Goal: Task Accomplishment & Management: Manage account settings

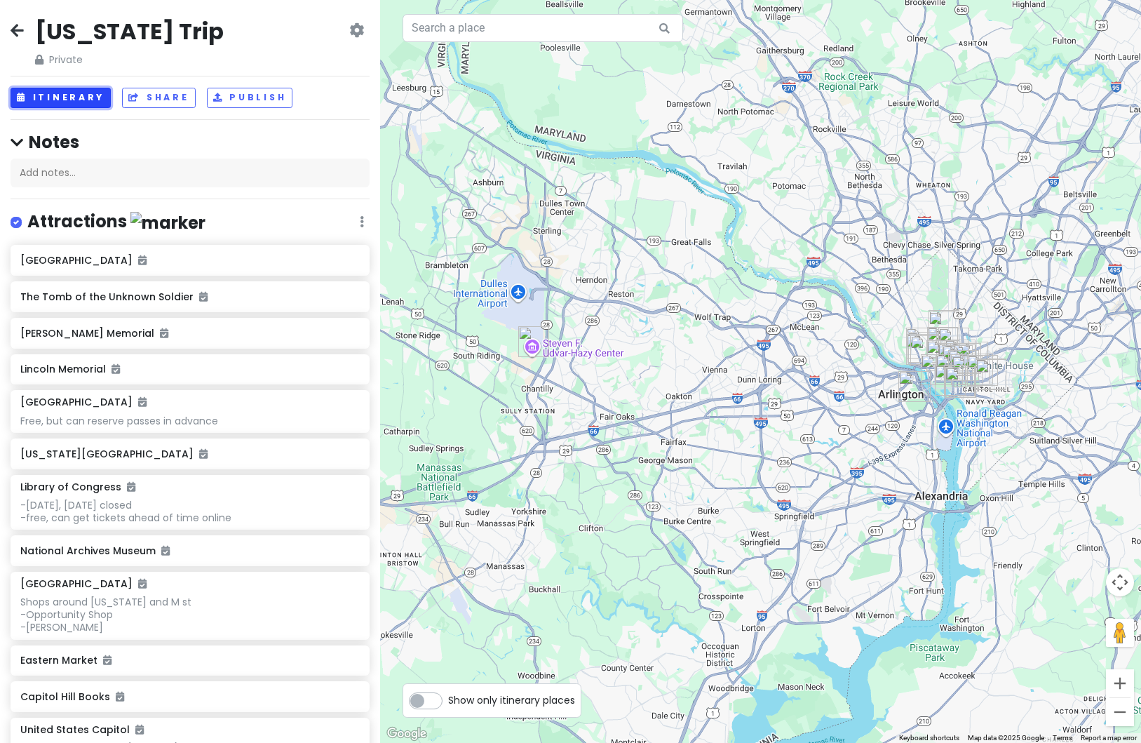
click at [75, 106] on button "Itinerary" at bounding box center [61, 98] width 100 height 20
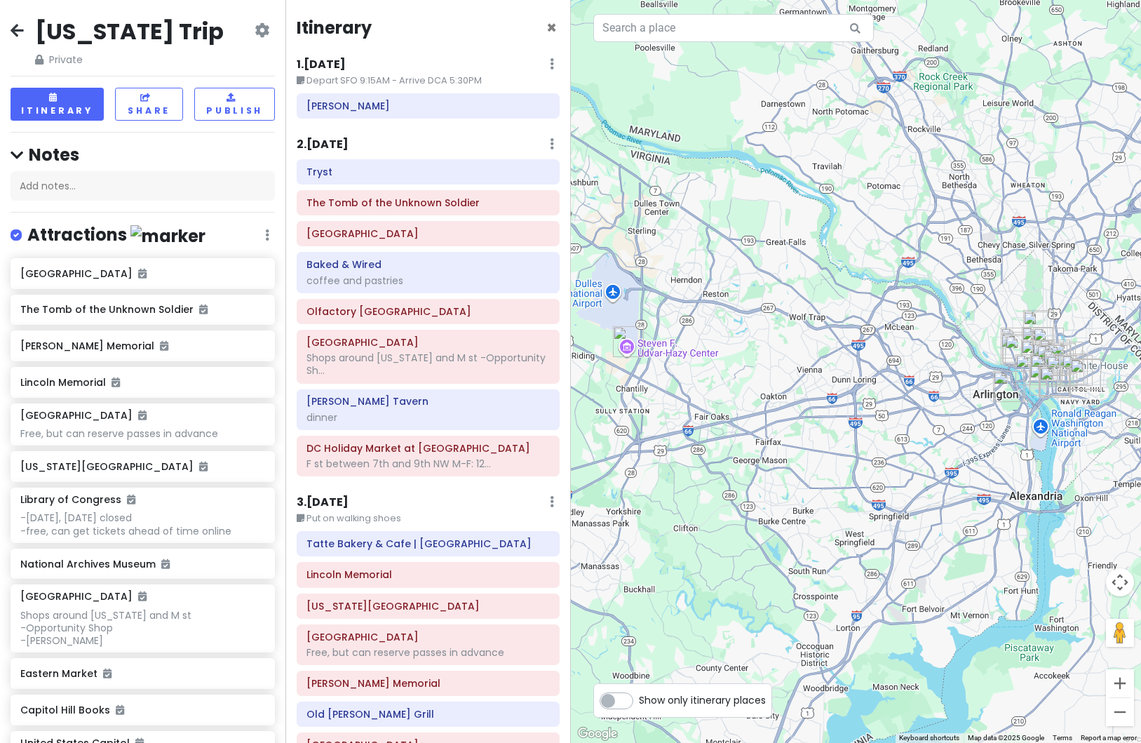
click at [316, 143] on h6 "2 . [DATE]" at bounding box center [323, 145] width 52 height 15
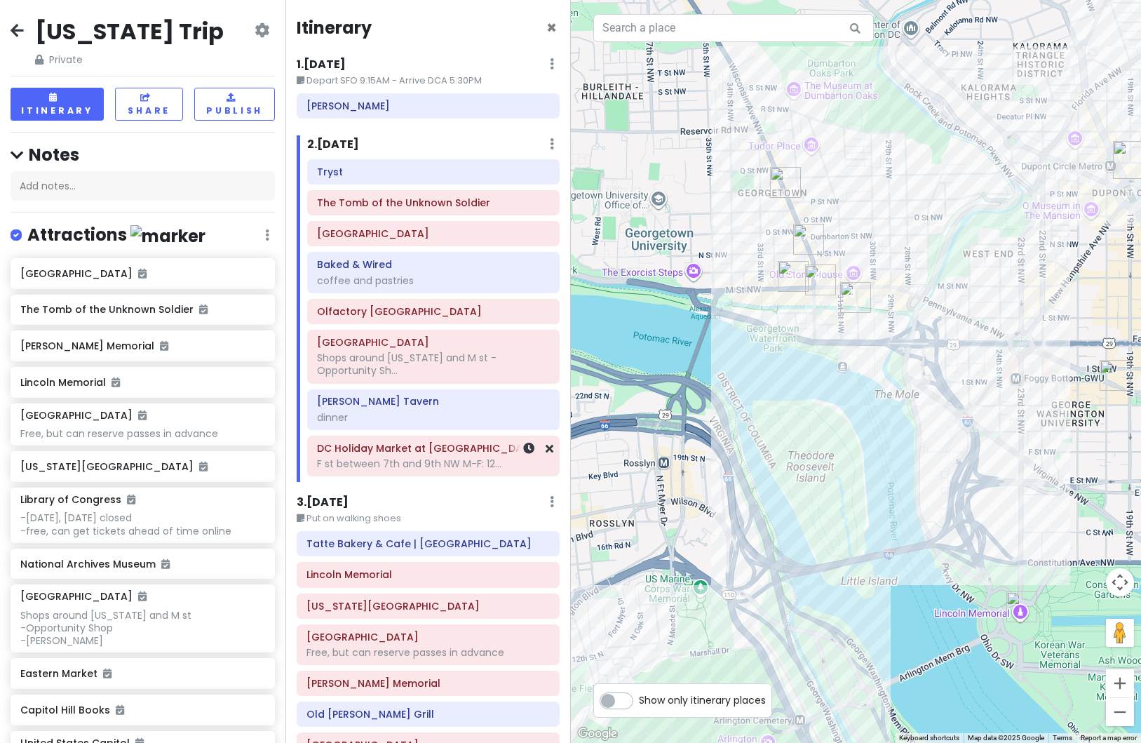
click at [427, 460] on div "F st between 7th and 9th NW M-F: 12..." at bounding box center [433, 463] width 233 height 13
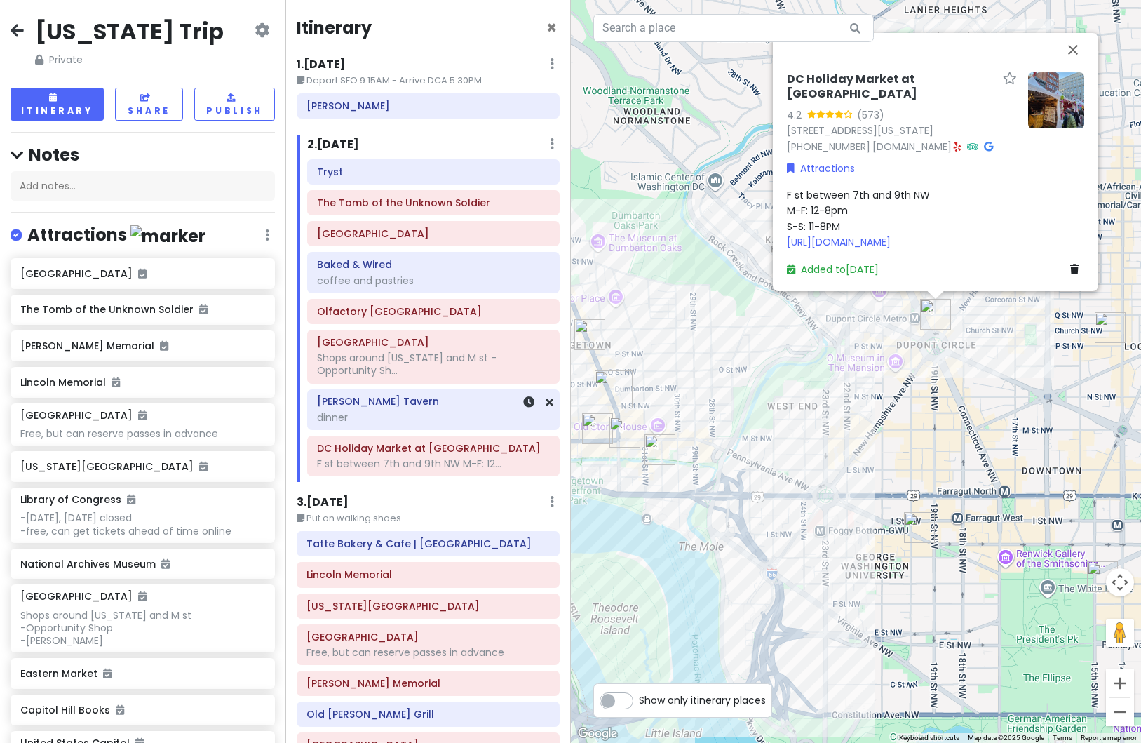
click at [405, 412] on div "dinner" at bounding box center [433, 417] width 233 height 13
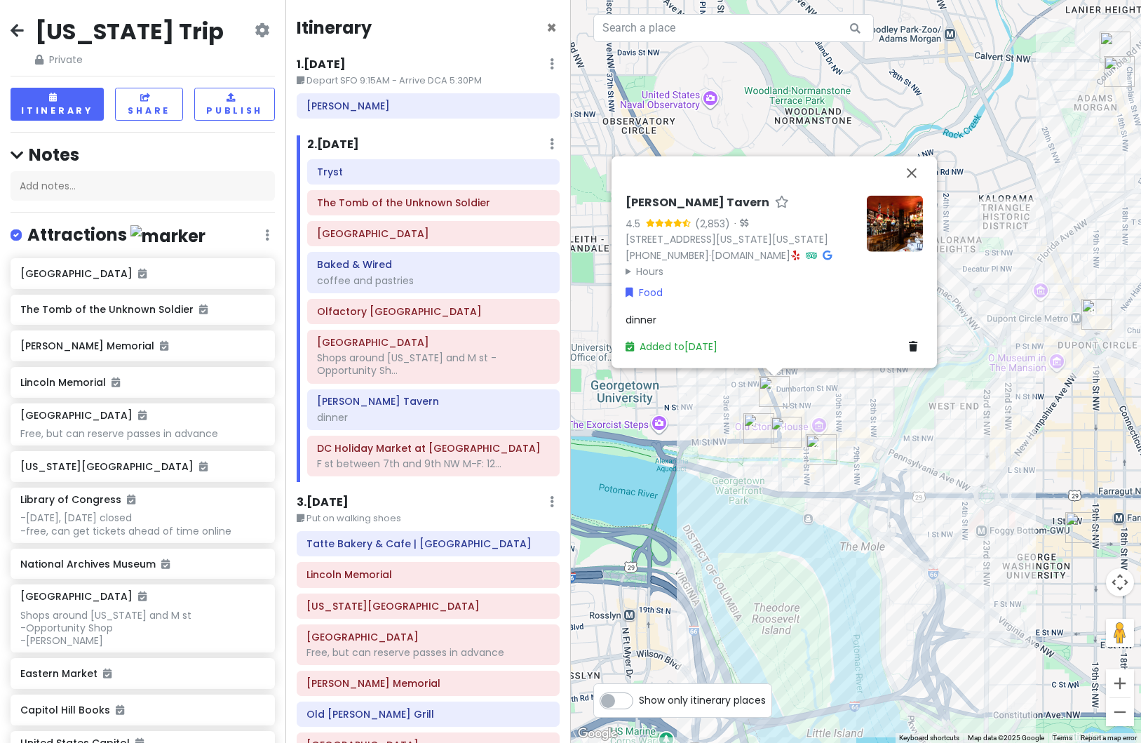
click at [917, 220] on img at bounding box center [895, 223] width 56 height 56
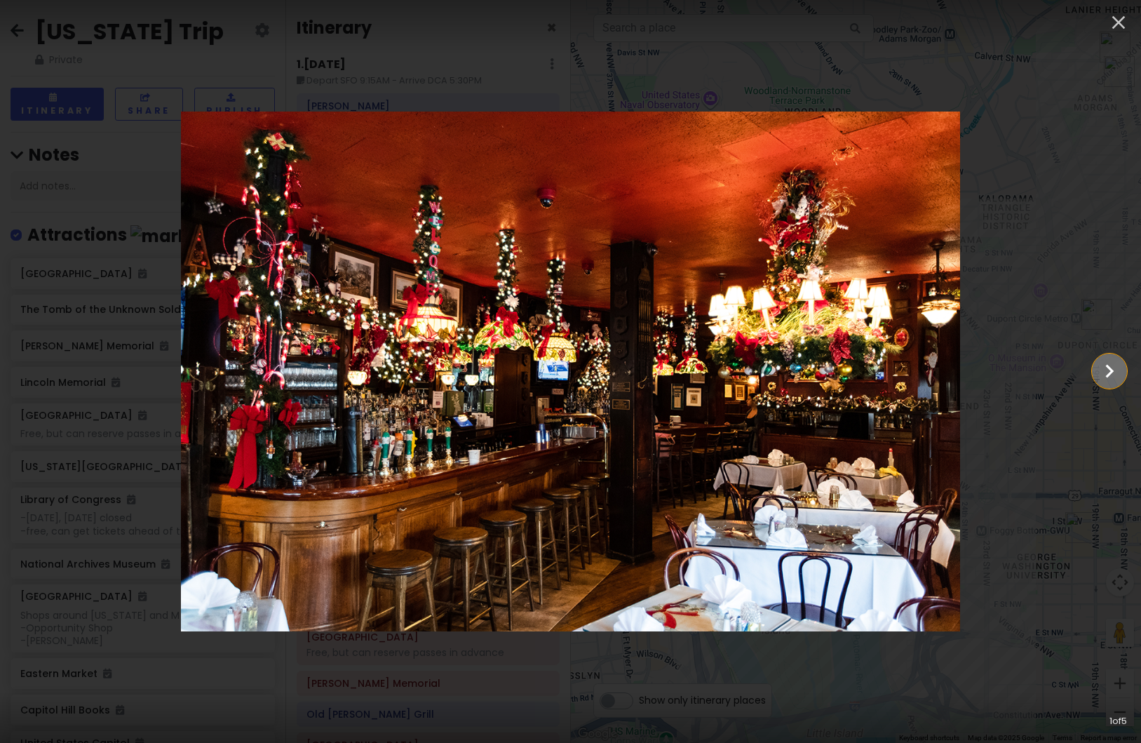
click at [1104, 377] on icon "Show slide 2 of 5" at bounding box center [1110, 371] width 27 height 34
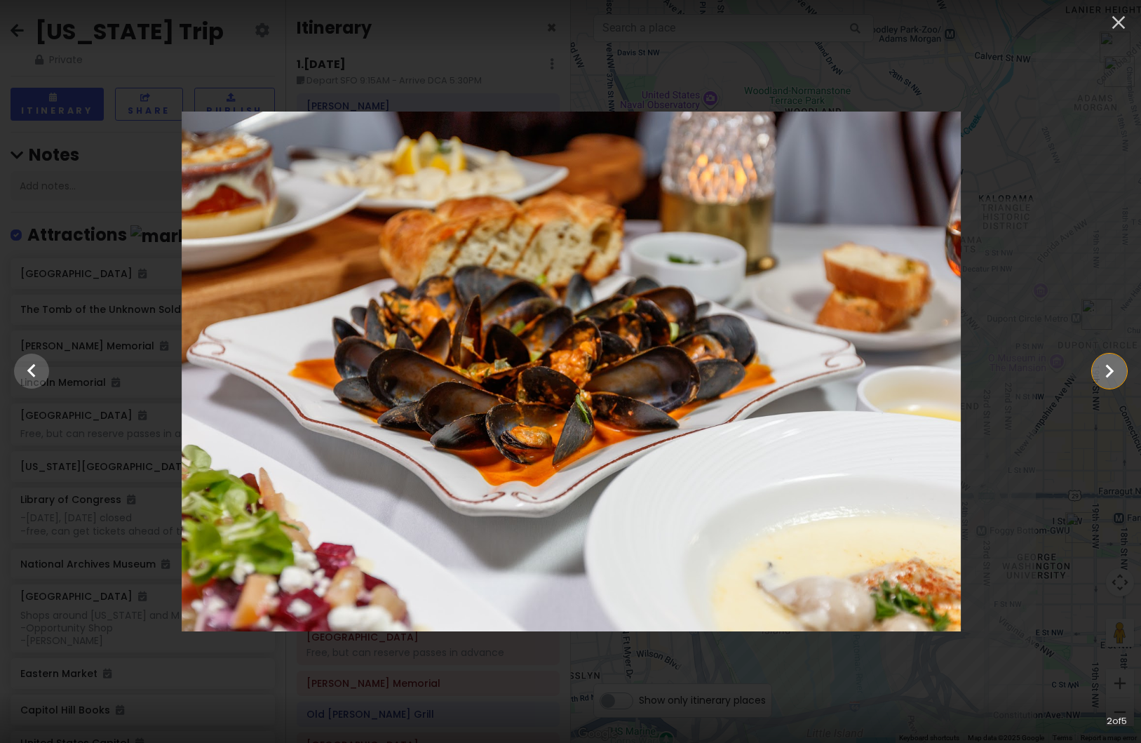
click at [1104, 377] on icon "Show slide 3 of 5" at bounding box center [1110, 371] width 27 height 34
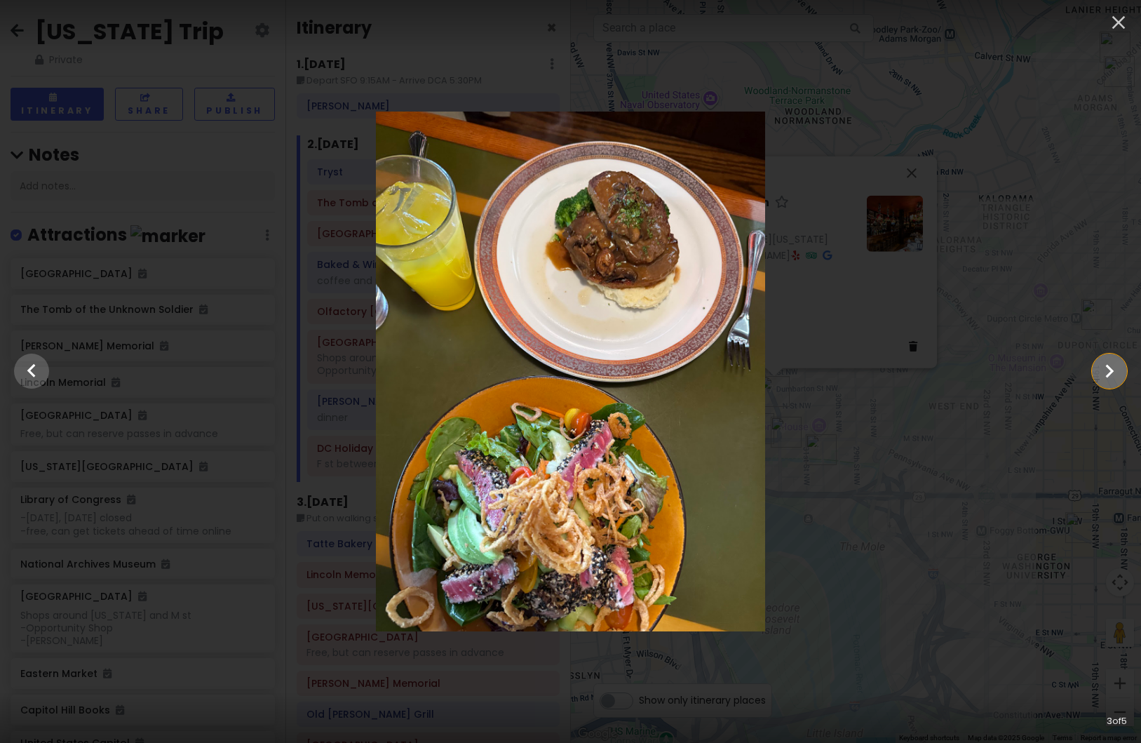
click at [1104, 377] on icon "Show slide 4 of 5" at bounding box center [1110, 371] width 27 height 34
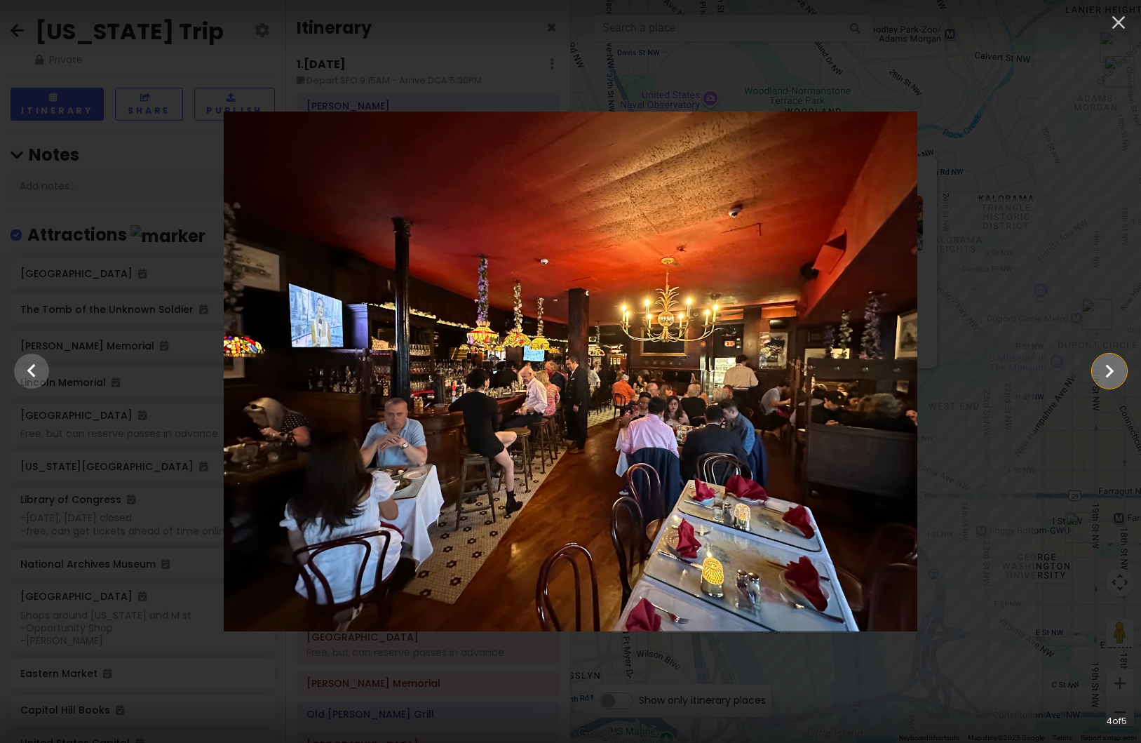
click at [1104, 377] on icon "Show slide 5 of 5" at bounding box center [1110, 371] width 27 height 34
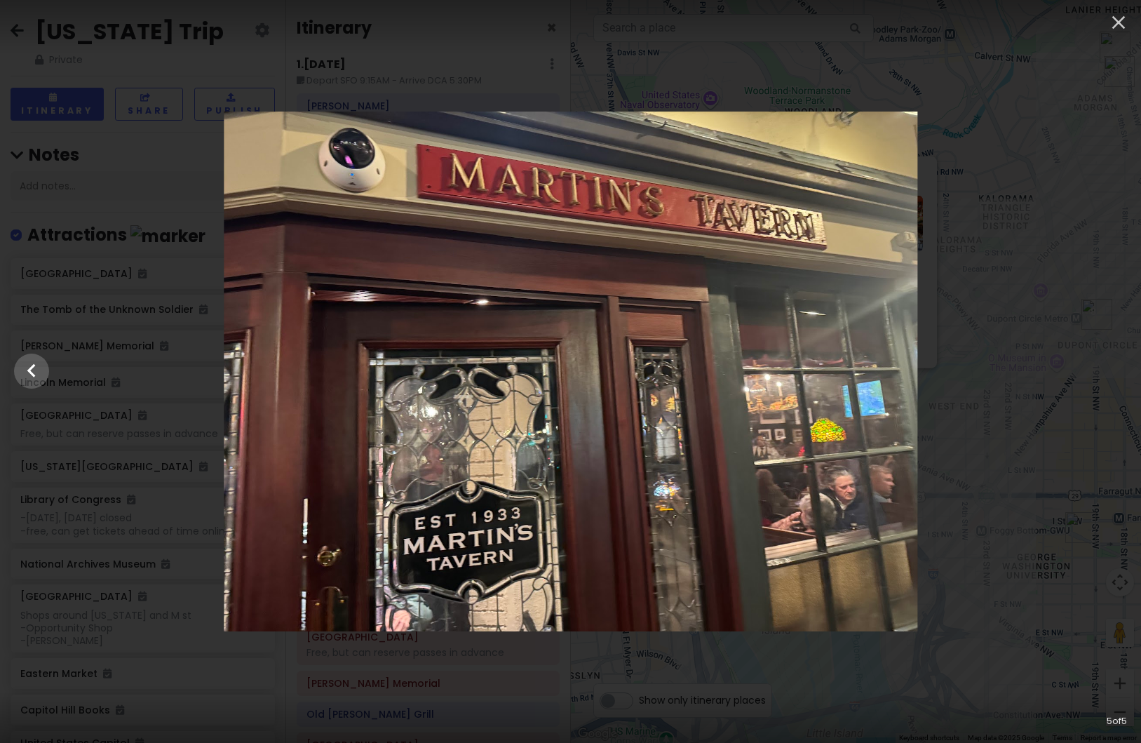
click at [1104, 377] on div at bounding box center [570, 372] width 1141 height 520
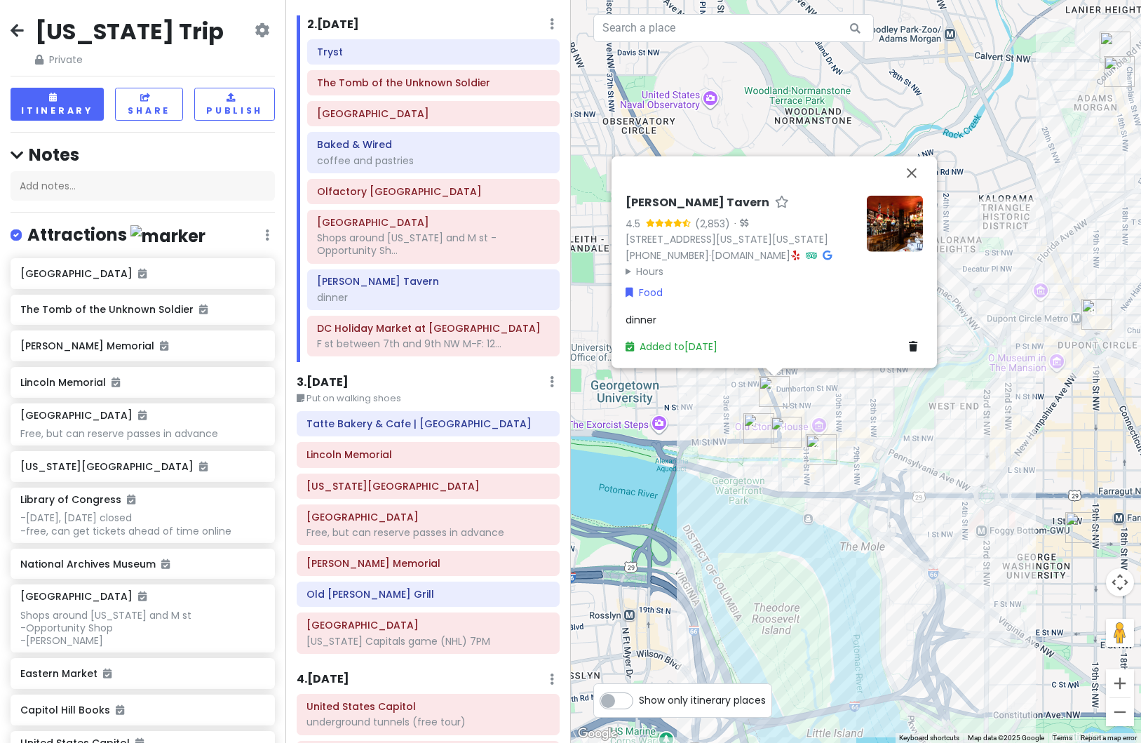
scroll to position [210, 0]
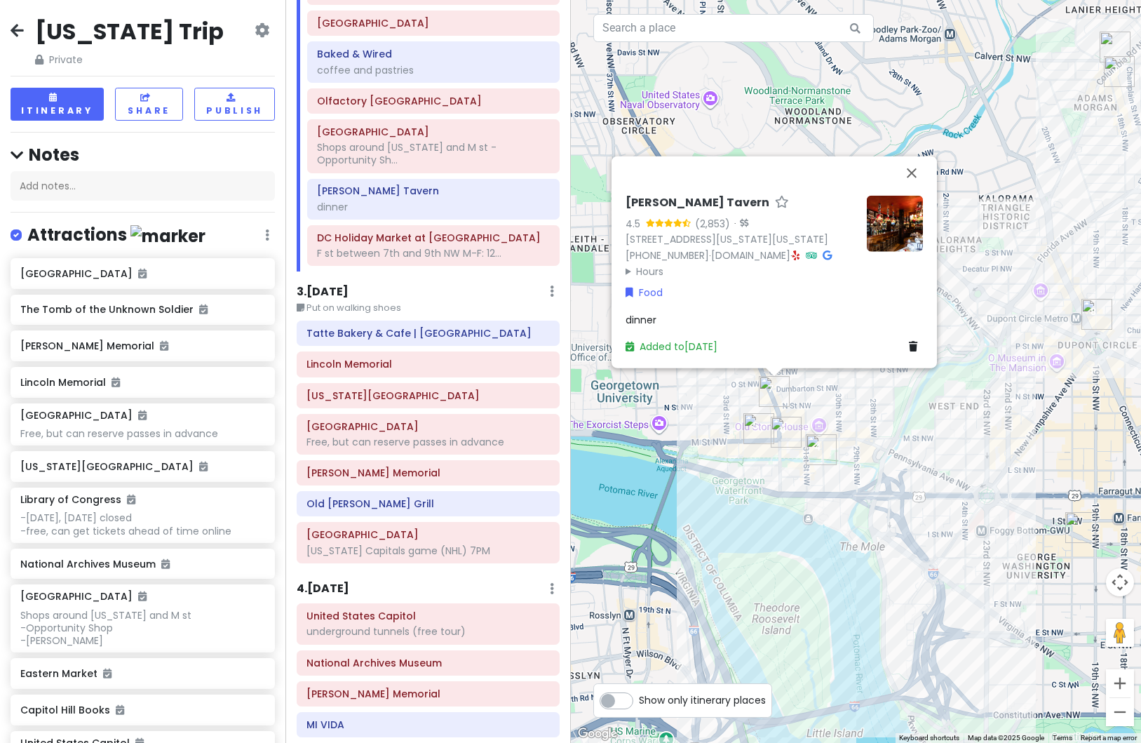
click at [333, 290] on h6 "3 . [DATE]" at bounding box center [323, 292] width 52 height 15
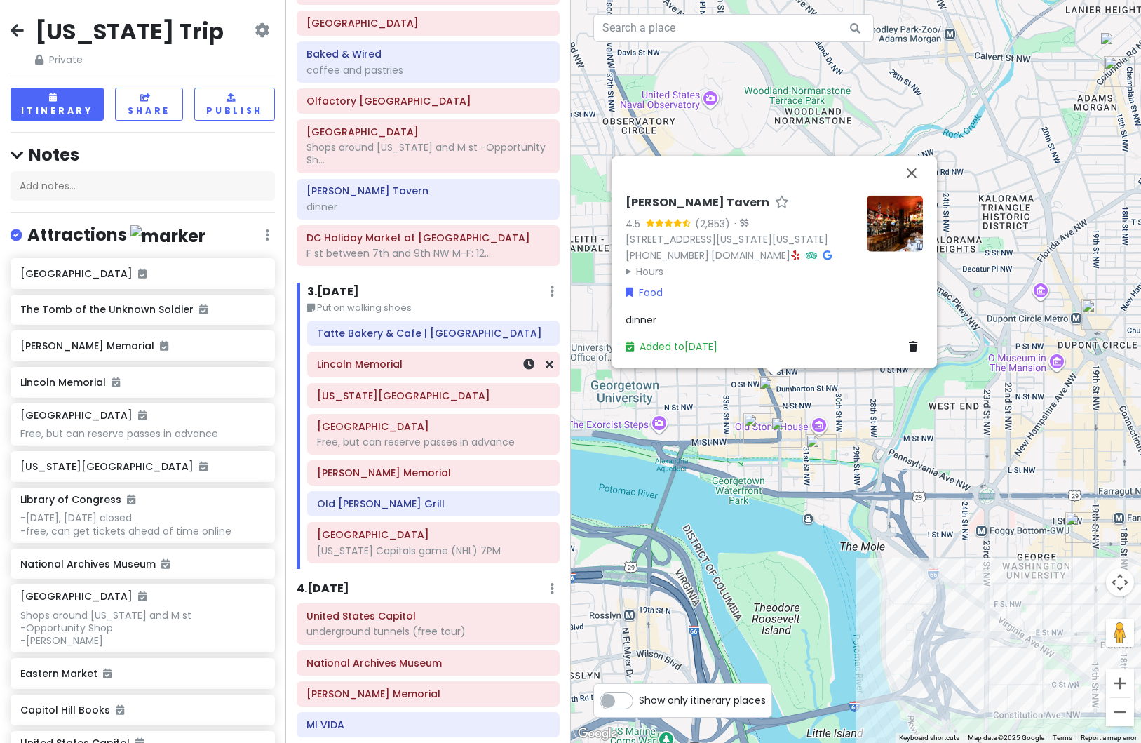
click at [403, 373] on div "Lincoln Memorial" at bounding box center [433, 365] width 233 height 20
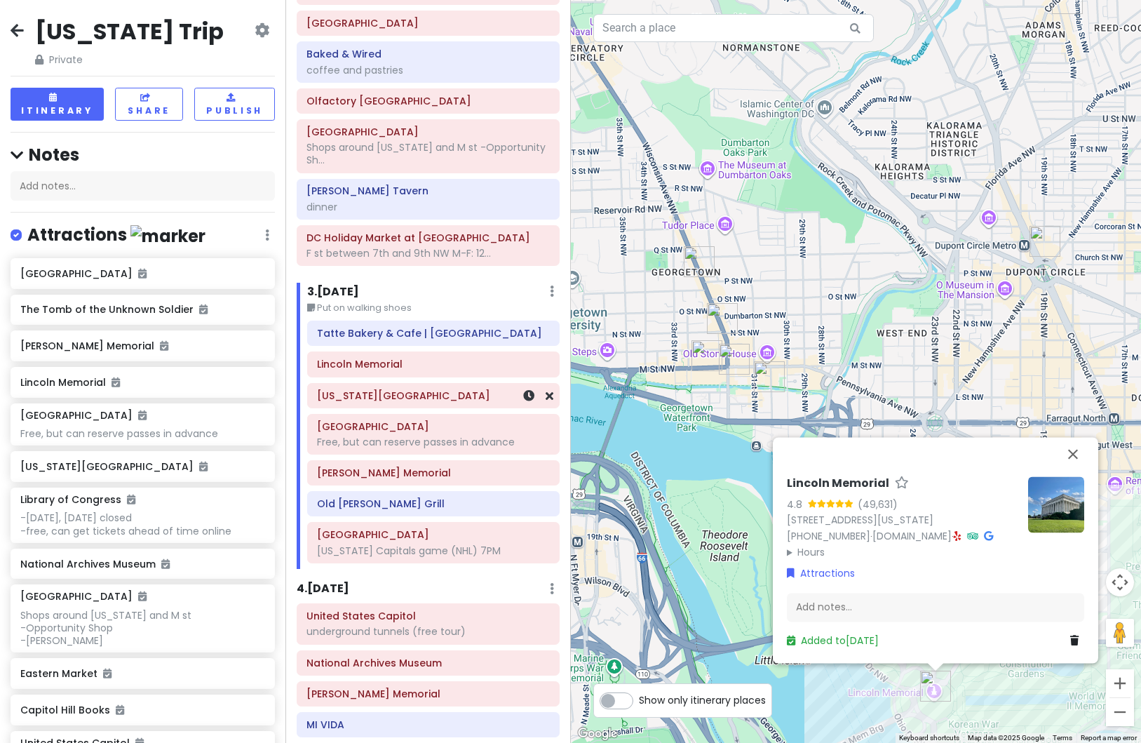
click at [405, 406] on div "[US_STATE][GEOGRAPHIC_DATA]" at bounding box center [433, 396] width 251 height 24
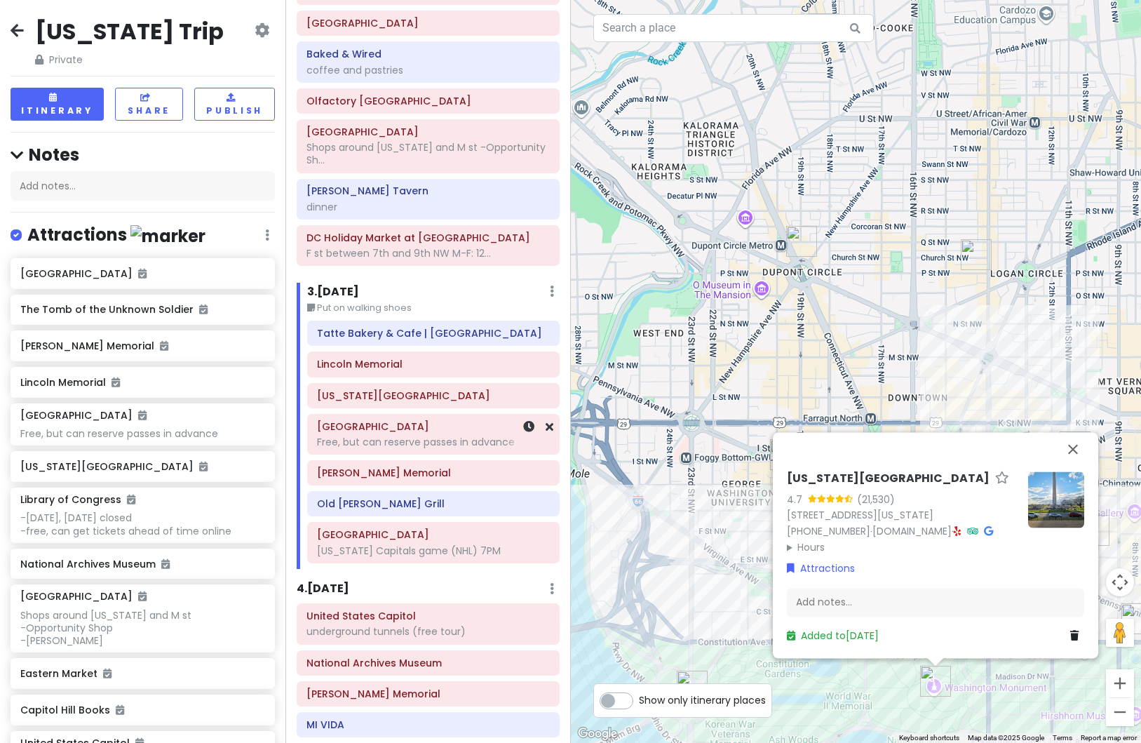
click at [403, 444] on div "Free, but can reserve passes in advance" at bounding box center [433, 442] width 233 height 13
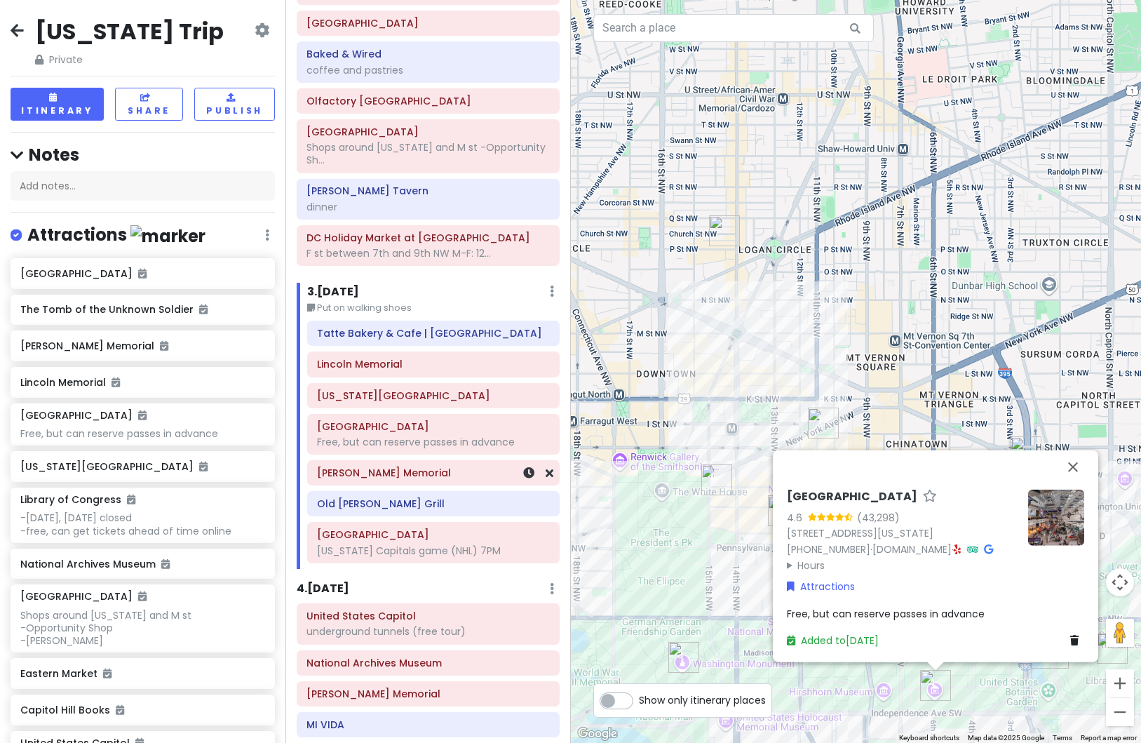
click at [402, 481] on div "[PERSON_NAME] Memorial" at bounding box center [433, 473] width 233 height 20
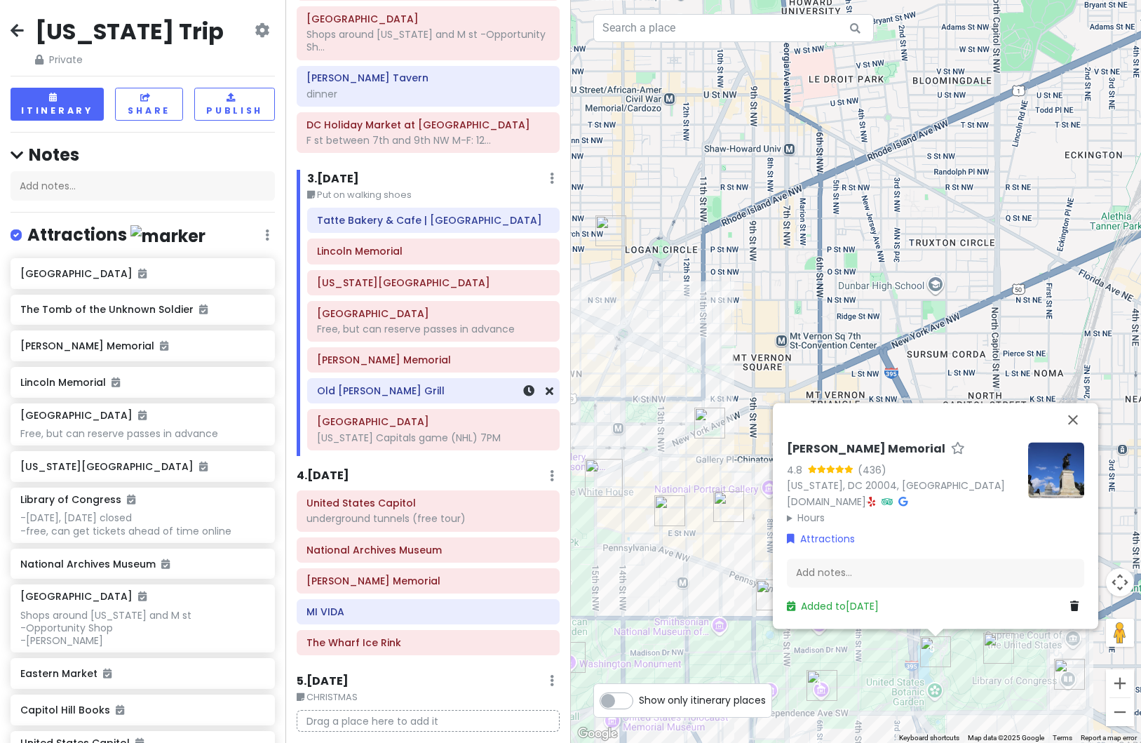
scroll to position [421, 0]
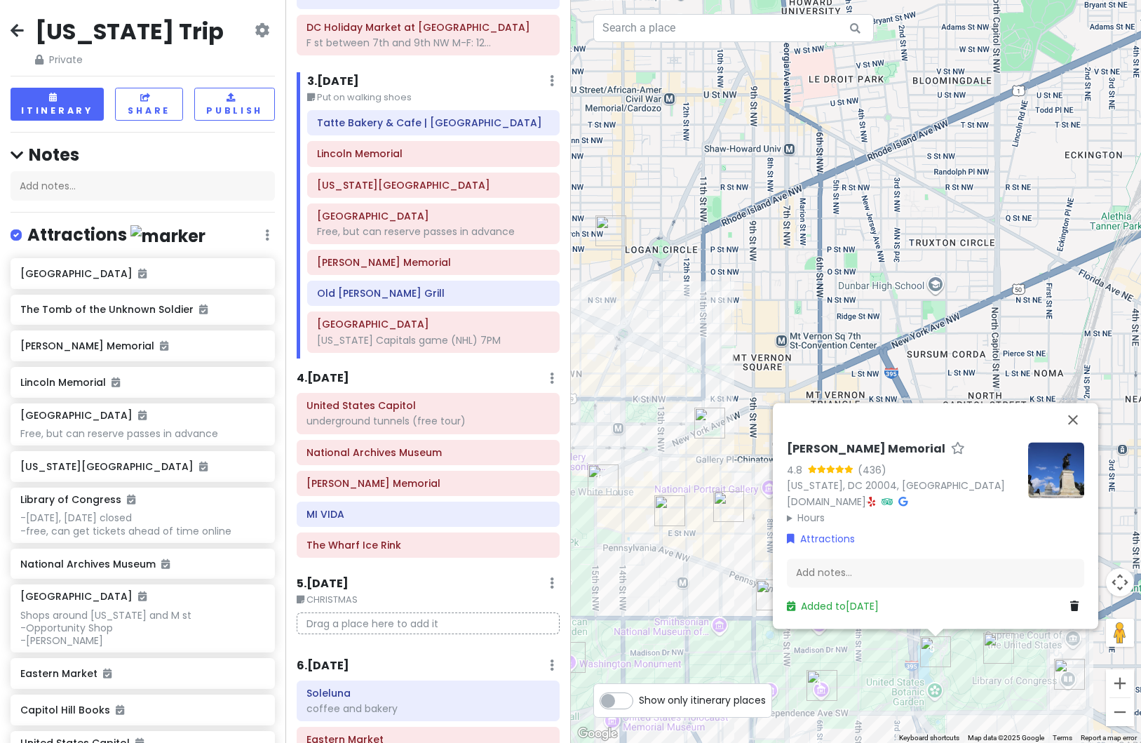
click at [345, 371] on h6 "4 . [DATE]" at bounding box center [323, 378] width 53 height 15
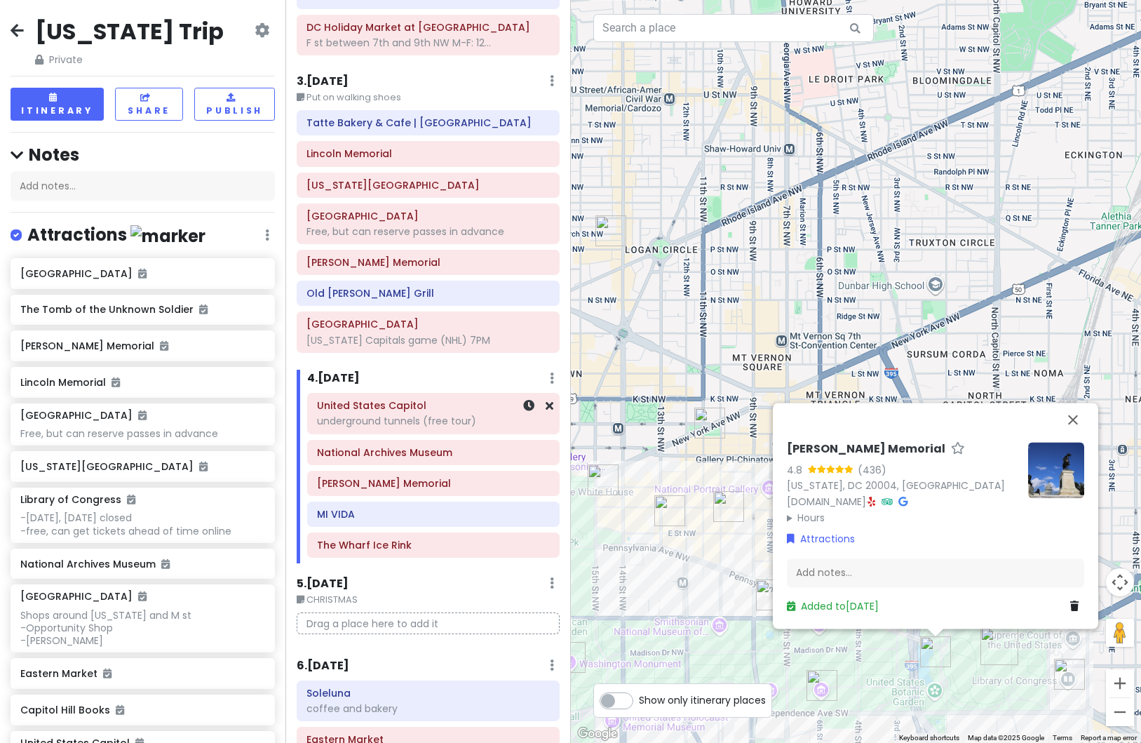
click at [363, 413] on div "United States Capitol underground tunnels (free tour)" at bounding box center [433, 413] width 233 height 35
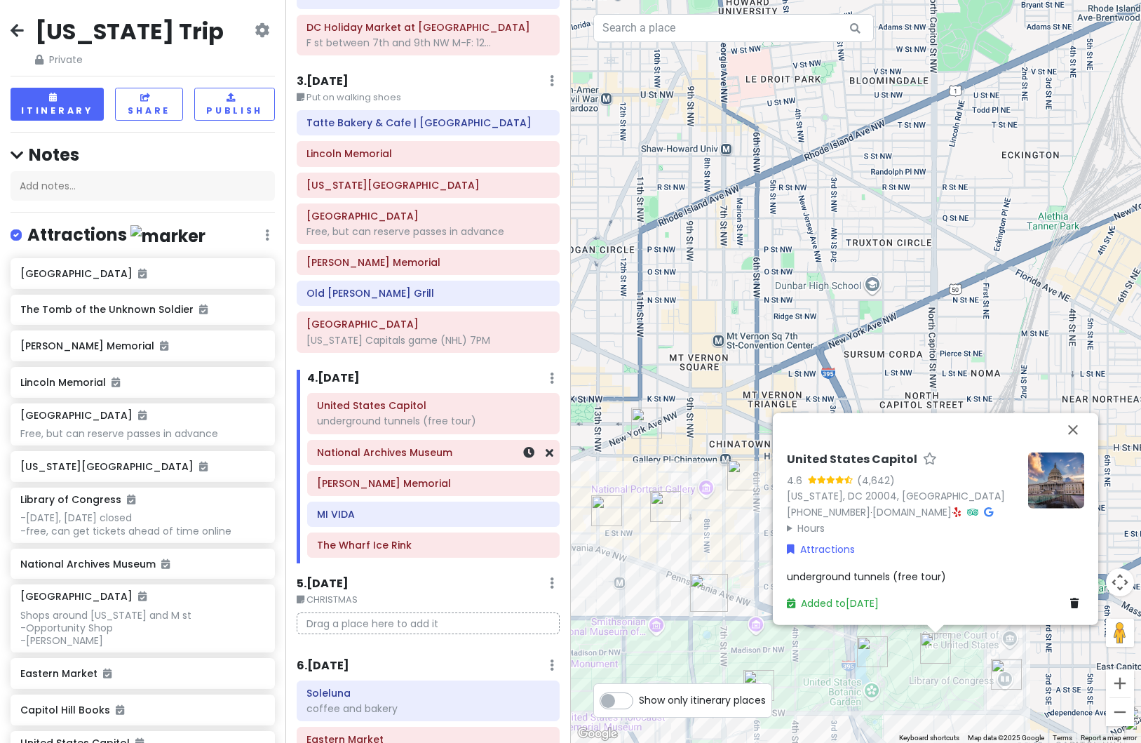
click at [398, 459] on div "National Archives Museum" at bounding box center [433, 453] width 233 height 20
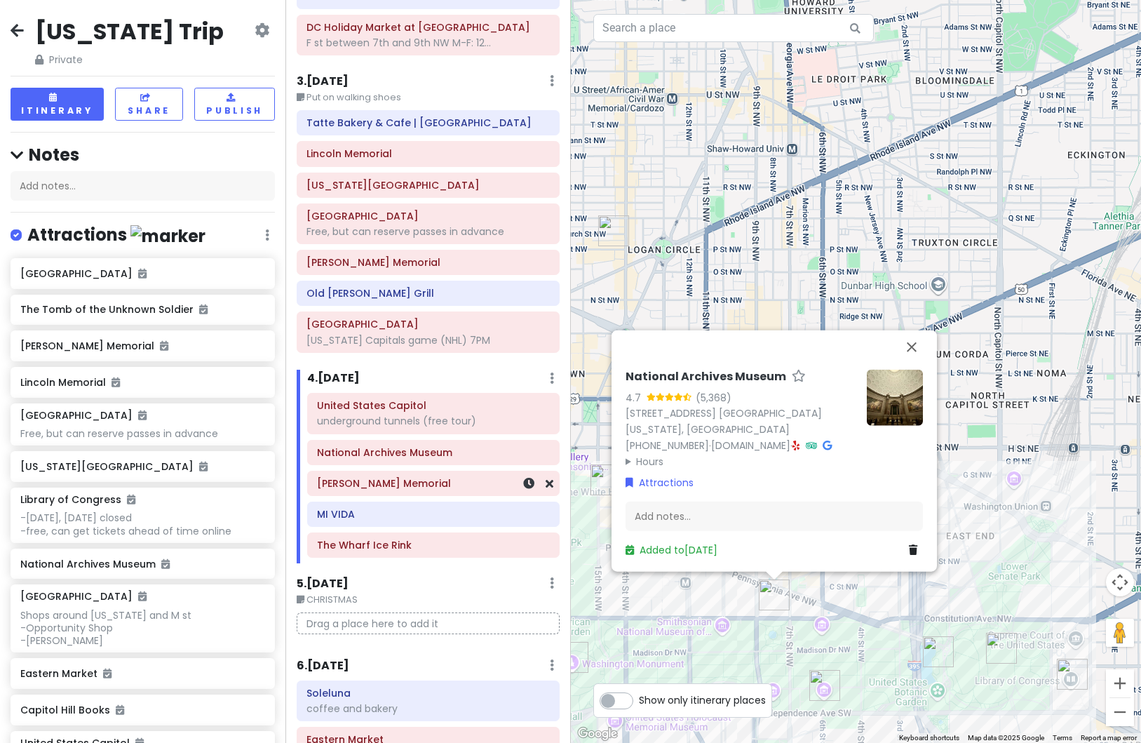
click at [394, 491] on div "[PERSON_NAME] Memorial" at bounding box center [433, 484] width 233 height 20
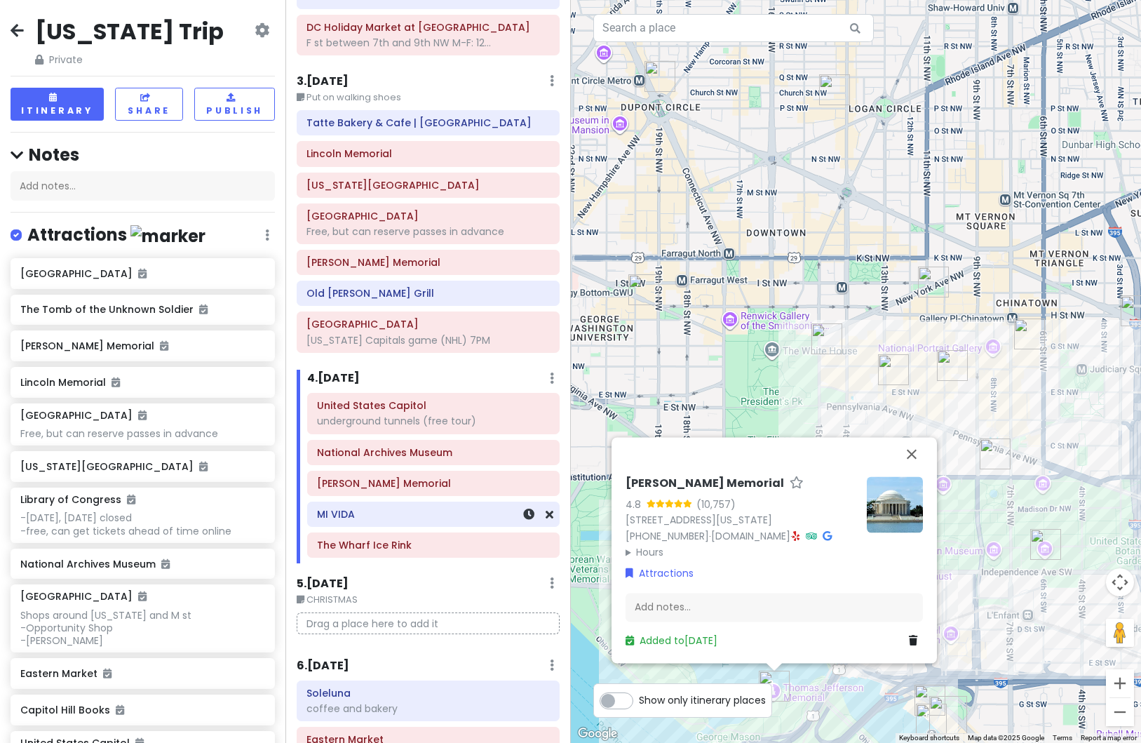
click at [384, 525] on div "MI VIDA" at bounding box center [433, 514] width 251 height 24
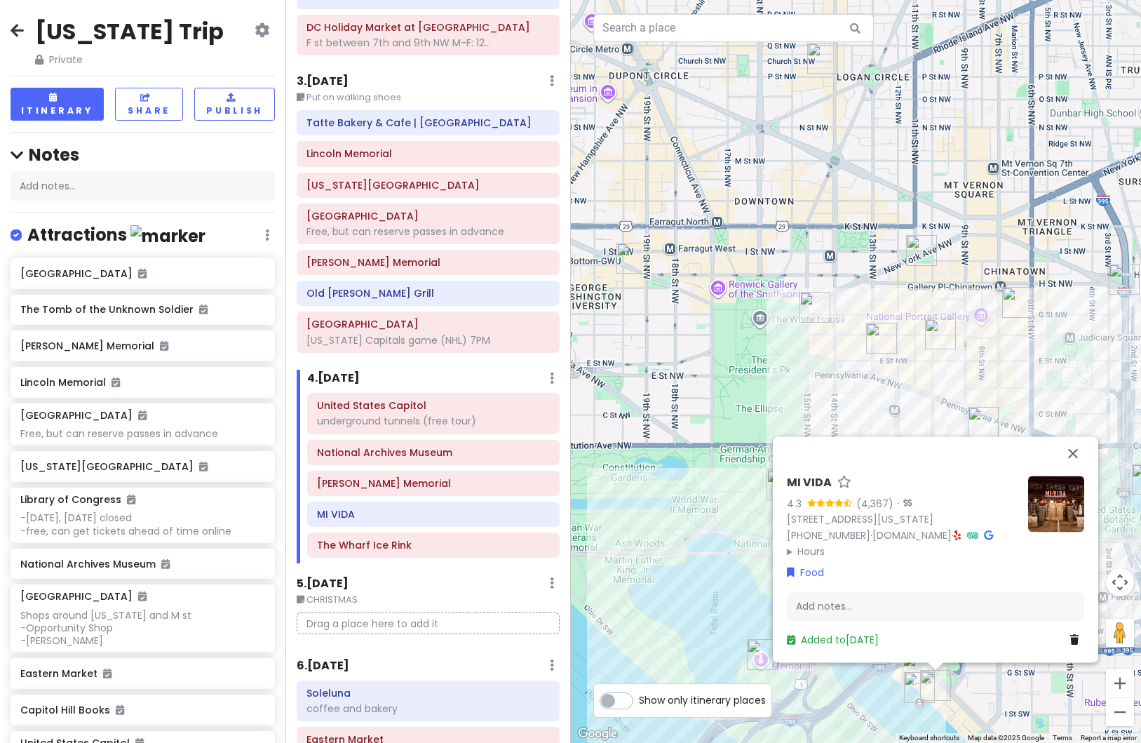
click at [662, 505] on div "MI VIDA 4.3 (4,367) · [STREET_ADDRESS][US_STATE] [PHONE_NUMBER] · [DOMAIN_NAME]…" at bounding box center [856, 371] width 571 height 743
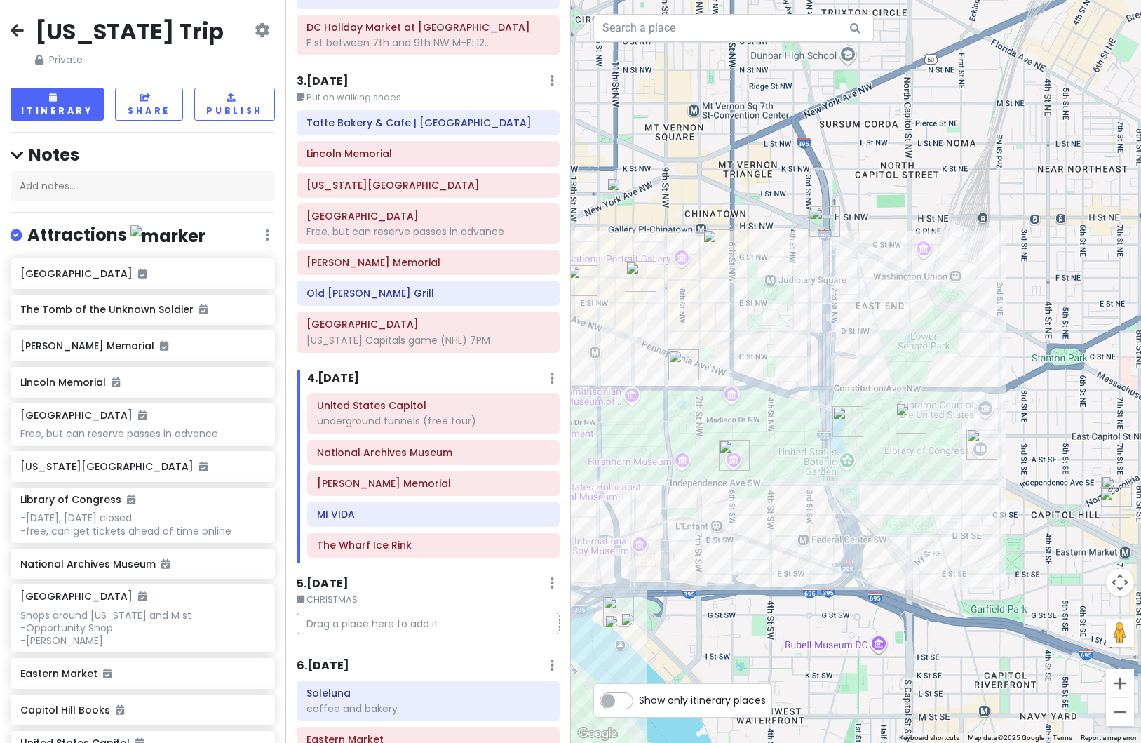
drag, startPoint x: 944, startPoint y: 555, endPoint x: 641, endPoint y: 497, distance: 309.2
click at [641, 497] on div at bounding box center [856, 371] width 571 height 743
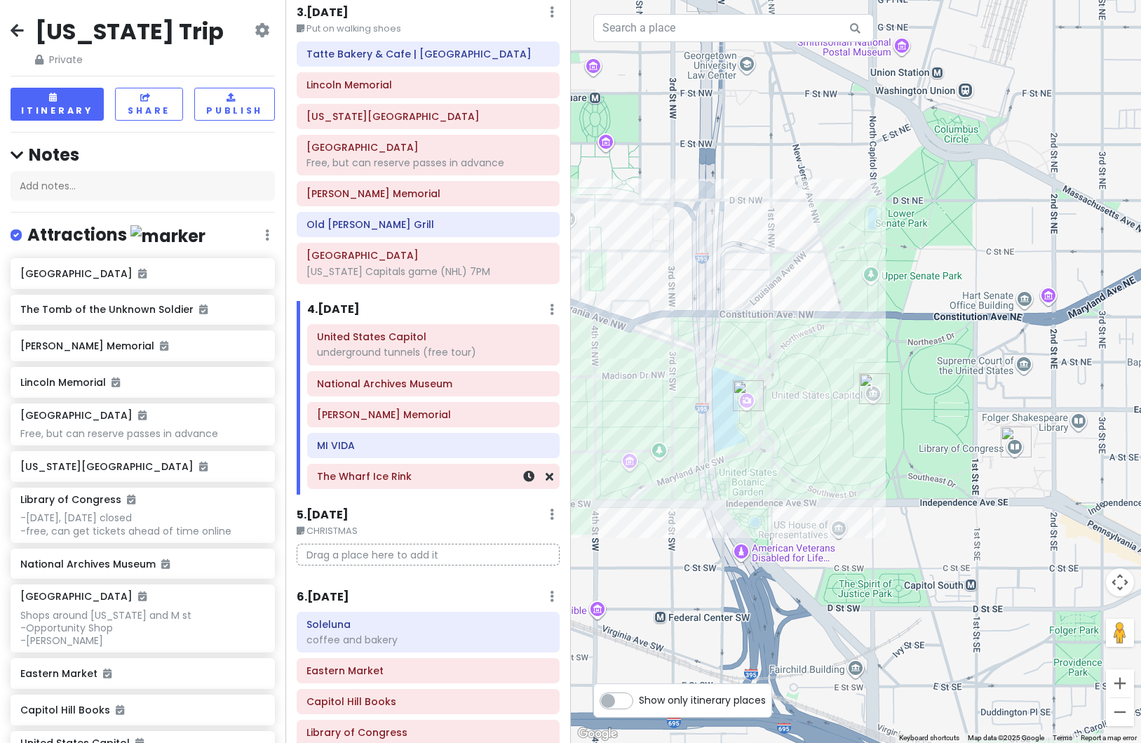
scroll to position [702, 0]
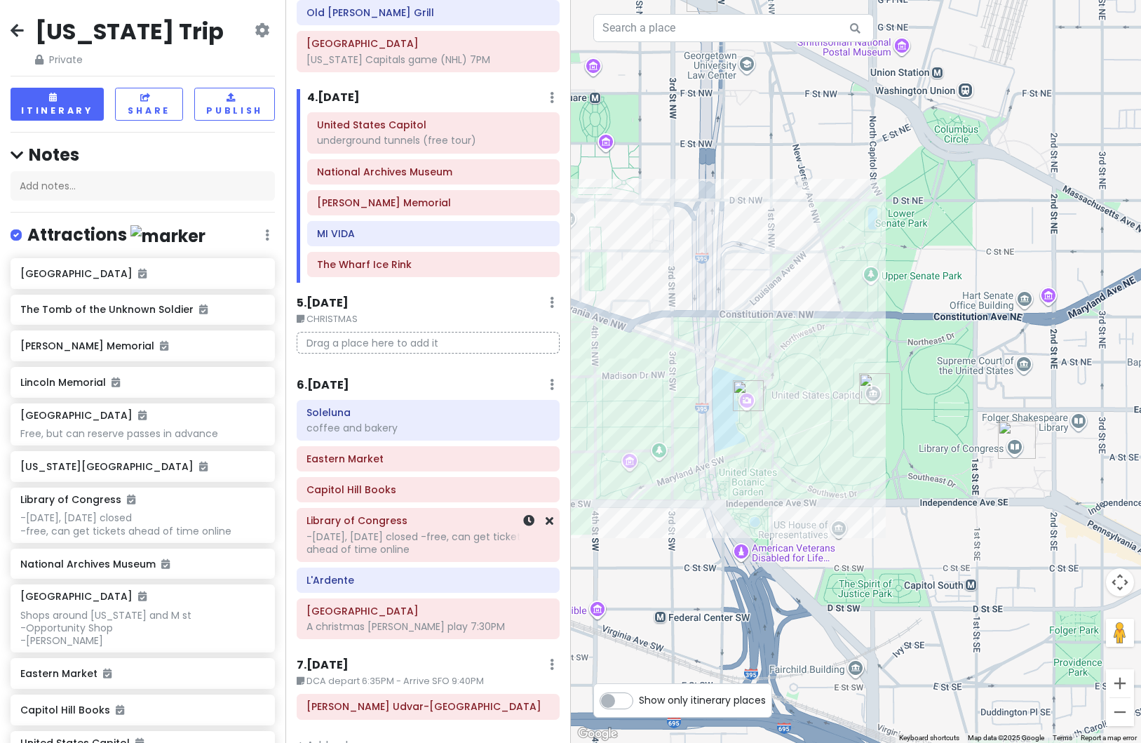
click at [435, 545] on div "-[DATE], [DATE] closed -free, can get tickets ahead of time online" at bounding box center [428, 542] width 243 height 25
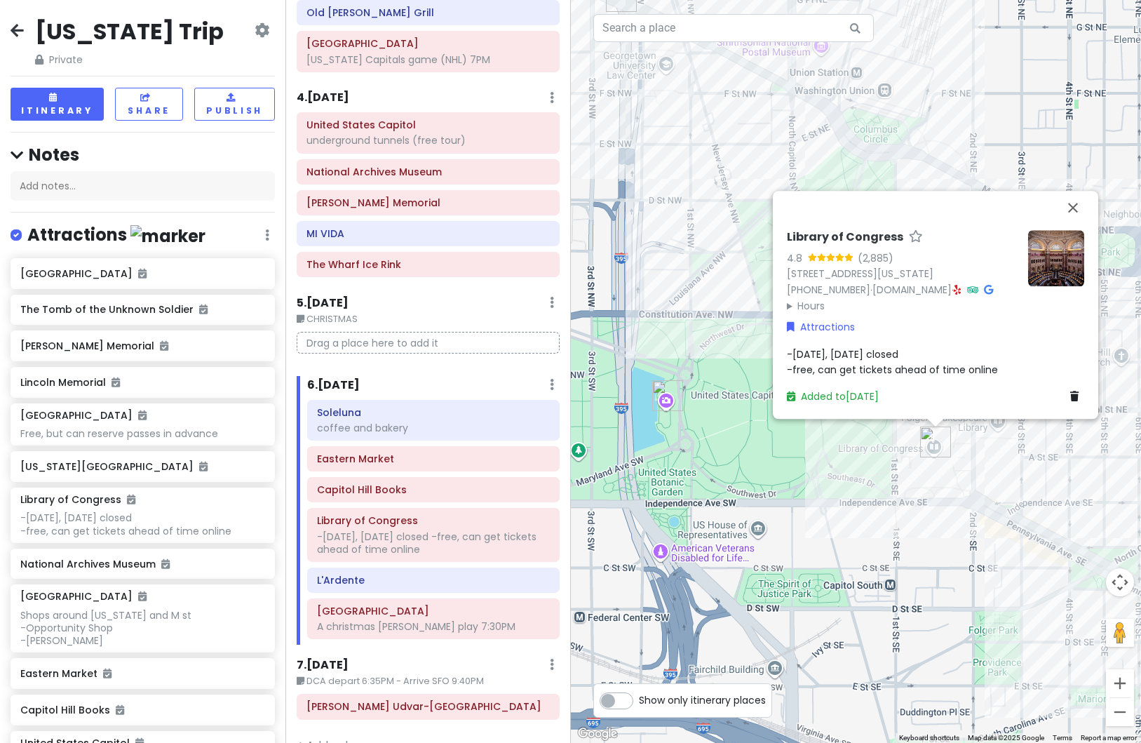
click at [798, 537] on div "Library of Congress 4.8 (2,885) [STREET_ADDRESS][US_STATE] [PHONE_NUMBER] · [DO…" at bounding box center [856, 371] width 571 height 743
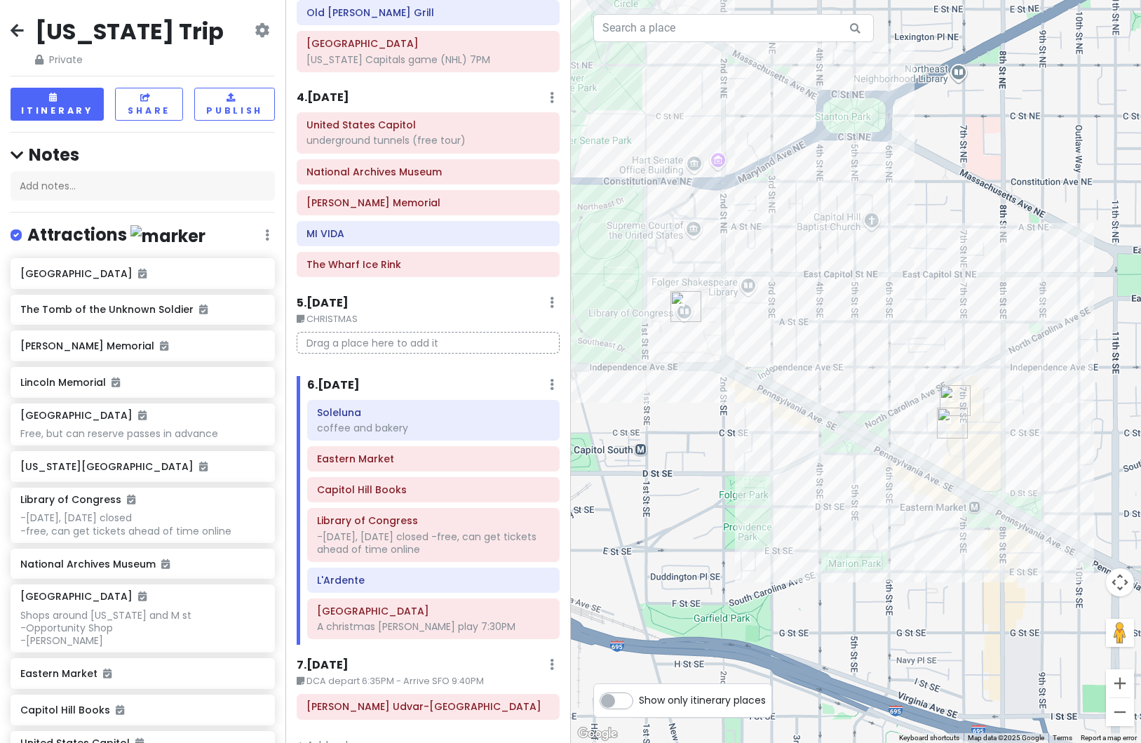
drag, startPoint x: 863, startPoint y: 560, endPoint x: 613, endPoint y: 424, distance: 284.1
click at [613, 424] on div at bounding box center [856, 371] width 571 height 743
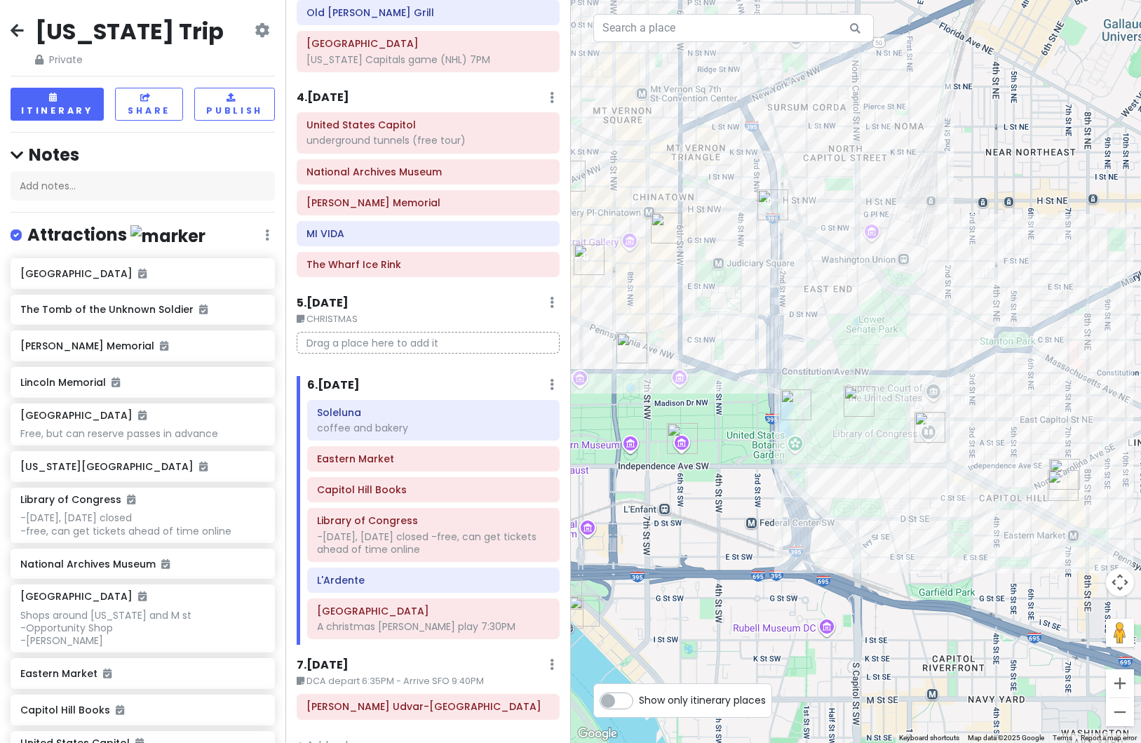
drag, startPoint x: 743, startPoint y: 394, endPoint x: 970, endPoint y: 478, distance: 241.7
click at [970, 478] on div at bounding box center [856, 371] width 571 height 743
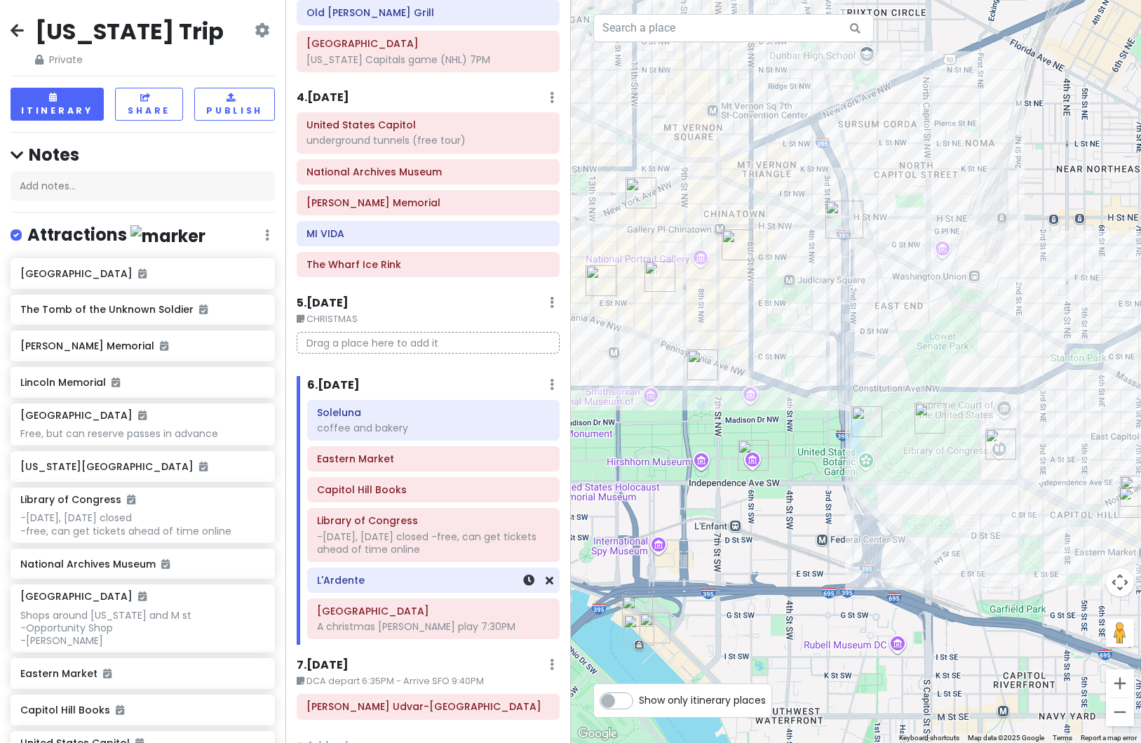
click at [395, 587] on div "L'Ardente" at bounding box center [433, 580] width 233 height 20
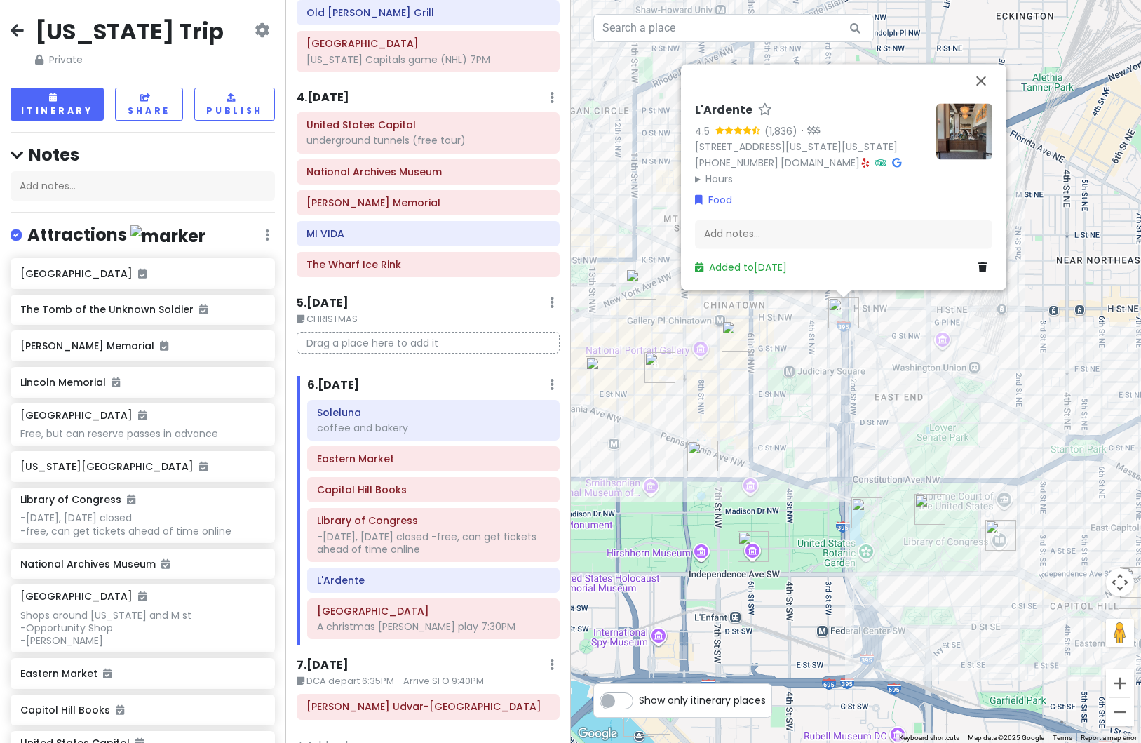
click at [966, 117] on img at bounding box center [965, 131] width 56 height 56
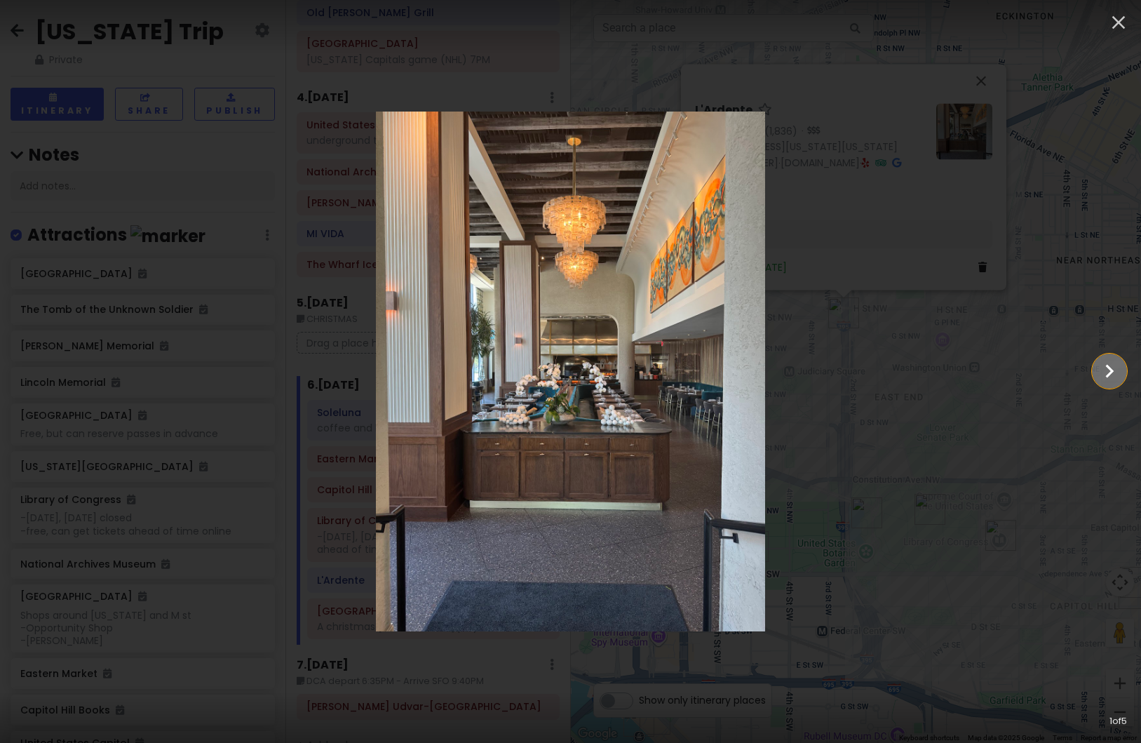
click at [1109, 384] on icon "Show slide 2 of 5" at bounding box center [1110, 371] width 27 height 34
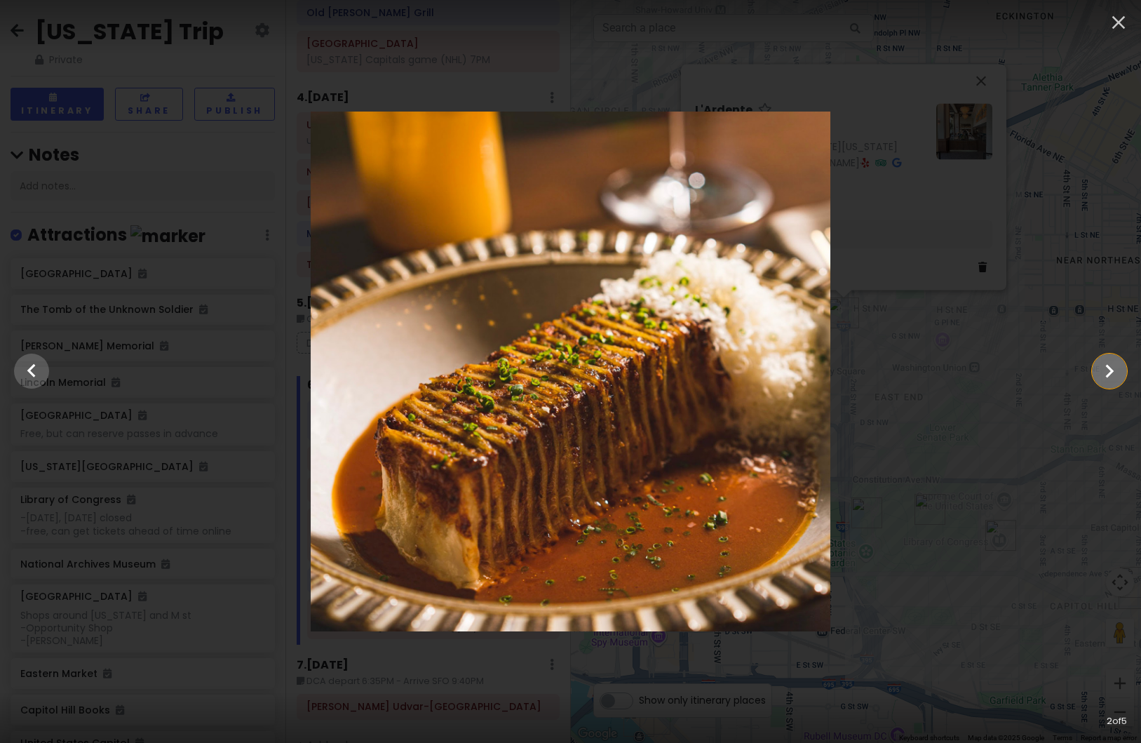
click at [1109, 384] on icon "Show slide 3 of 5" at bounding box center [1110, 371] width 27 height 34
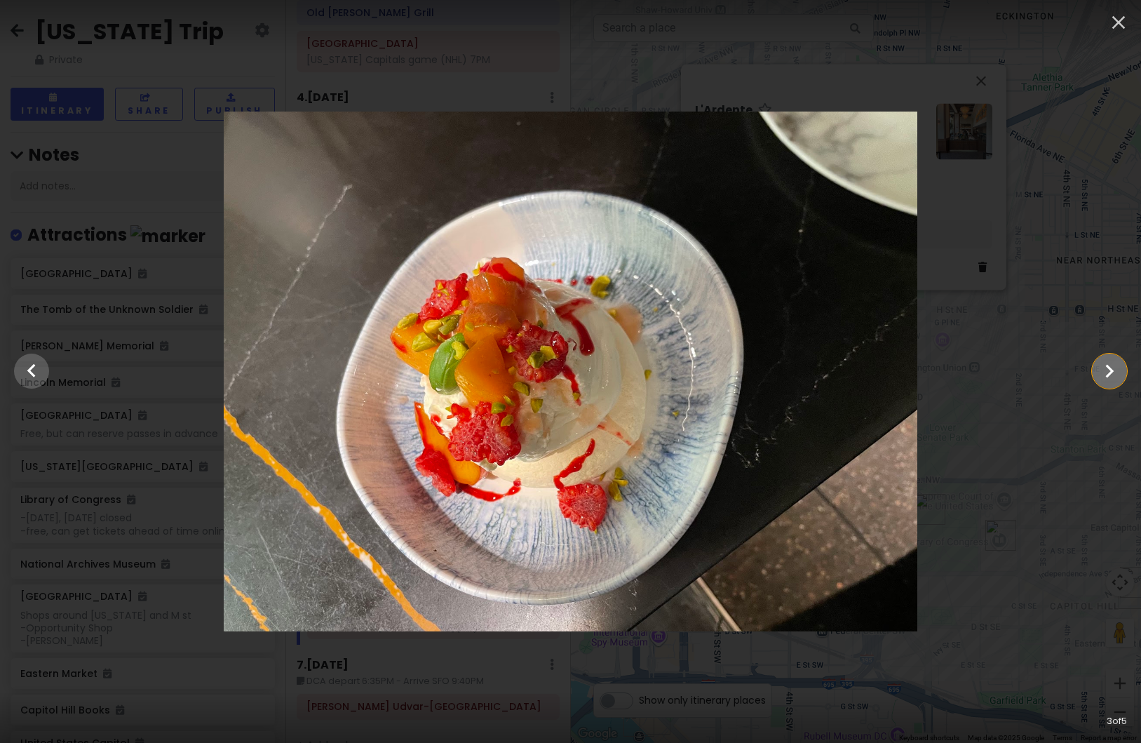
click at [1109, 384] on icon "Show slide 4 of 5" at bounding box center [1110, 371] width 27 height 34
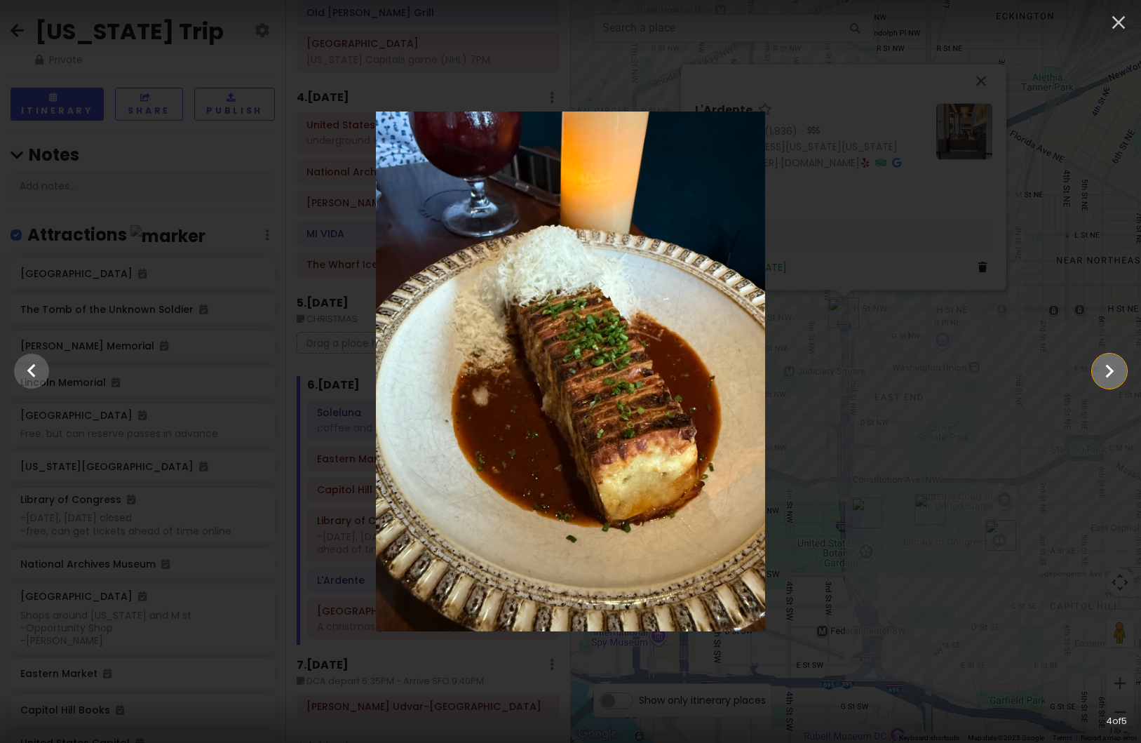
click at [1109, 384] on icon "Show slide 5 of 5" at bounding box center [1110, 371] width 27 height 34
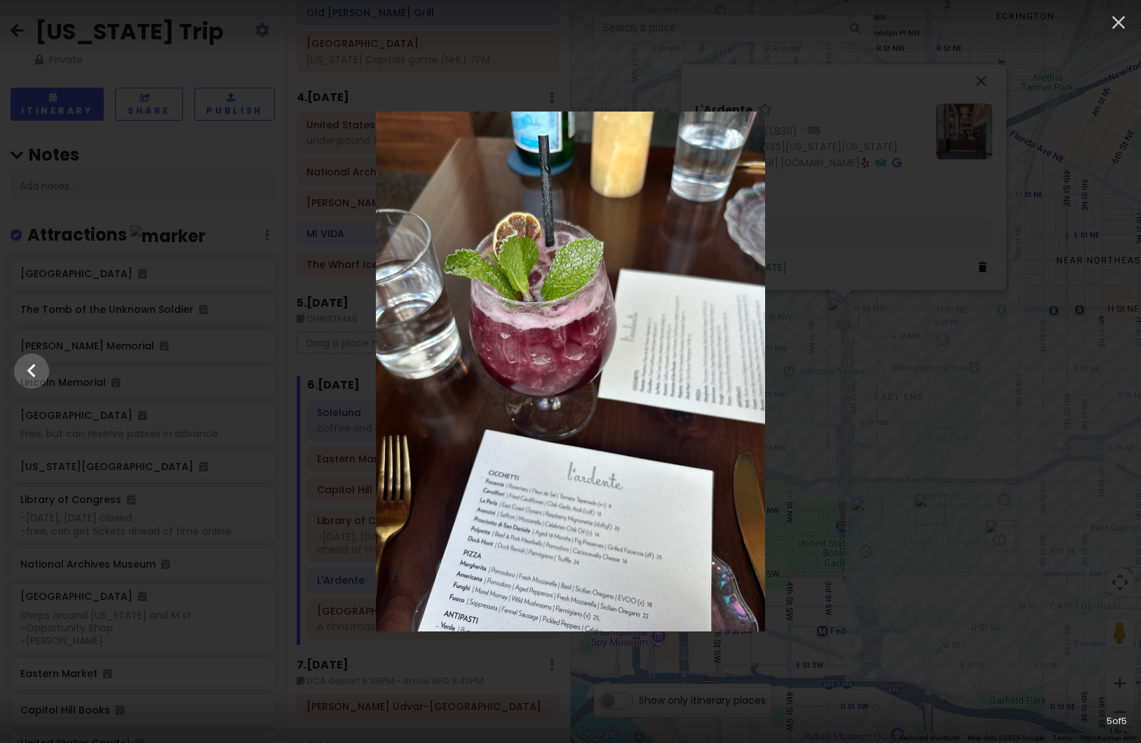
click at [1068, 438] on div at bounding box center [570, 372] width 1141 height 520
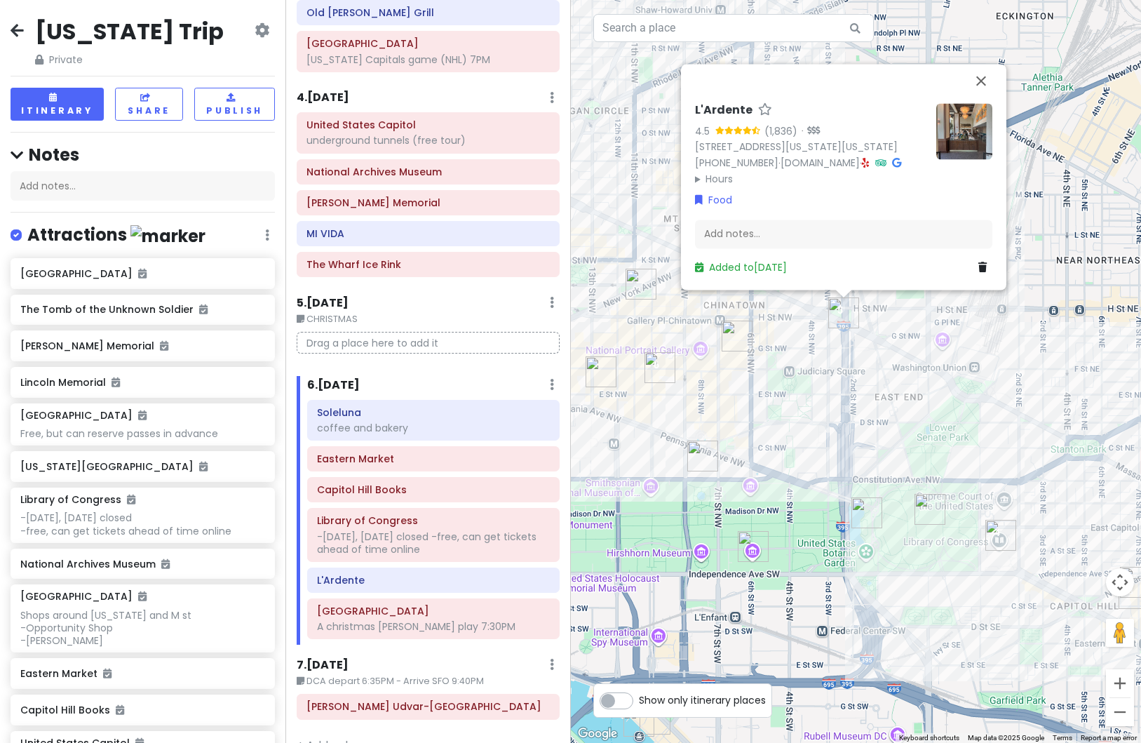
click at [815, 446] on div "L'Ardente 4.5 (1,836) · [STREET_ADDRESS][US_STATE][US_STATE] [PHONE_NUMBER] · […" at bounding box center [856, 371] width 571 height 743
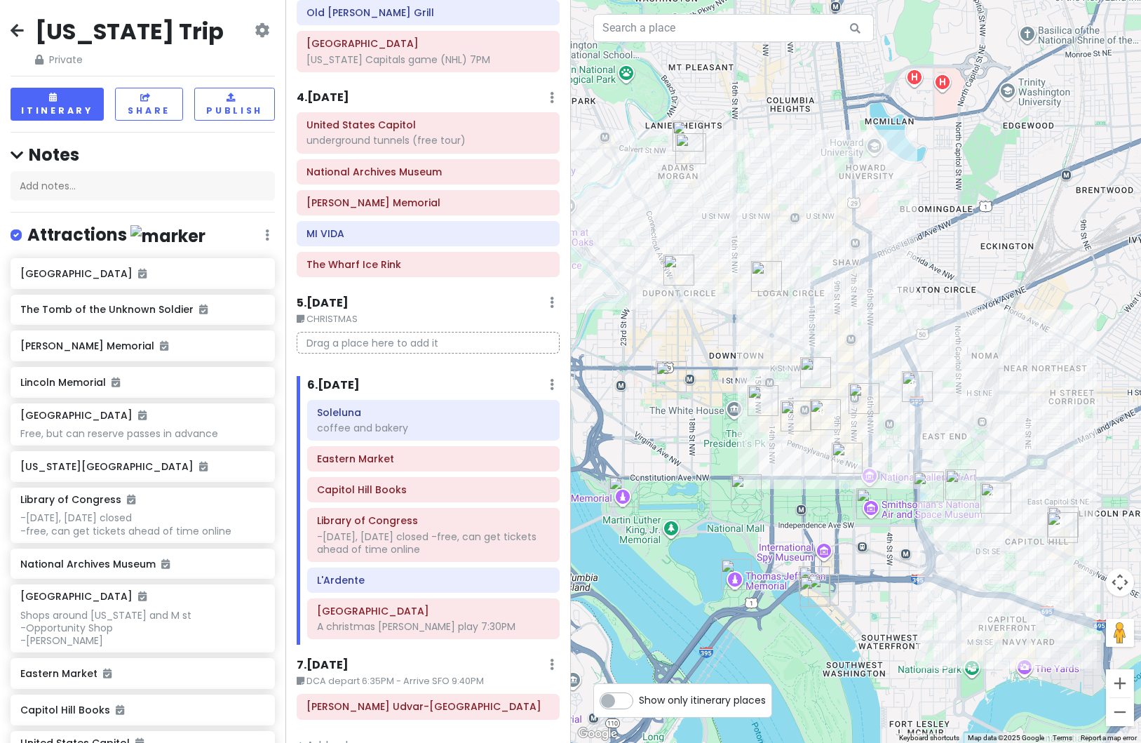
drag, startPoint x: 814, startPoint y: 445, endPoint x: 919, endPoint y: 465, distance: 107.0
click at [919, 465] on div at bounding box center [856, 371] width 571 height 743
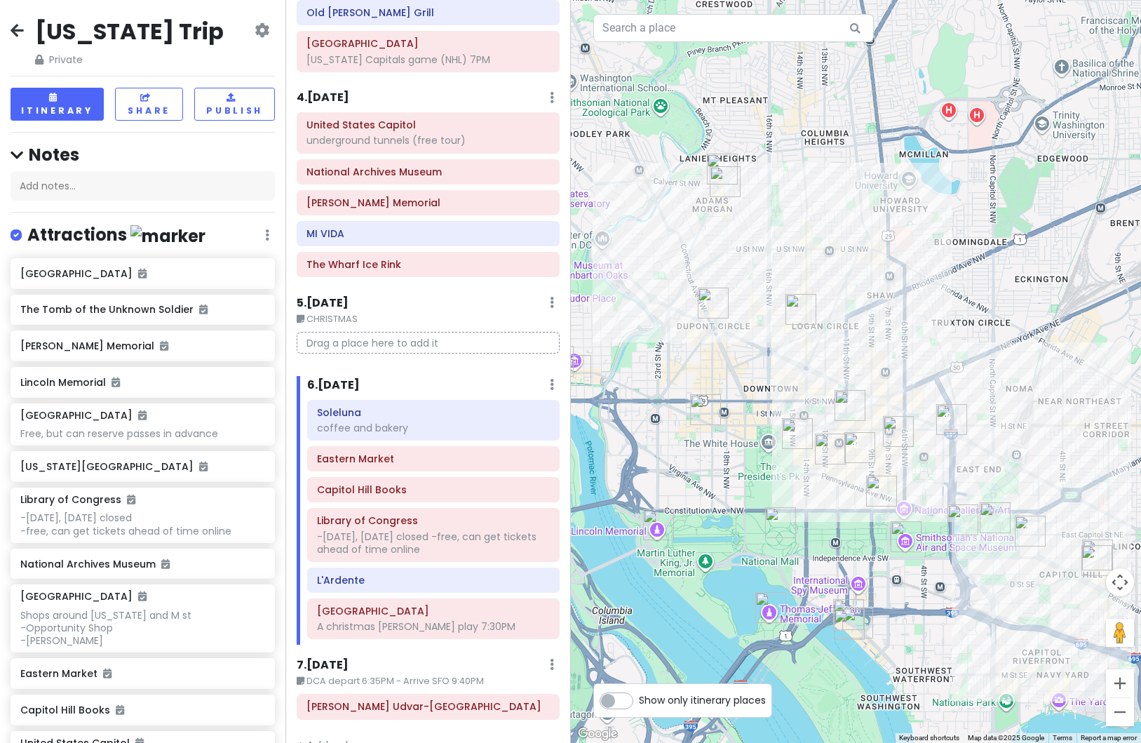
drag, startPoint x: 720, startPoint y: 325, endPoint x: 757, endPoint y: 357, distance: 48.7
click at [757, 357] on div at bounding box center [856, 371] width 571 height 743
click at [793, 318] on img "Logan Tavern" at bounding box center [801, 309] width 31 height 31
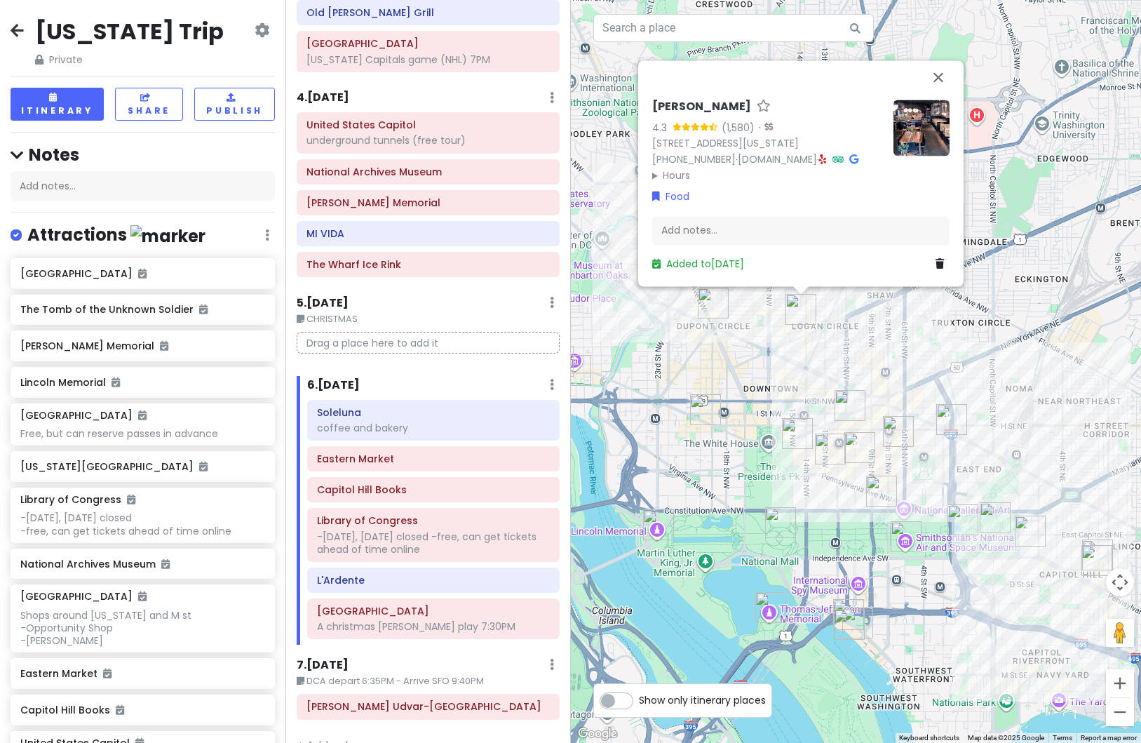
click at [762, 362] on div "[PERSON_NAME] 4.3 (1,580) · [STREET_ADDRESS][US_STATE] [PHONE_NUMBER] · [DOMAIN…" at bounding box center [856, 371] width 571 height 743
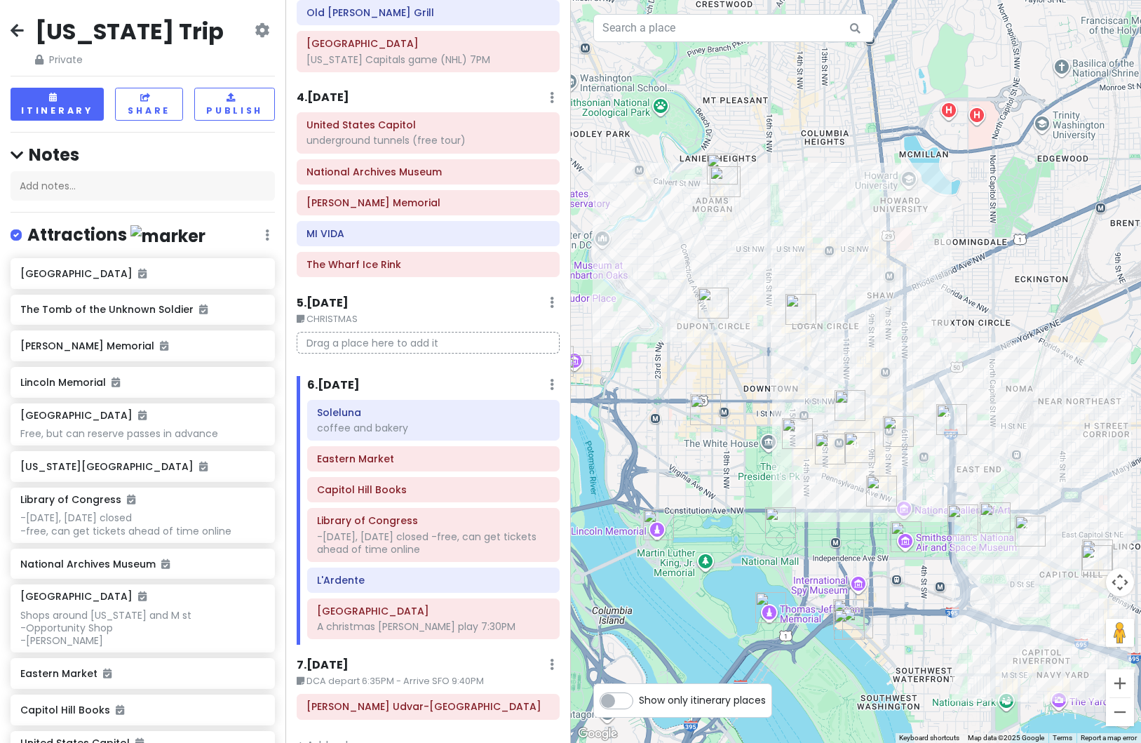
click at [725, 189] on img "Tryst" at bounding box center [725, 181] width 31 height 31
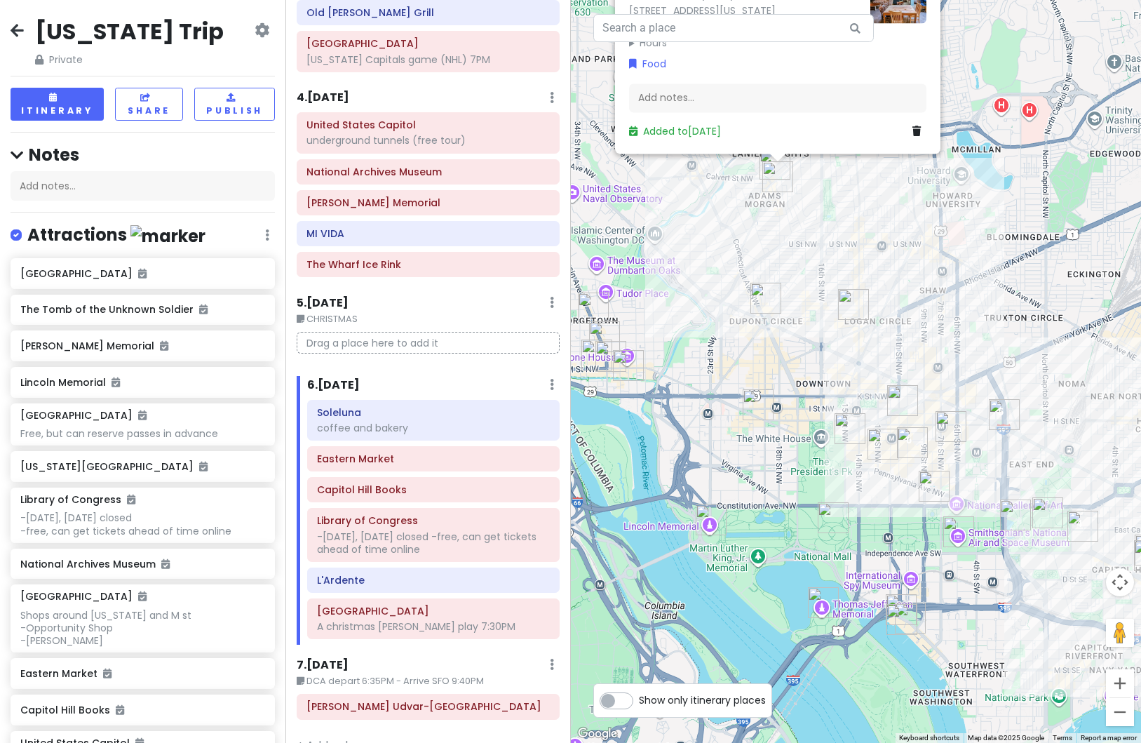
drag, startPoint x: 775, startPoint y: 465, endPoint x: 777, endPoint y: 316, distance: 149.4
click at [779, 321] on div "Tryst 4.4 (2,203) · [STREET_ADDRESS][US_STATE] [PHONE_NUMBER] · [DOMAIN_NAME] ·…" at bounding box center [856, 371] width 571 height 743
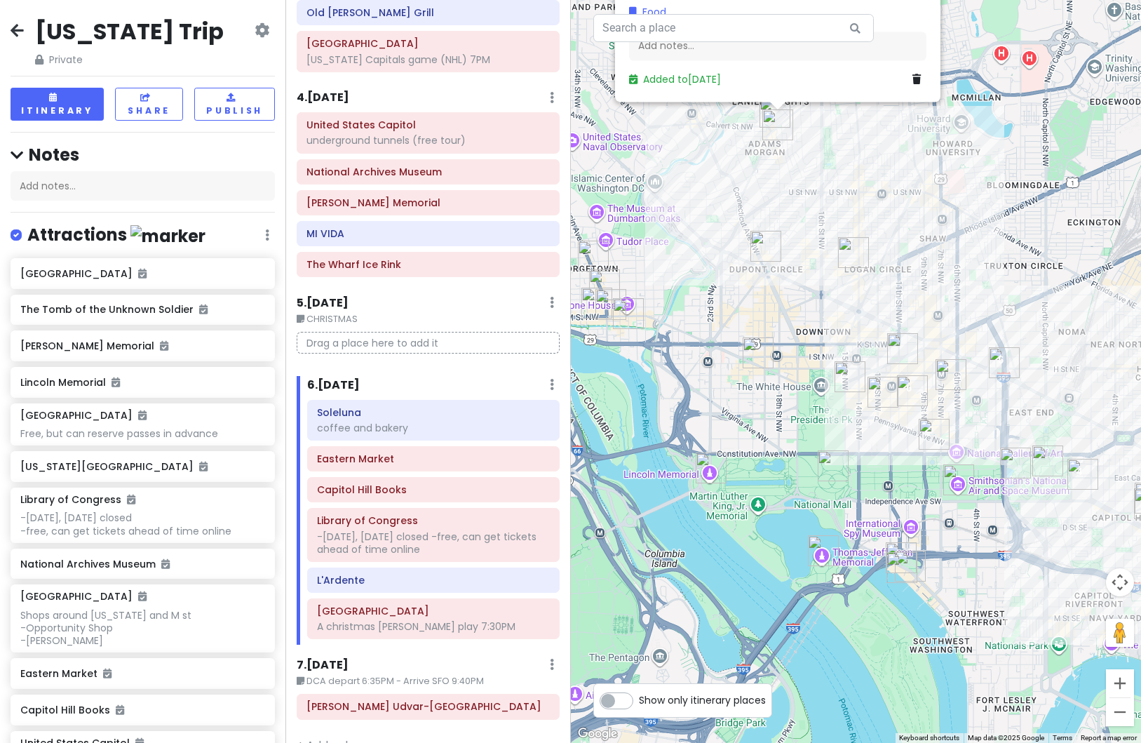
click at [757, 364] on img "Founding Farmers DC" at bounding box center [758, 352] width 31 height 31
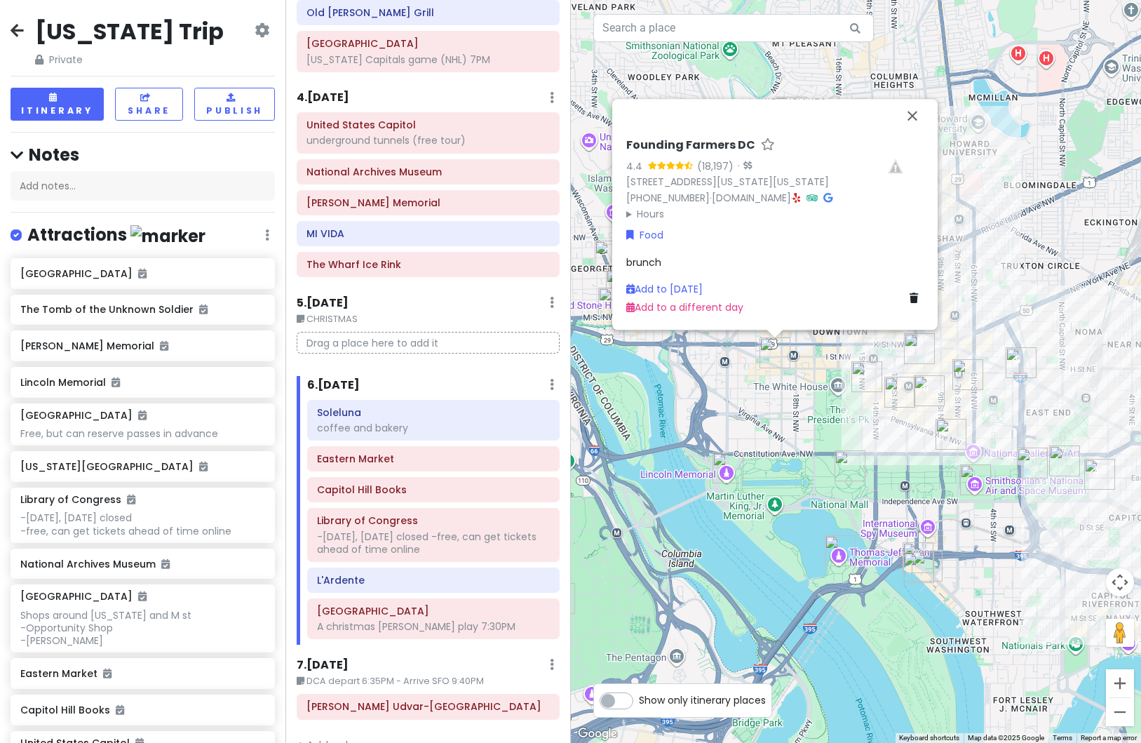
click at [860, 380] on img "Old Ebbitt Grill" at bounding box center [867, 376] width 31 height 31
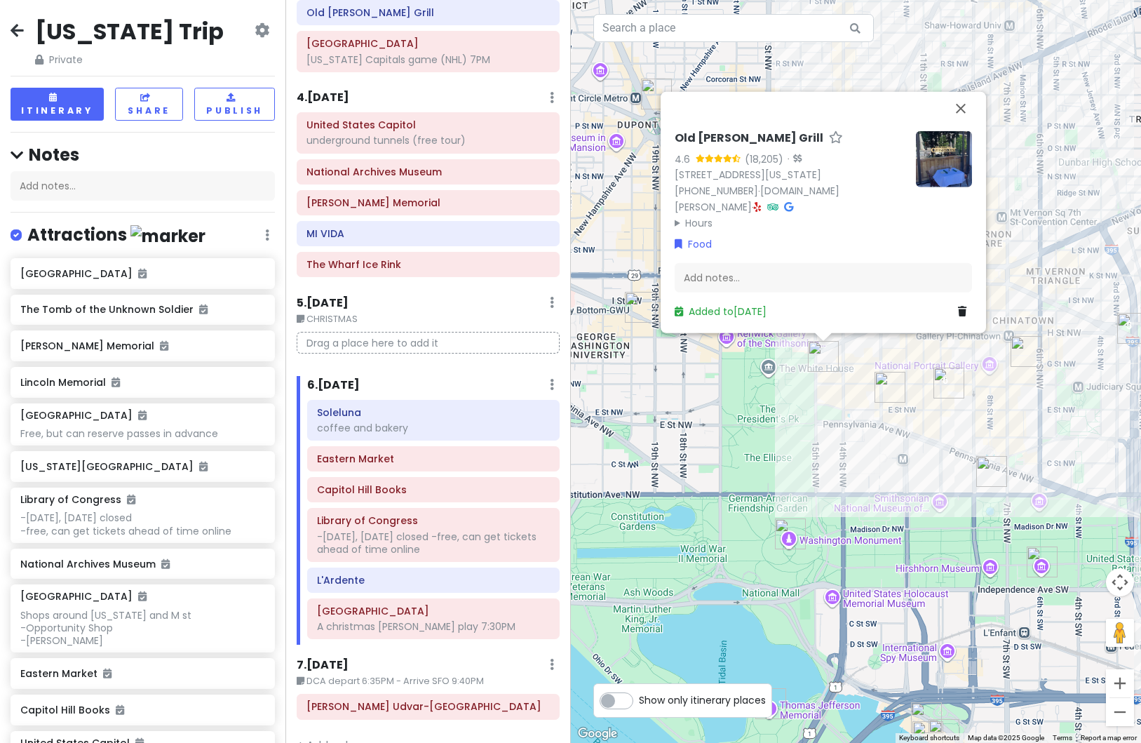
click at [849, 401] on div "Old [PERSON_NAME] Grill 4.6 (18,205) · [STREET_ADDRESS][US_STATE] [PHONE_NUMBER…" at bounding box center [856, 371] width 571 height 743
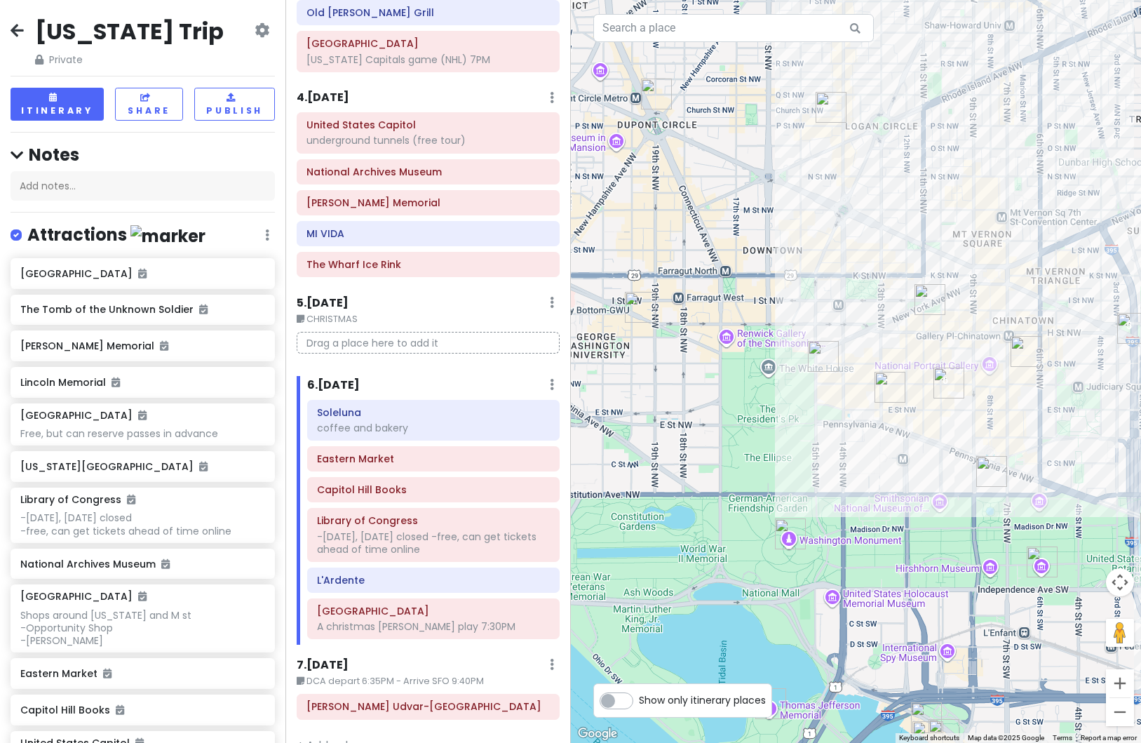
click at [927, 305] on img "Tatte Bakery & Cafe | City Center" at bounding box center [930, 299] width 31 height 31
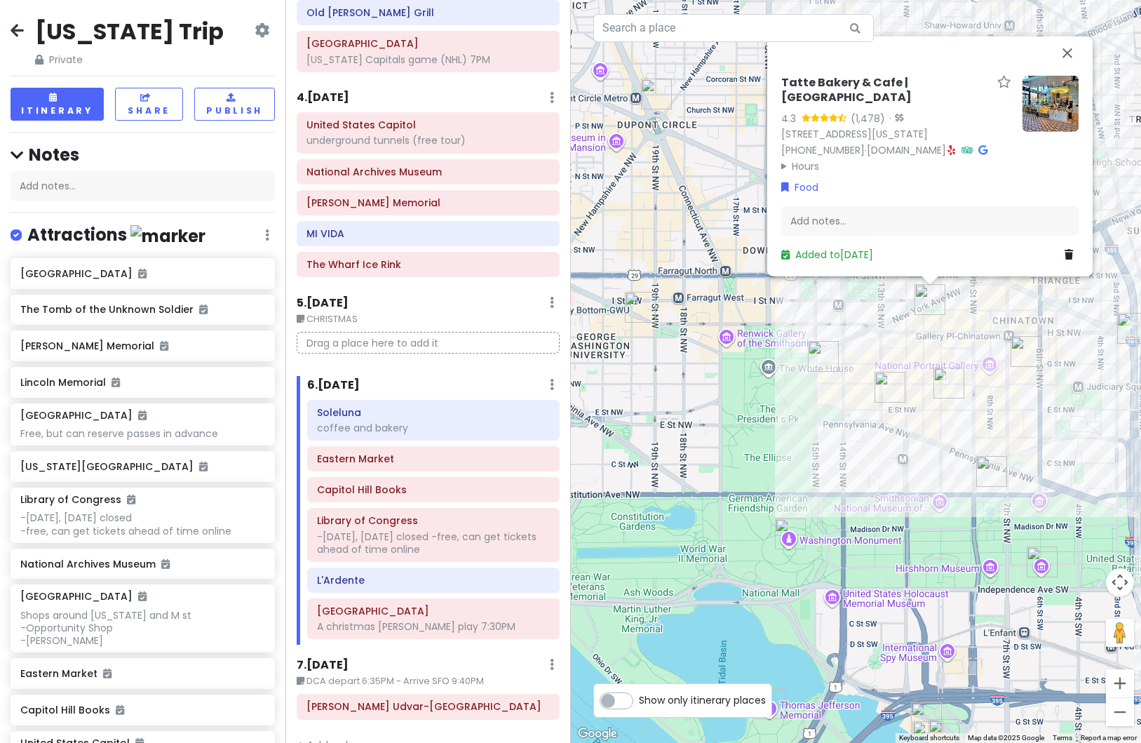
click at [822, 366] on img "Old Ebbitt Grill" at bounding box center [823, 356] width 31 height 31
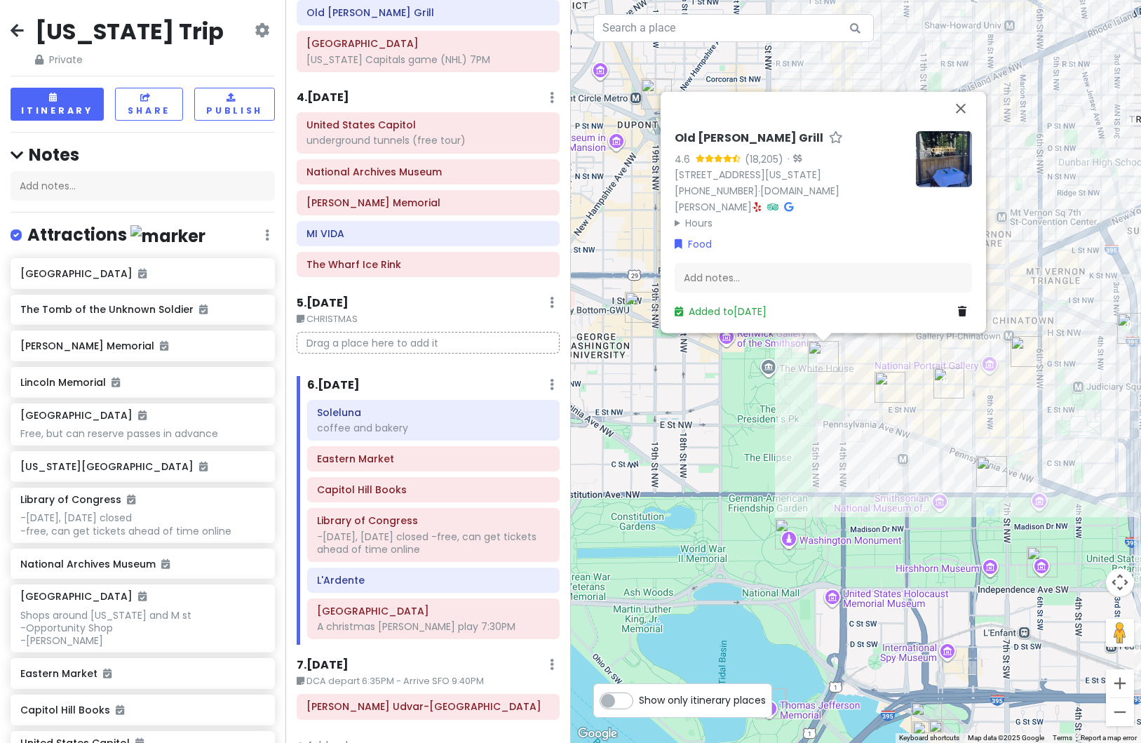
click at [860, 445] on div "Old [PERSON_NAME] Grill 4.6 (18,205) · [STREET_ADDRESS][US_STATE] [PHONE_NUMBER…" at bounding box center [856, 371] width 571 height 743
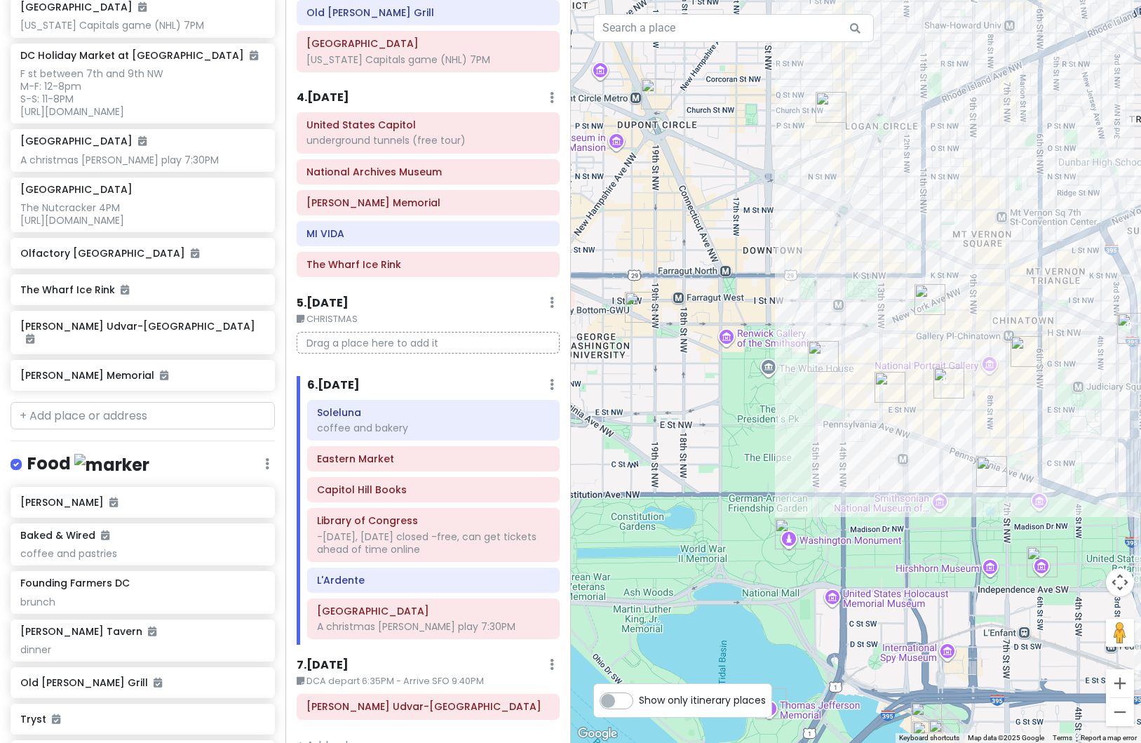
scroll to position [842, 0]
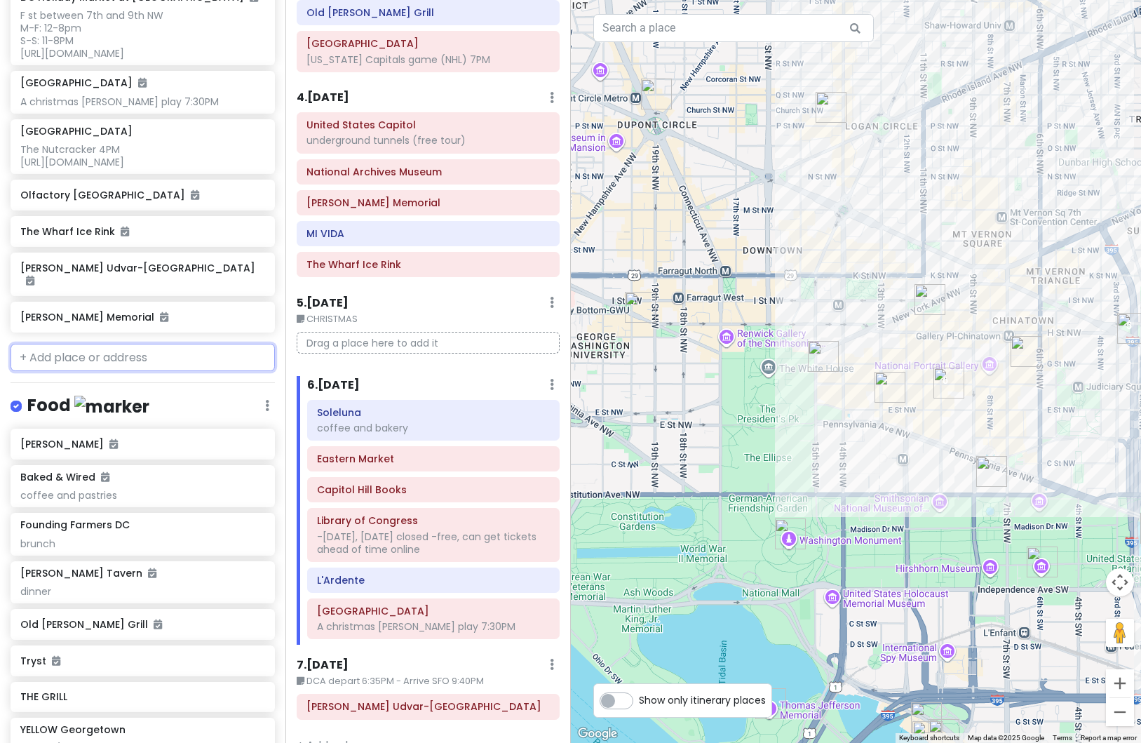
click at [75, 351] on input "text" at bounding box center [143, 358] width 264 height 28
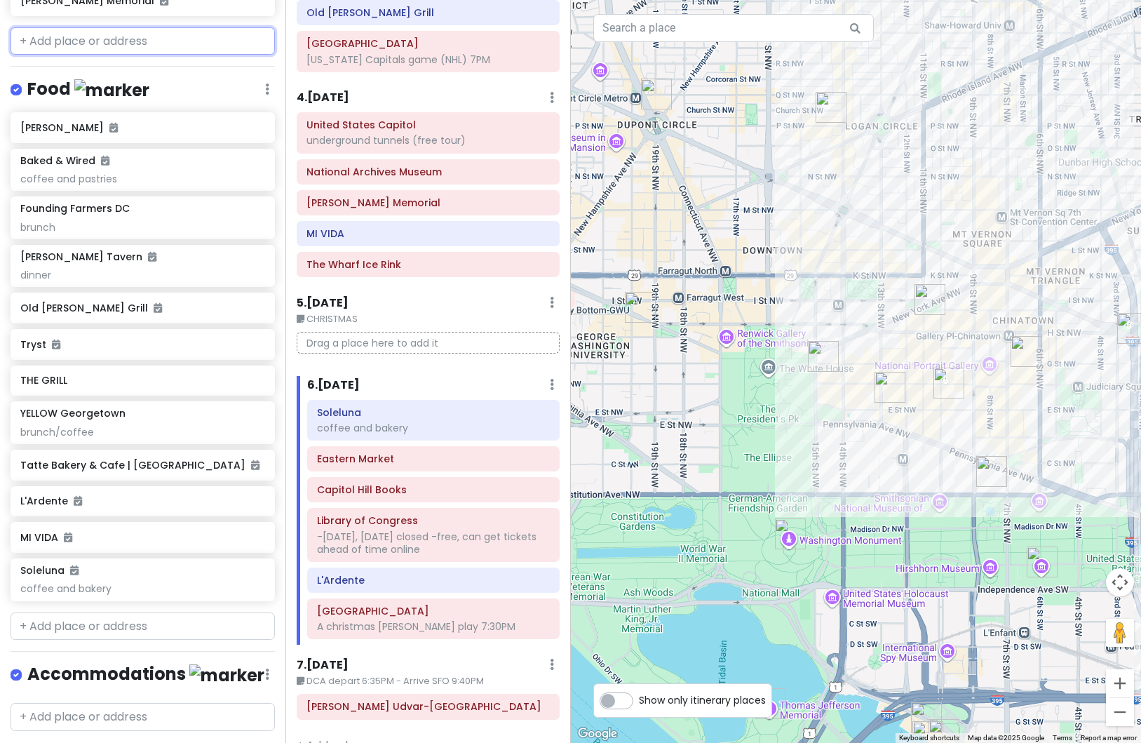
scroll to position [1194, 0]
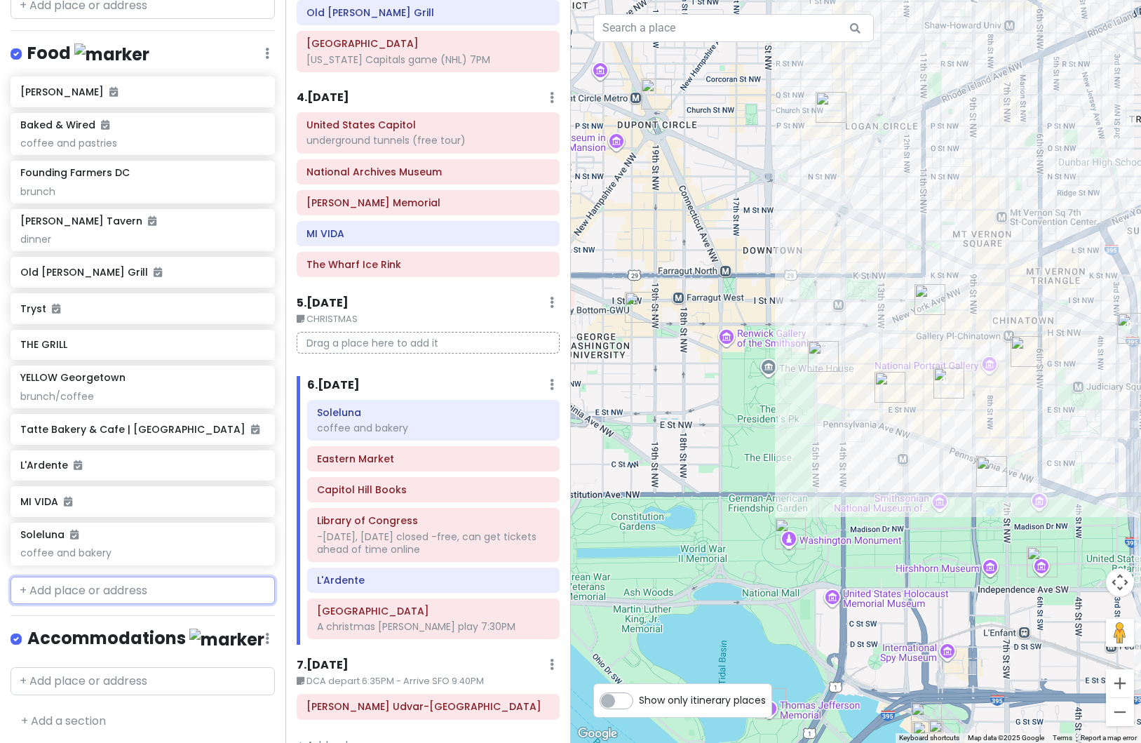
click at [74, 591] on input "text" at bounding box center [143, 591] width 264 height 28
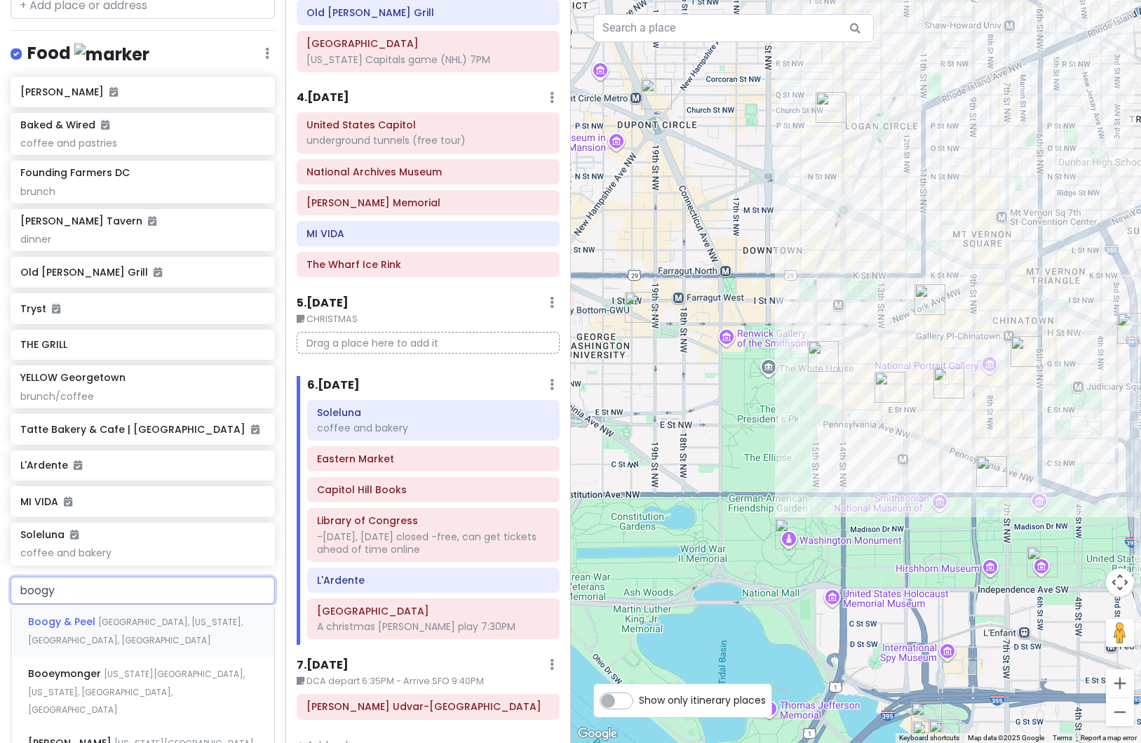
type input "boogy"
click at [95, 621] on span "[GEOGRAPHIC_DATA], [US_STATE], [GEOGRAPHIC_DATA], [GEOGRAPHIC_DATA]" at bounding box center [135, 631] width 215 height 30
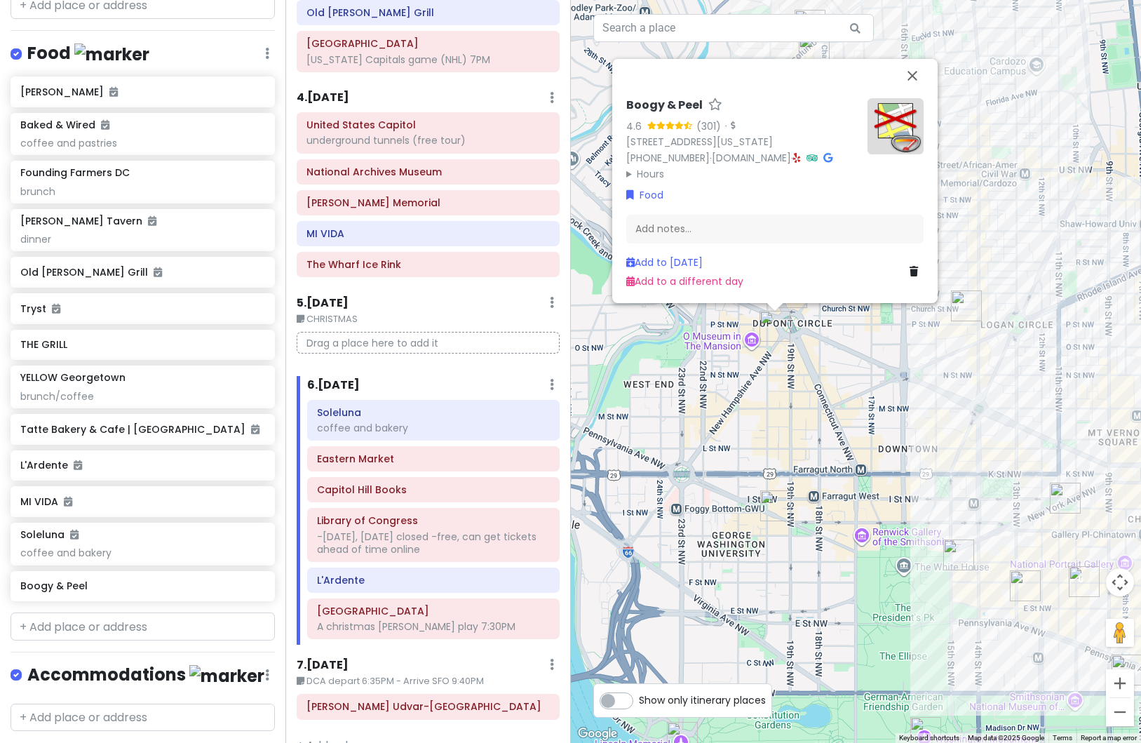
click at [749, 422] on div "Boogy & Peel 4.6 (301) · [STREET_ADDRESS][US_STATE] [PHONE_NUMBER] · [DOMAIN_NA…" at bounding box center [856, 371] width 571 height 743
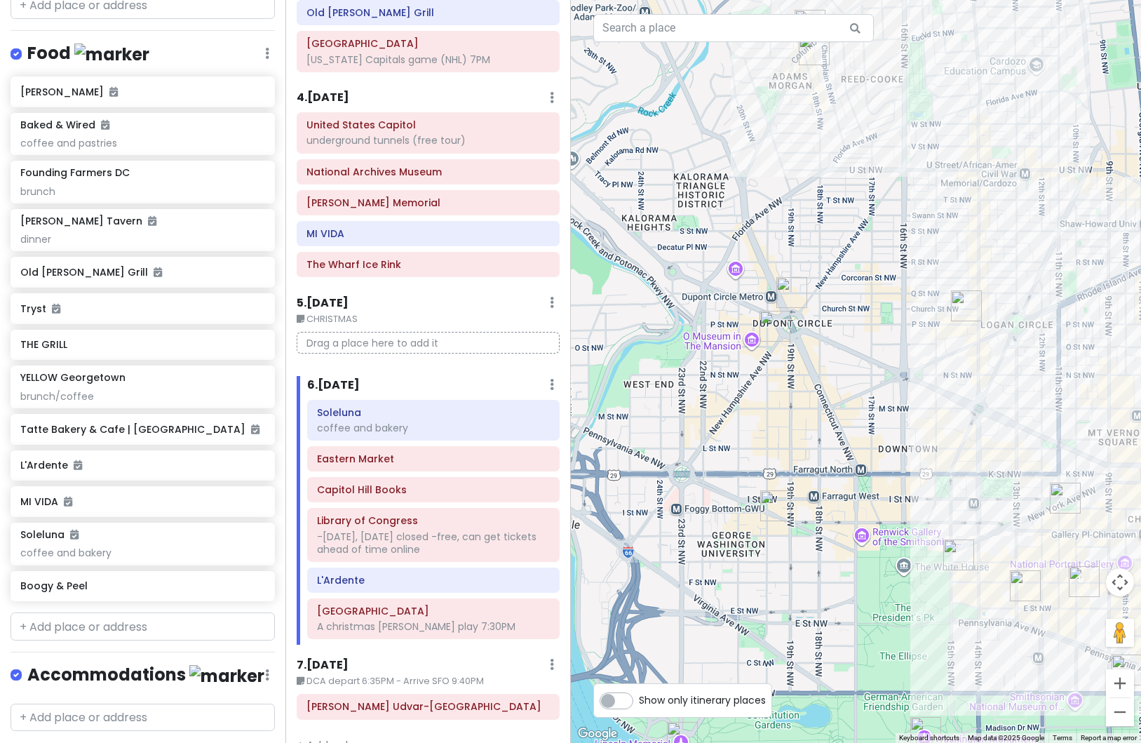
click at [790, 297] on img "DC Holiday Market at Dupont Circle" at bounding box center [792, 292] width 31 height 31
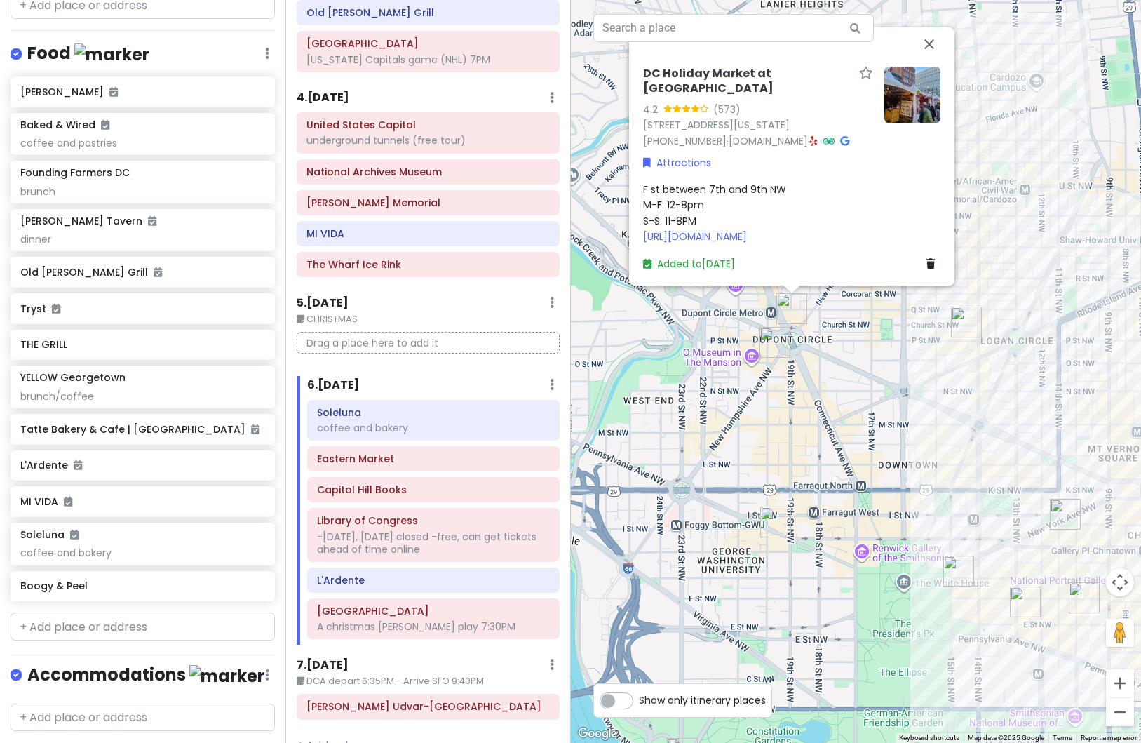
click at [774, 341] on img "Boogy & Peel" at bounding box center [775, 342] width 31 height 31
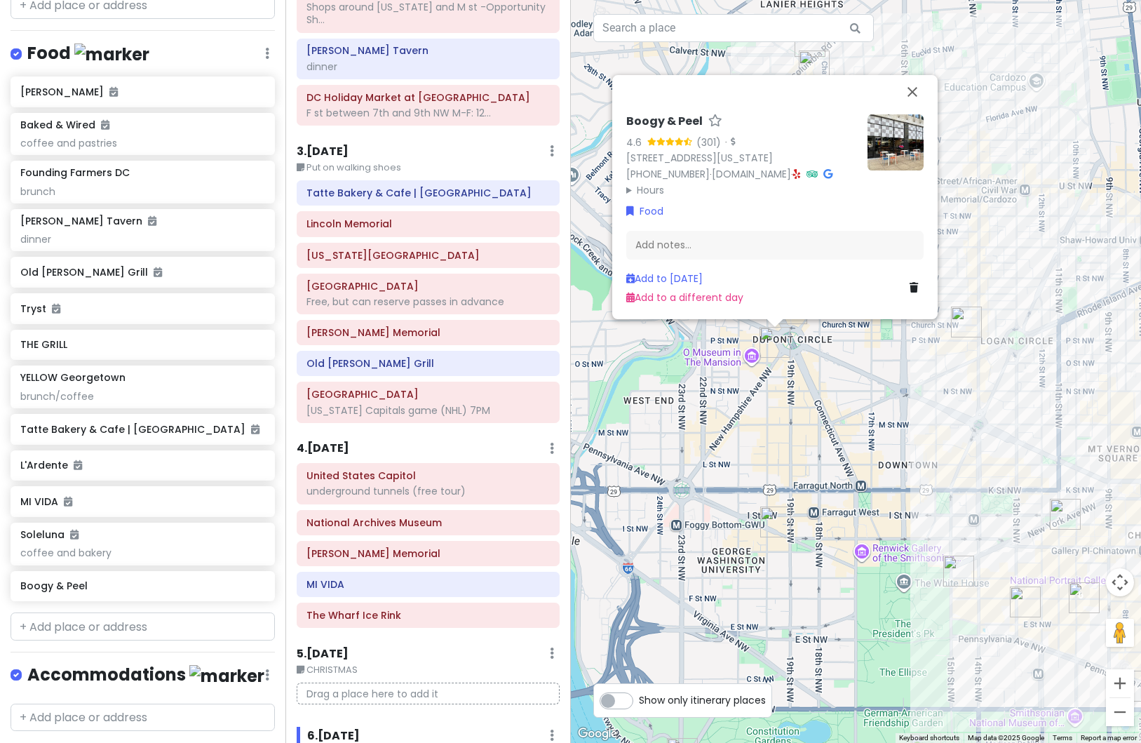
scroll to position [0, 0]
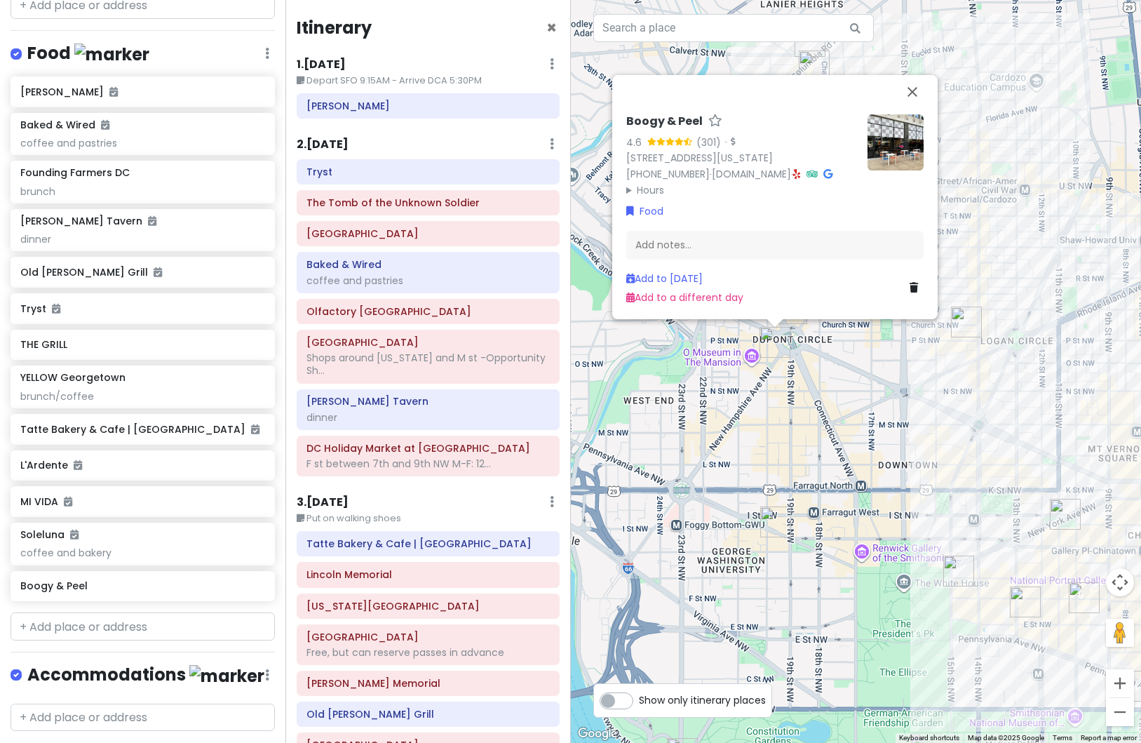
click at [349, 145] on h6 "2 . [DATE]" at bounding box center [323, 145] width 52 height 15
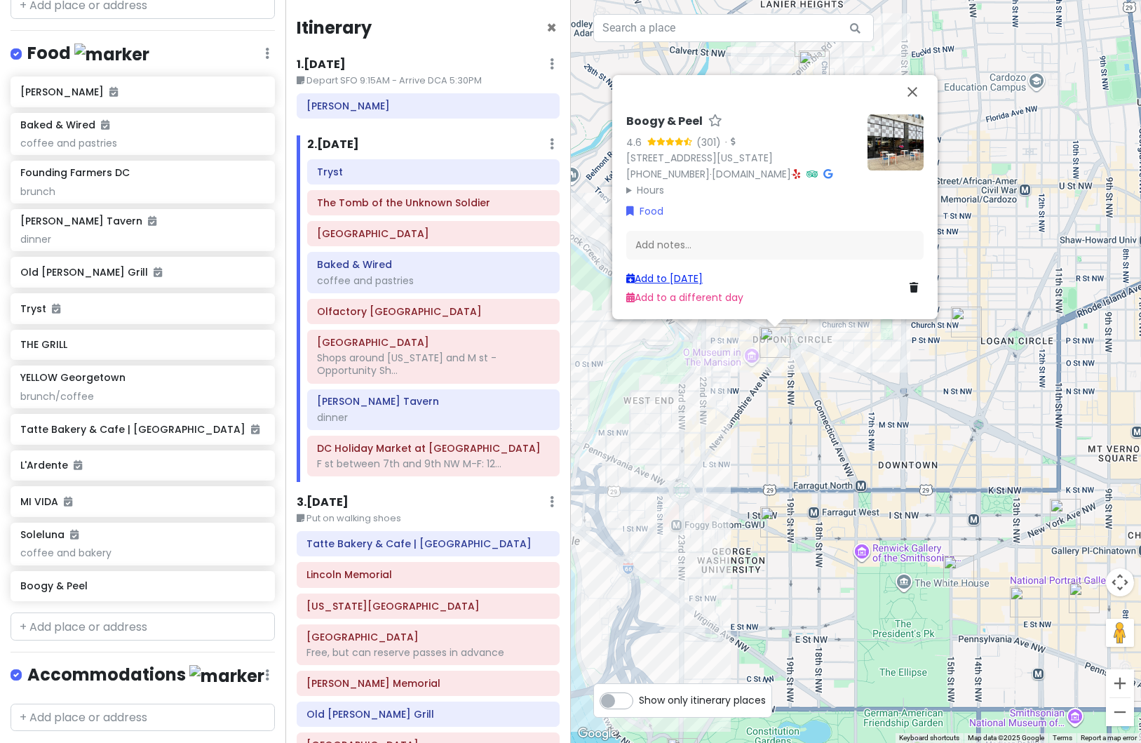
click at [676, 279] on link "Add to [DATE]" at bounding box center [664, 278] width 76 height 14
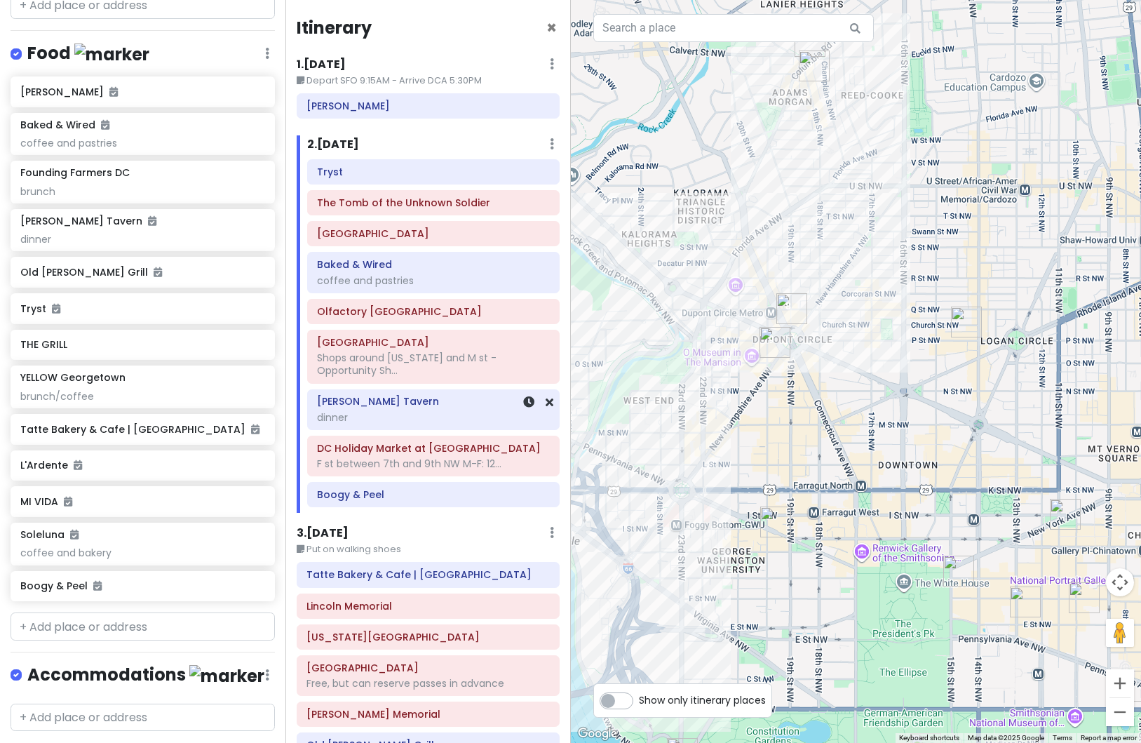
click at [384, 418] on div "dinner" at bounding box center [433, 417] width 233 height 13
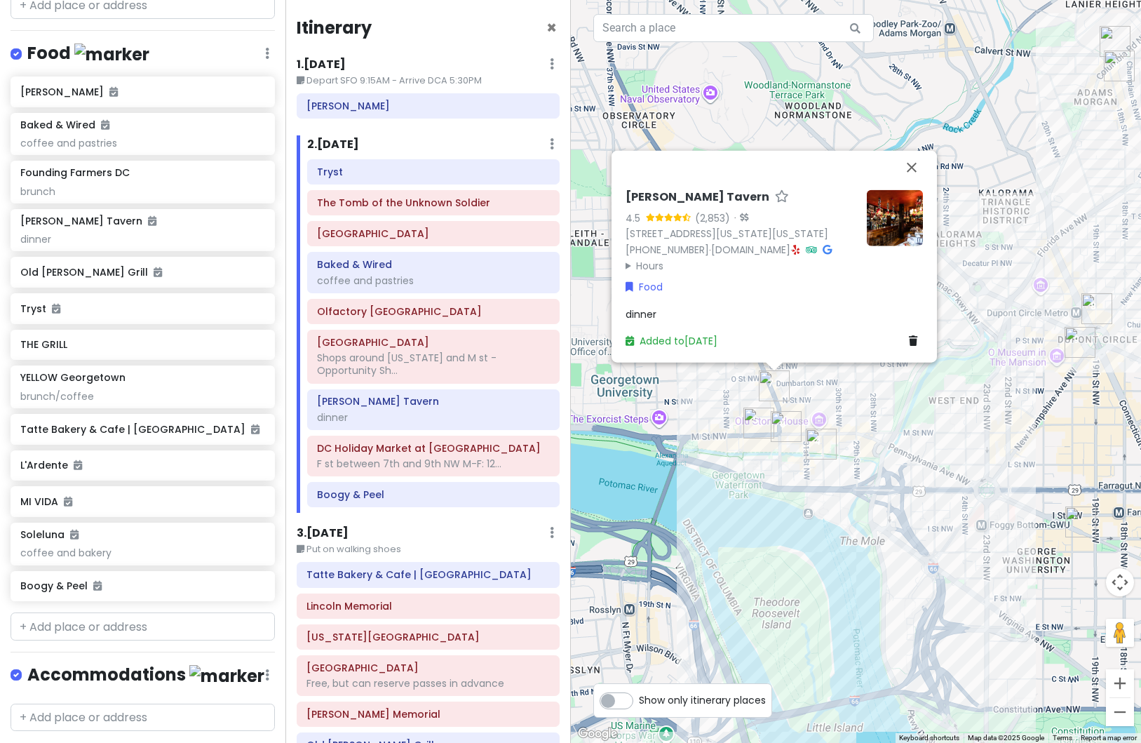
click at [654, 316] on span "dinner" at bounding box center [641, 314] width 31 height 14
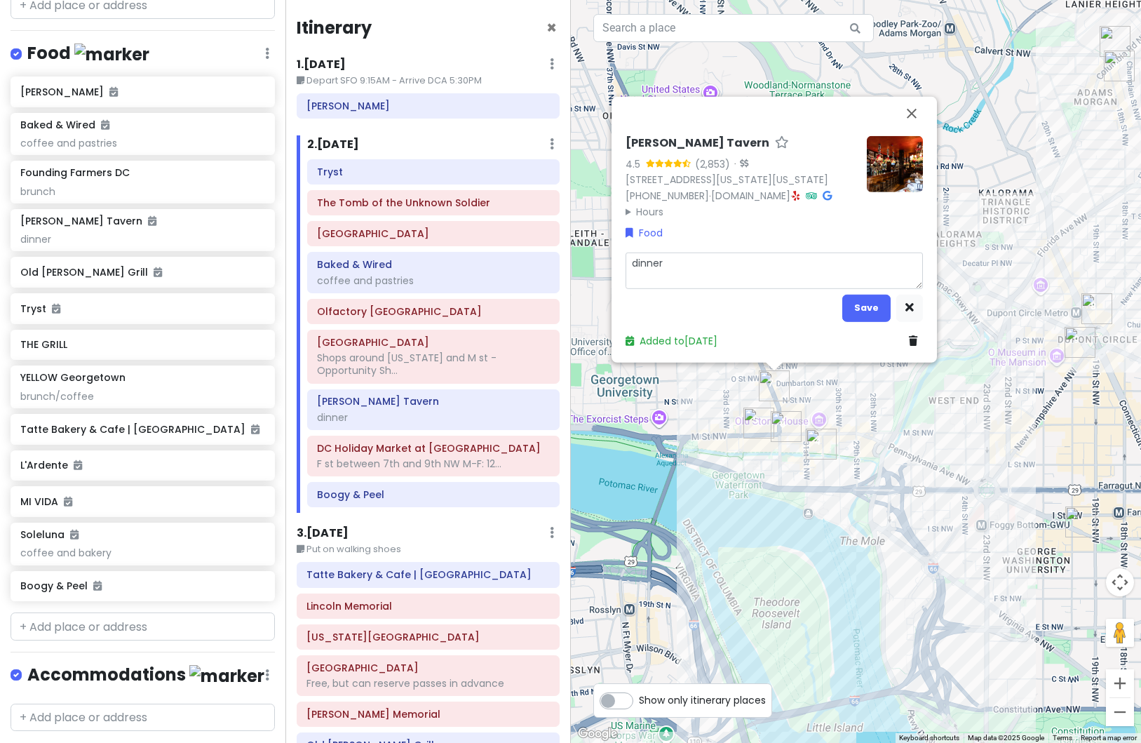
drag, startPoint x: 676, startPoint y: 264, endPoint x: 596, endPoint y: 269, distance: 80.8
click at [596, 269] on div "[PERSON_NAME] Tavern 4.5 (2,853) · [STREET_ADDRESS][US_STATE][US_STATE] [PHONE_…" at bounding box center [856, 371] width 571 height 743
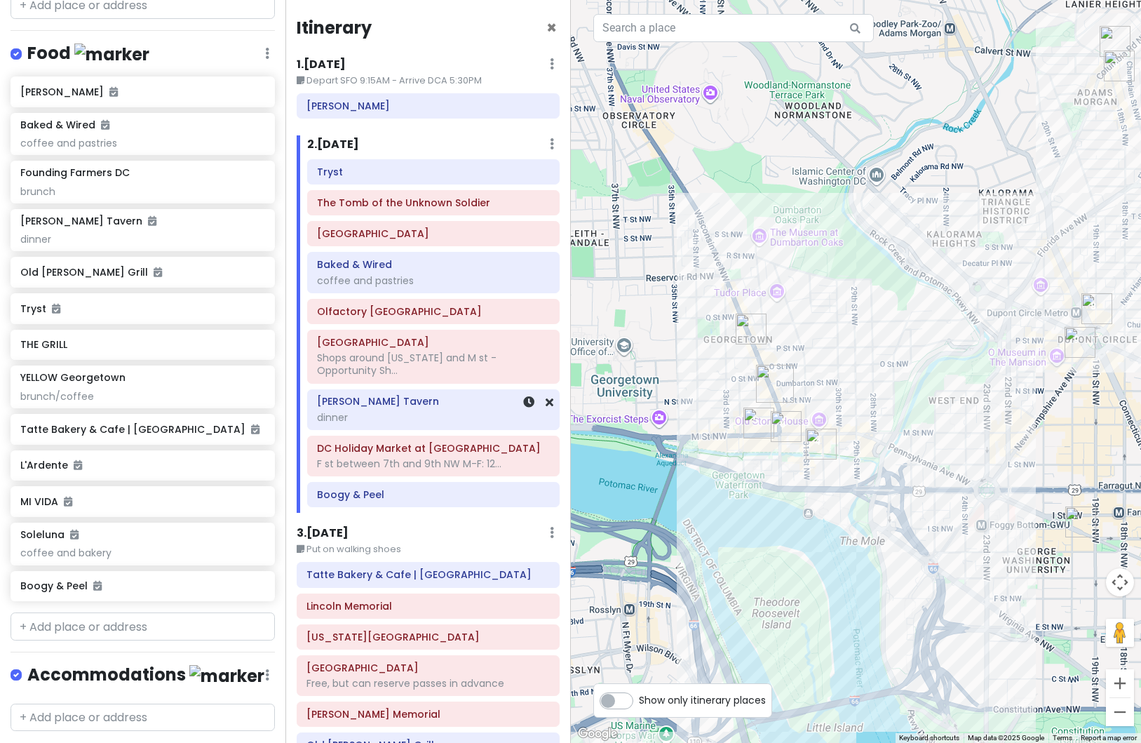
click at [468, 418] on div "dinner" at bounding box center [433, 417] width 233 height 13
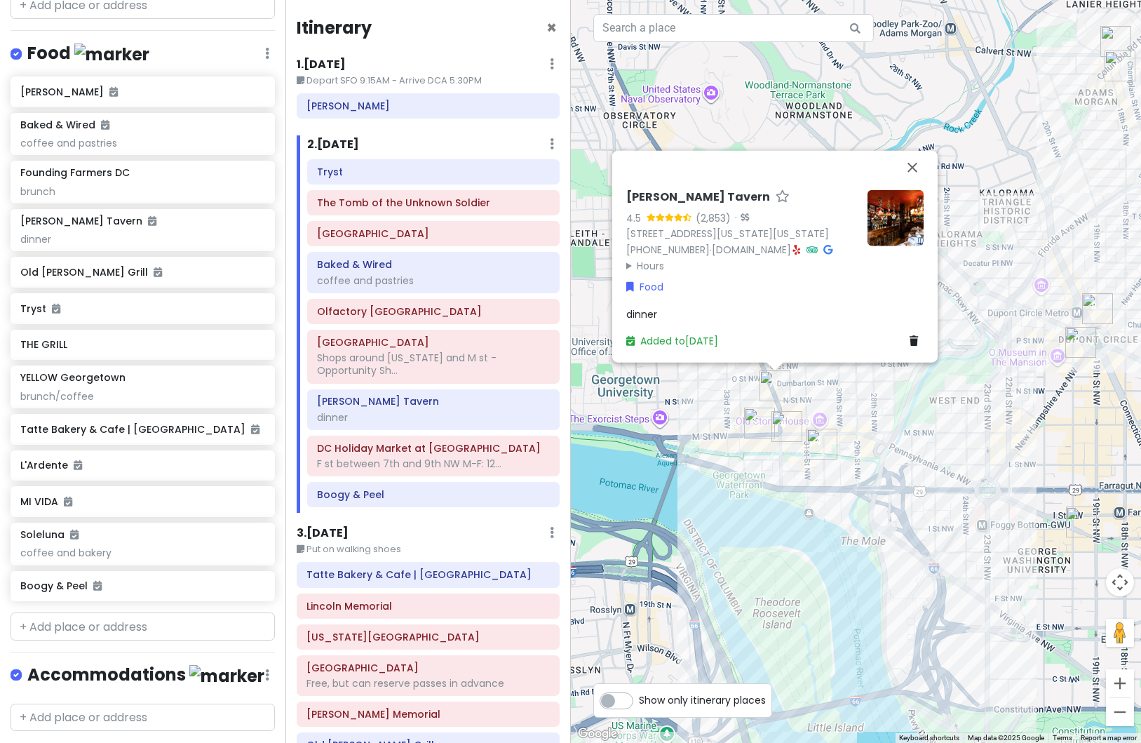
click at [663, 309] on div "dinner" at bounding box center [774, 313] width 297 height 15
type textarea "x"
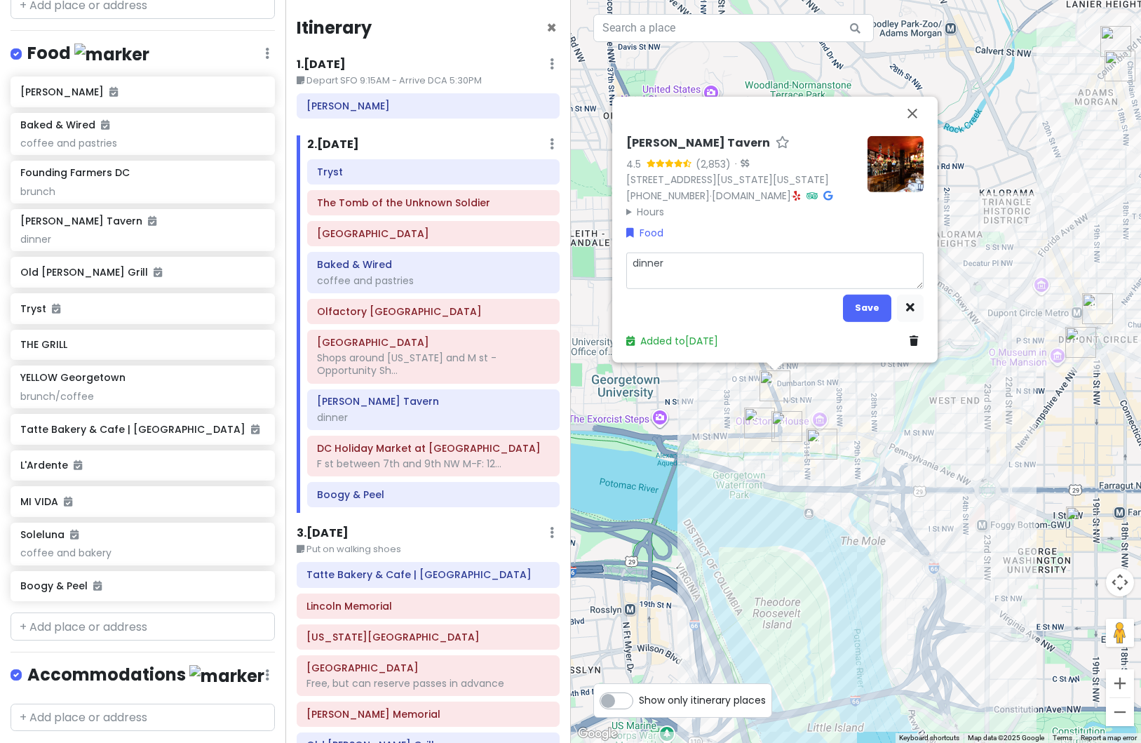
drag, startPoint x: 668, startPoint y: 264, endPoint x: 629, endPoint y: 264, distance: 38.6
click at [629, 264] on textarea "dinner" at bounding box center [774, 270] width 297 height 36
click at [857, 311] on button "Save" at bounding box center [867, 307] width 48 height 27
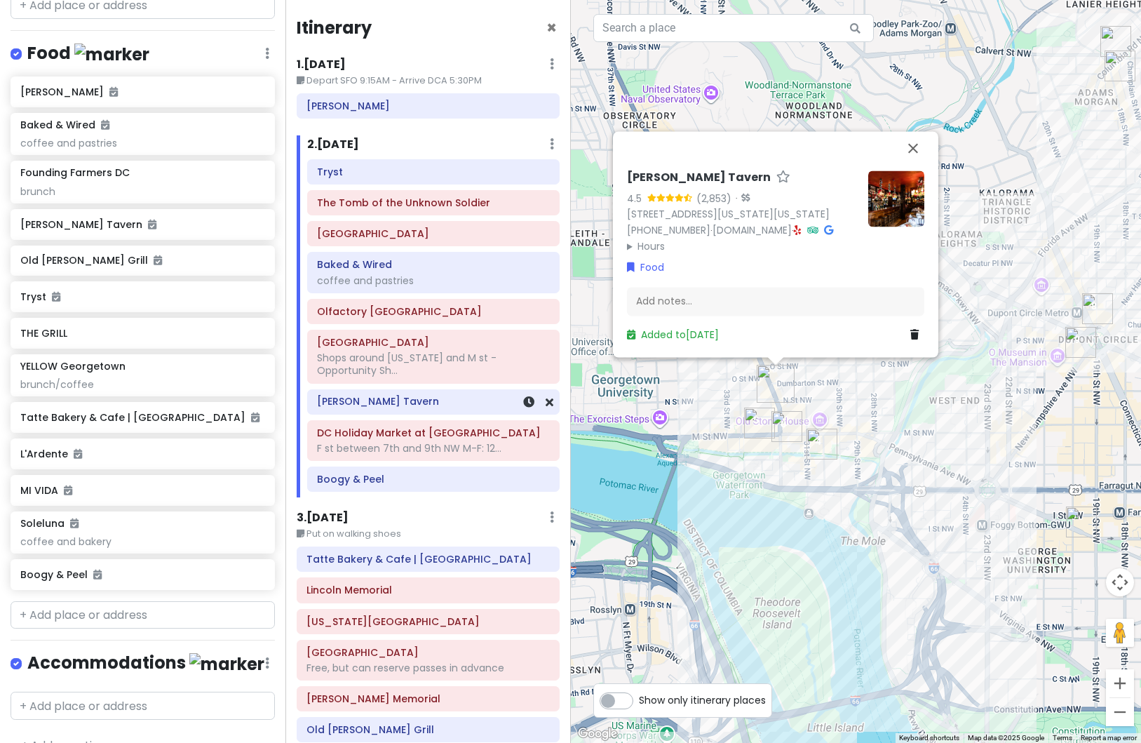
click at [434, 413] on div "[PERSON_NAME] Tavern" at bounding box center [433, 402] width 251 height 24
click at [546, 402] on icon at bounding box center [550, 401] width 8 height 11
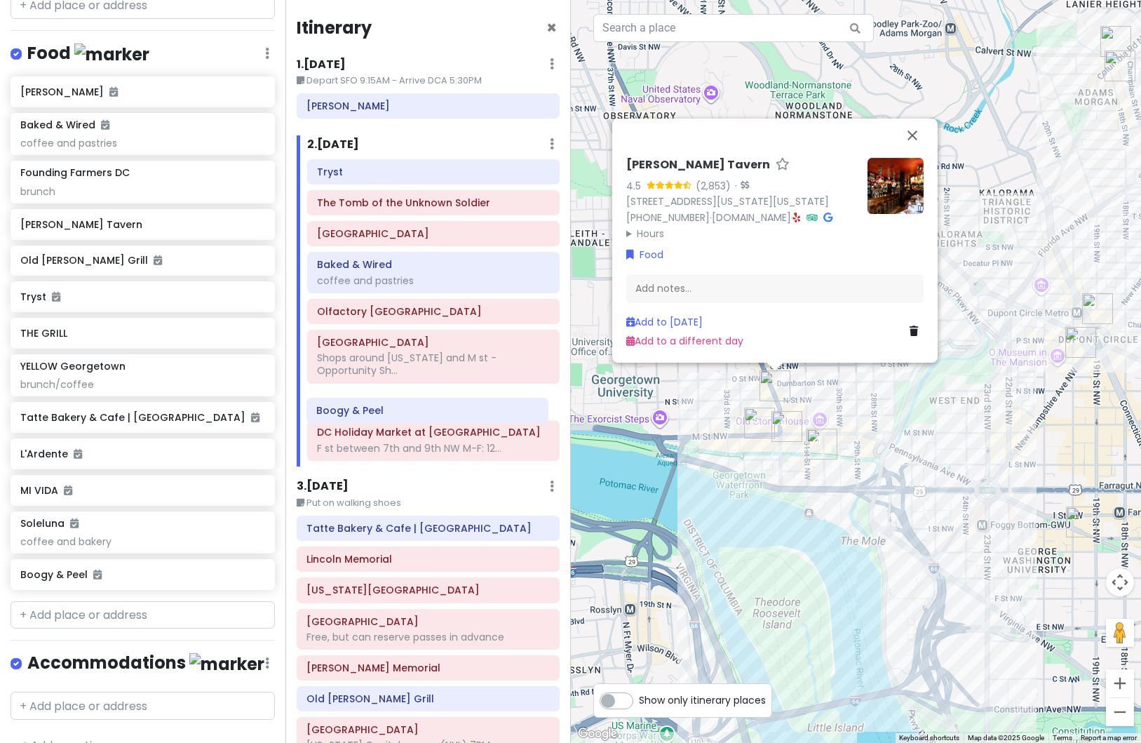
drag, startPoint x: 402, startPoint y: 447, endPoint x: 401, endPoint y: 409, distance: 37.9
click at [401, 409] on div "Tryst The Tomb of the Unknown [GEOGRAPHIC_DATA] Baked & Wired coffee and pastri…" at bounding box center [434, 312] width 274 height 307
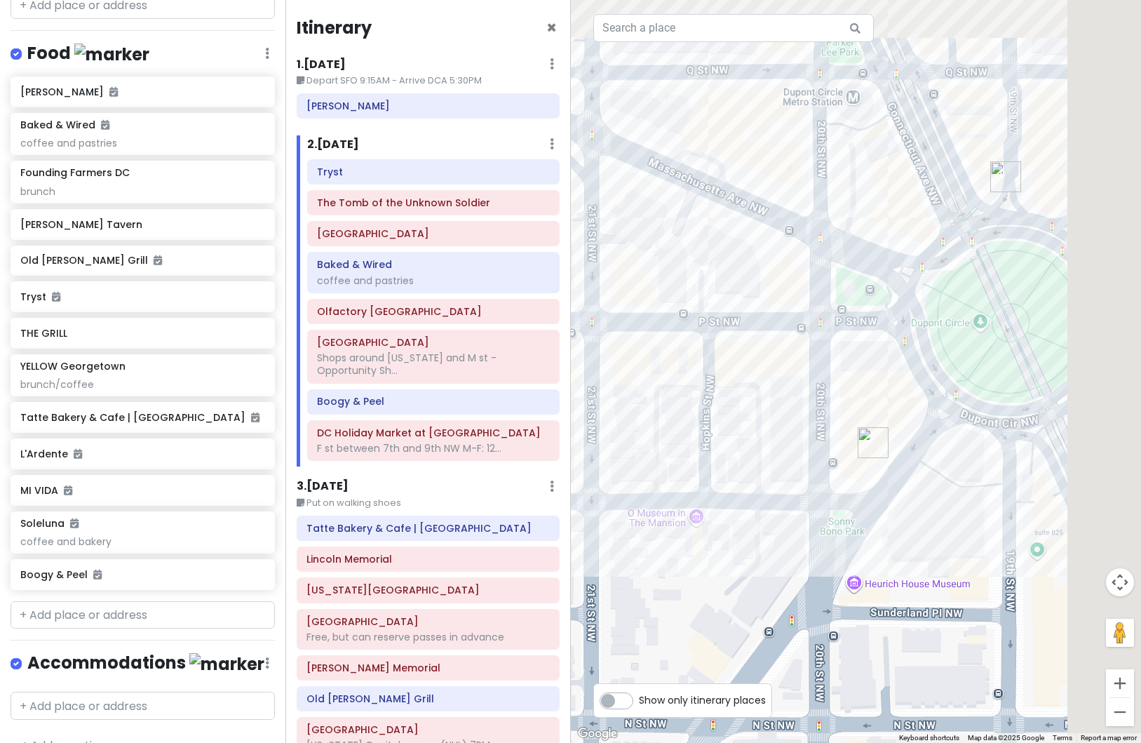
drag, startPoint x: 1091, startPoint y: 375, endPoint x: 911, endPoint y: 480, distance: 208.4
click at [911, 480] on div "[PERSON_NAME] Tavern 4.5 (2,853) · [STREET_ADDRESS][US_STATE][US_STATE] [PHONE_…" at bounding box center [856, 371] width 571 height 743
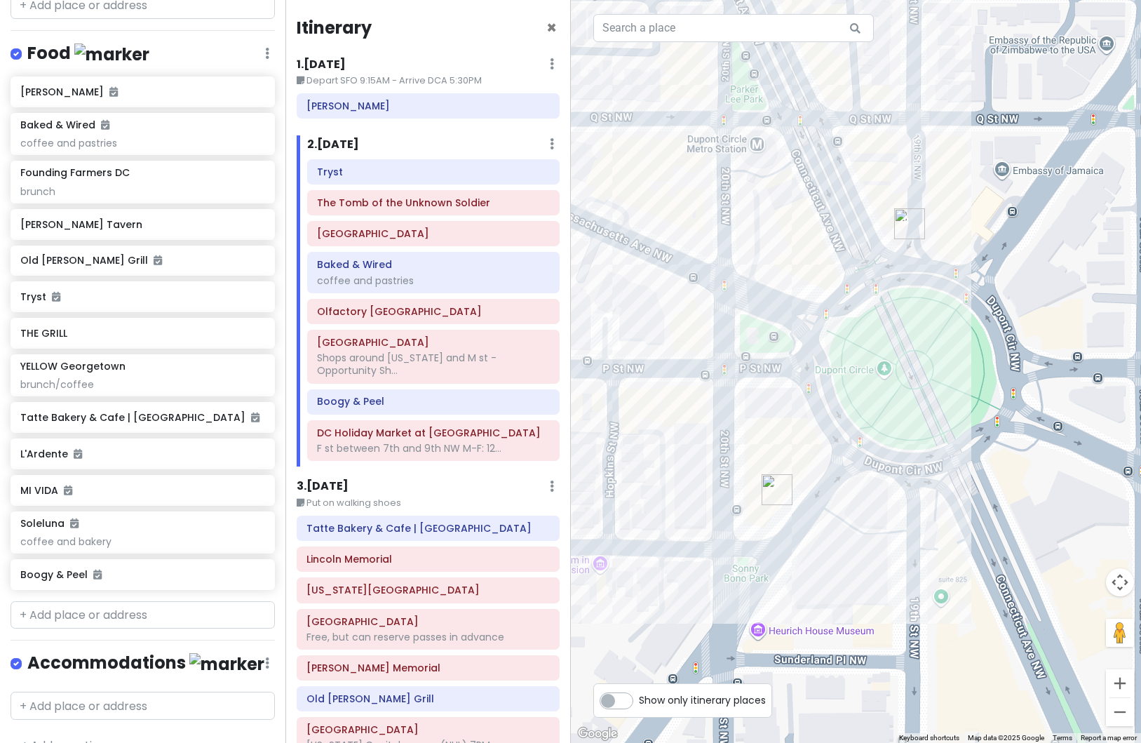
click at [903, 232] on img "DC Holiday Market at Dupont Circle" at bounding box center [909, 223] width 31 height 31
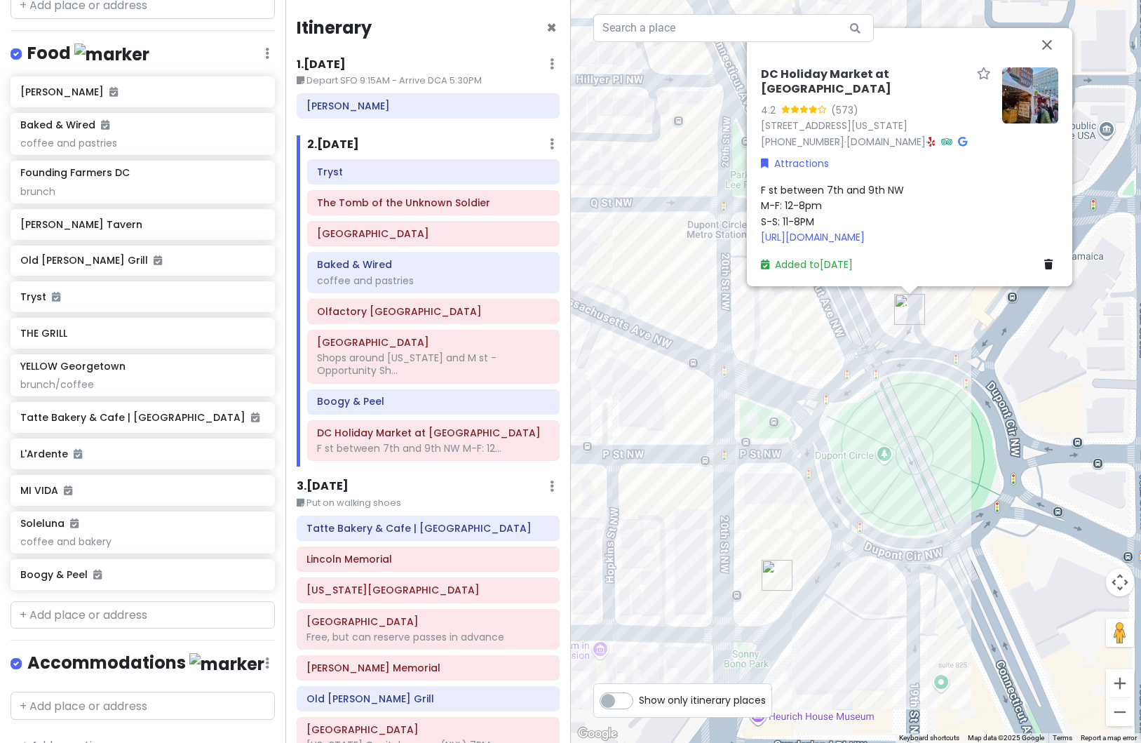
click at [952, 424] on div "DC Holiday Market at [GEOGRAPHIC_DATA] 4.2 (573) [STREET_ADDRESS][US_STATE] [PH…" at bounding box center [856, 371] width 571 height 743
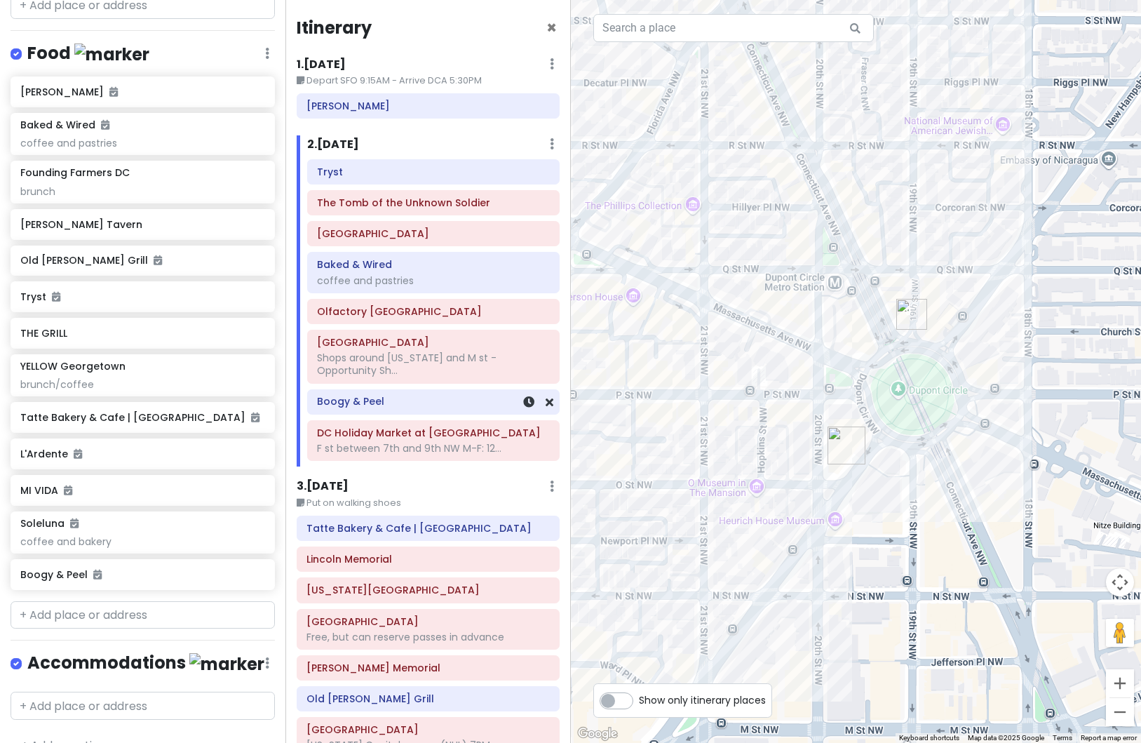
click at [378, 408] on h6 "Boogy & Peel" at bounding box center [433, 401] width 233 height 13
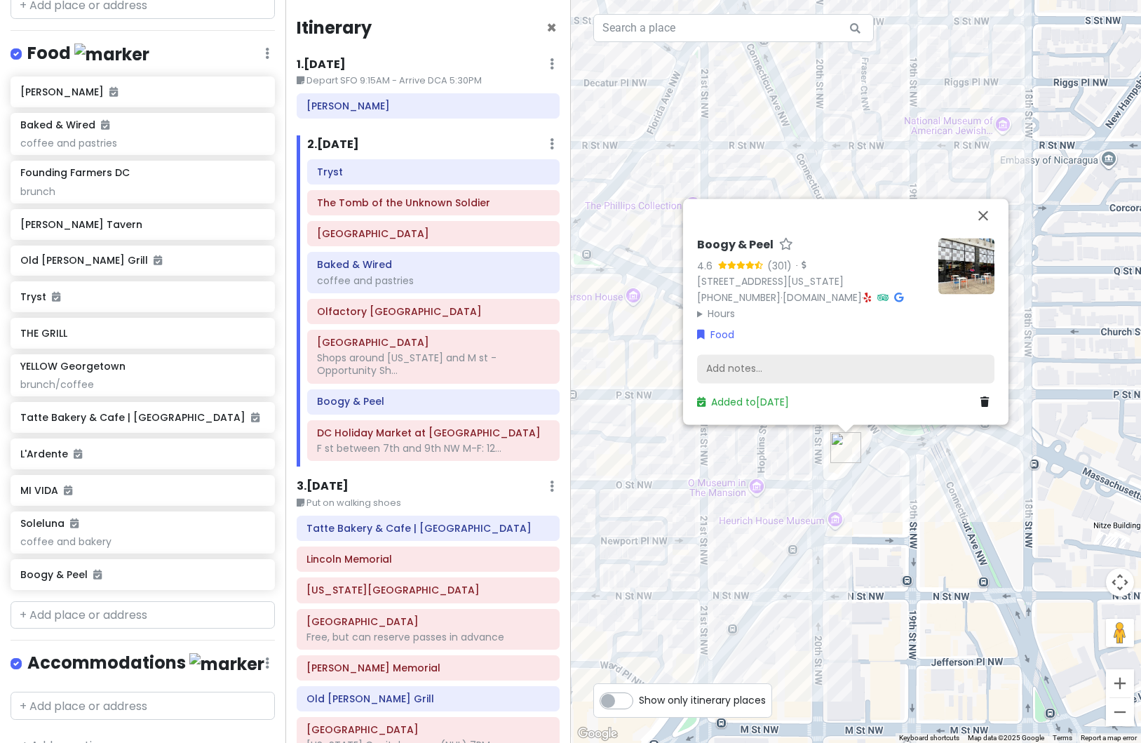
click at [777, 371] on div "Add notes..." at bounding box center [845, 368] width 297 height 29
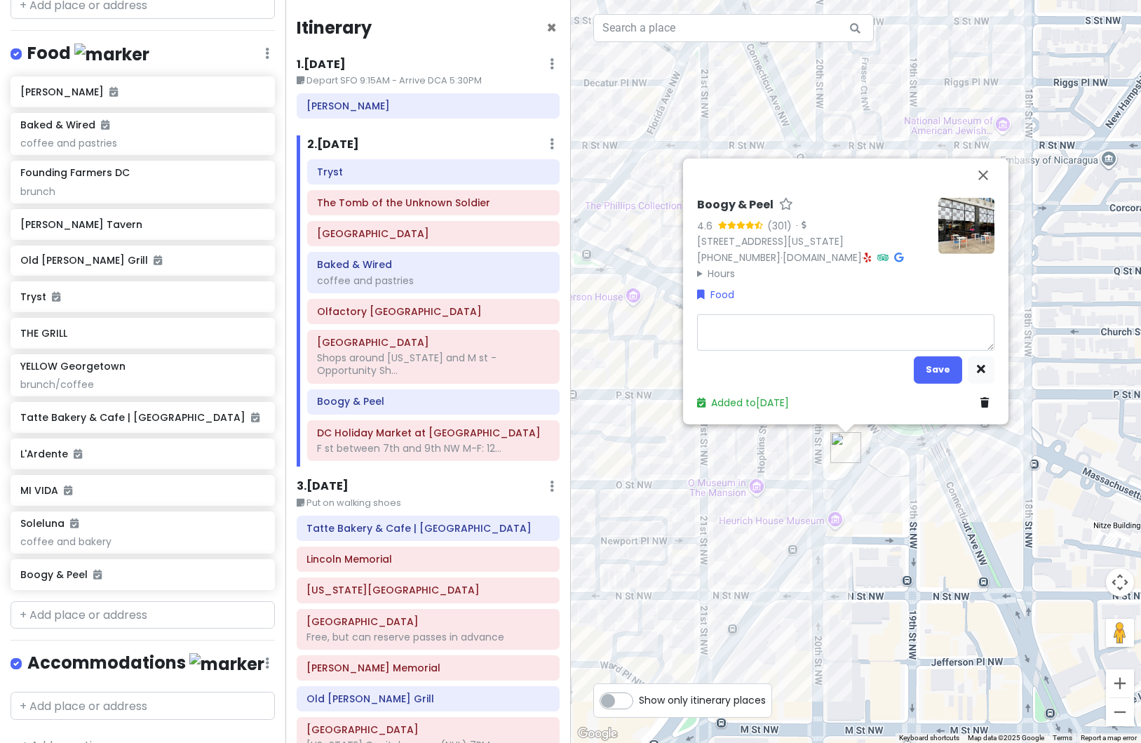
type textarea "x"
type textarea "A"
type textarea "x"
type textarea "Am"
type textarea "x"
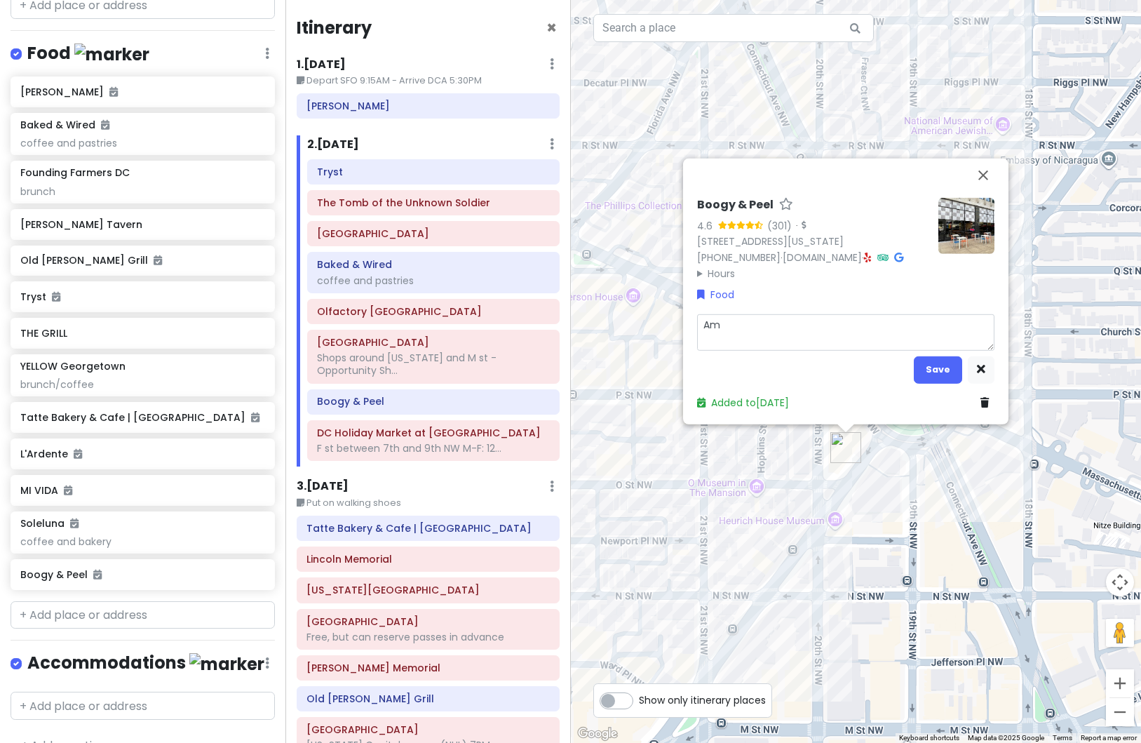
type textarea "Ame"
type textarea "x"
type textarea "Amex"
type textarea "x"
type textarea "Amex"
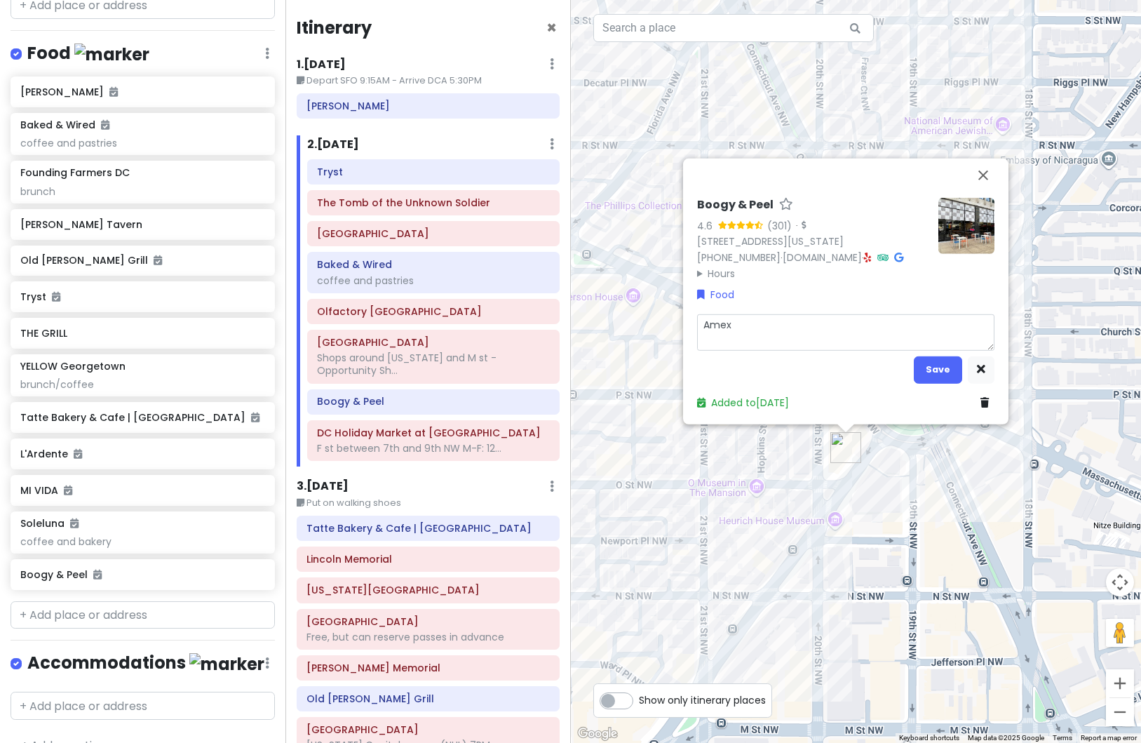
type textarea "x"
type textarea "Amex R"
type textarea "x"
type textarea "Amex Re"
type textarea "x"
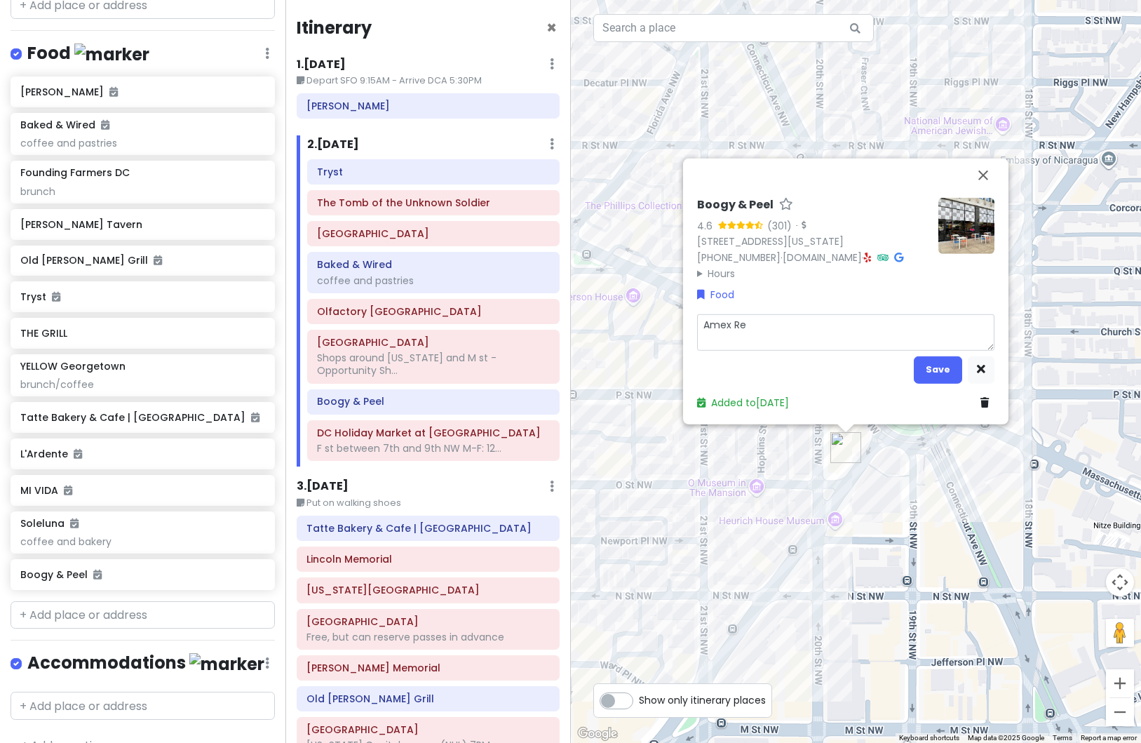
type textarea "Amex Res"
type textarea "x"
type textarea "Amex Resy"
type textarea "x"
type textarea "Amex Resy"
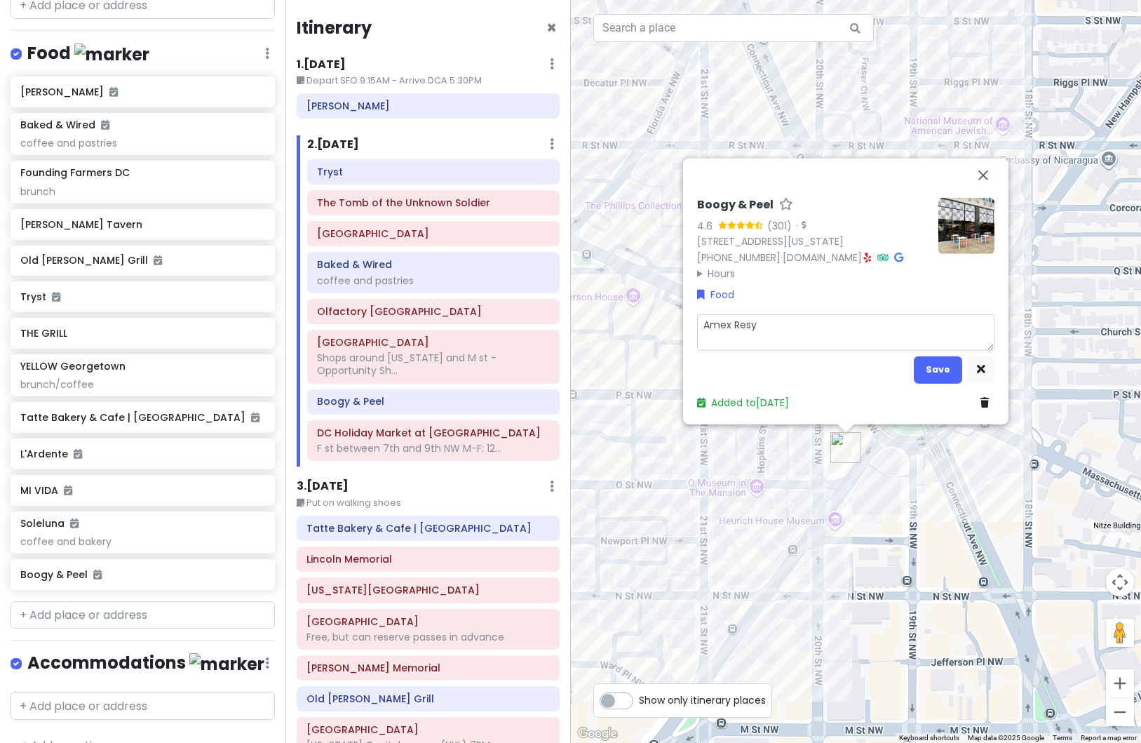
type textarea "x"
type textarea "Amex Resy"
type textarea "x"
type textarea "Amex Resy)"
click at [705, 322] on textarea "Amex Resy)" at bounding box center [845, 332] width 297 height 36
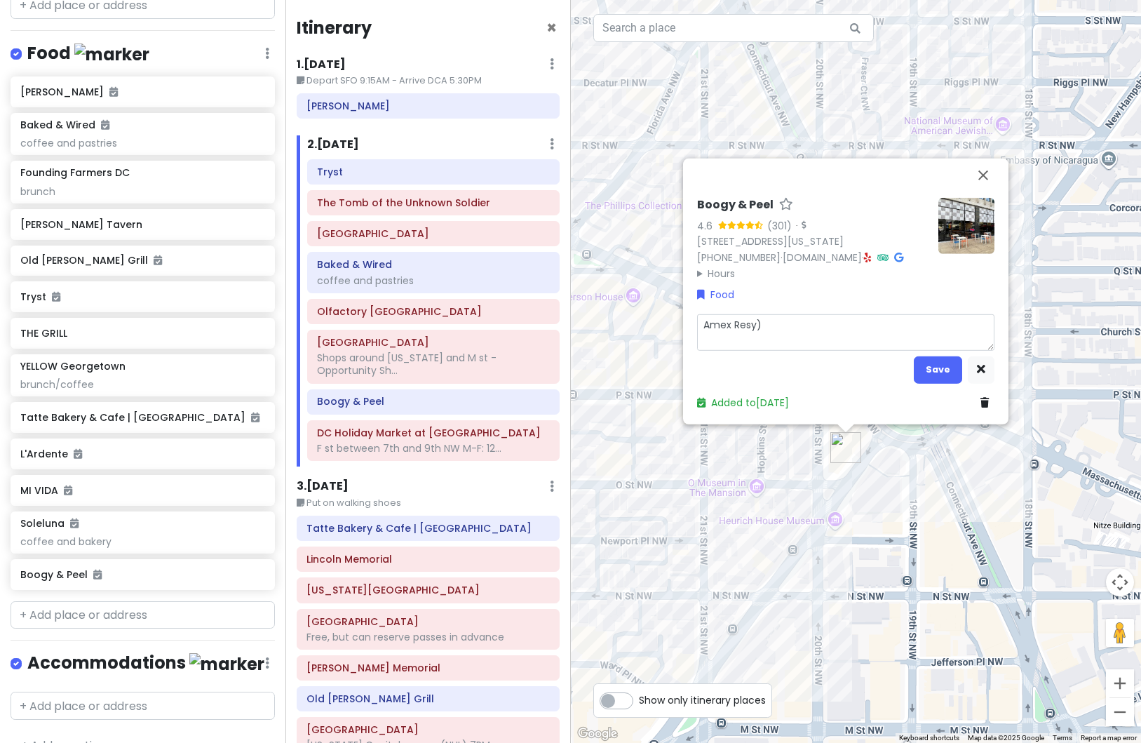
type textarea "x"
type textarea "(Amex Resy)"
click at [938, 369] on button "Save" at bounding box center [938, 369] width 48 height 27
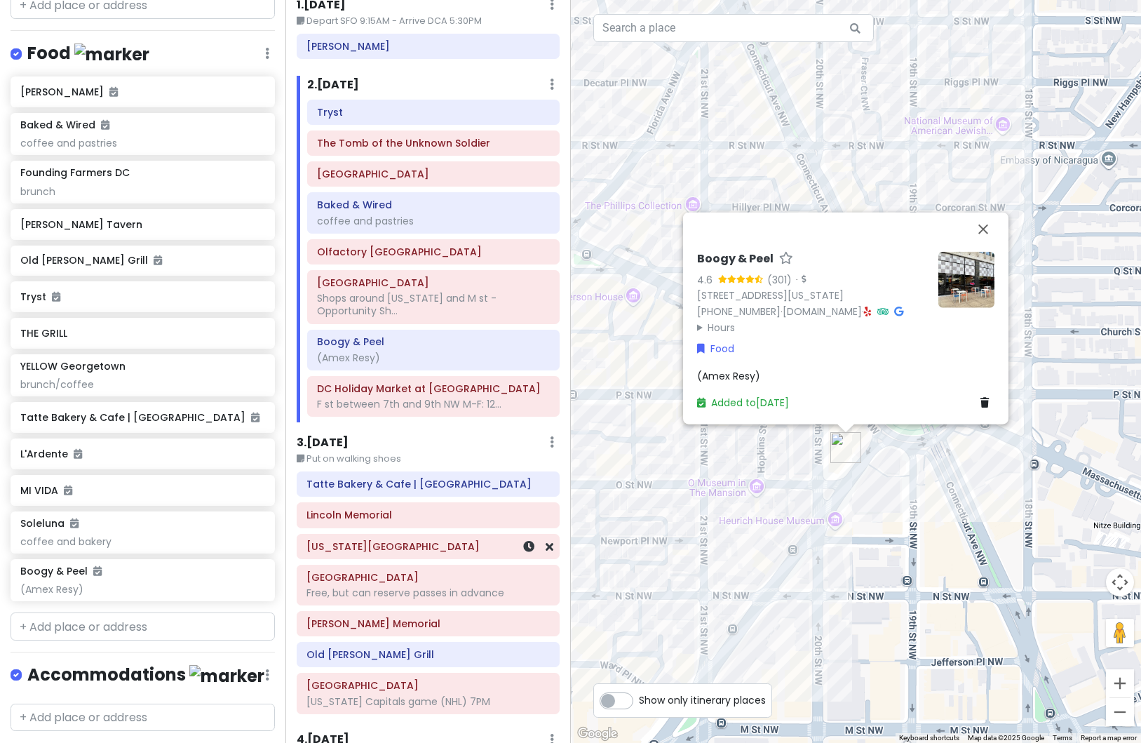
scroll to position [210, 0]
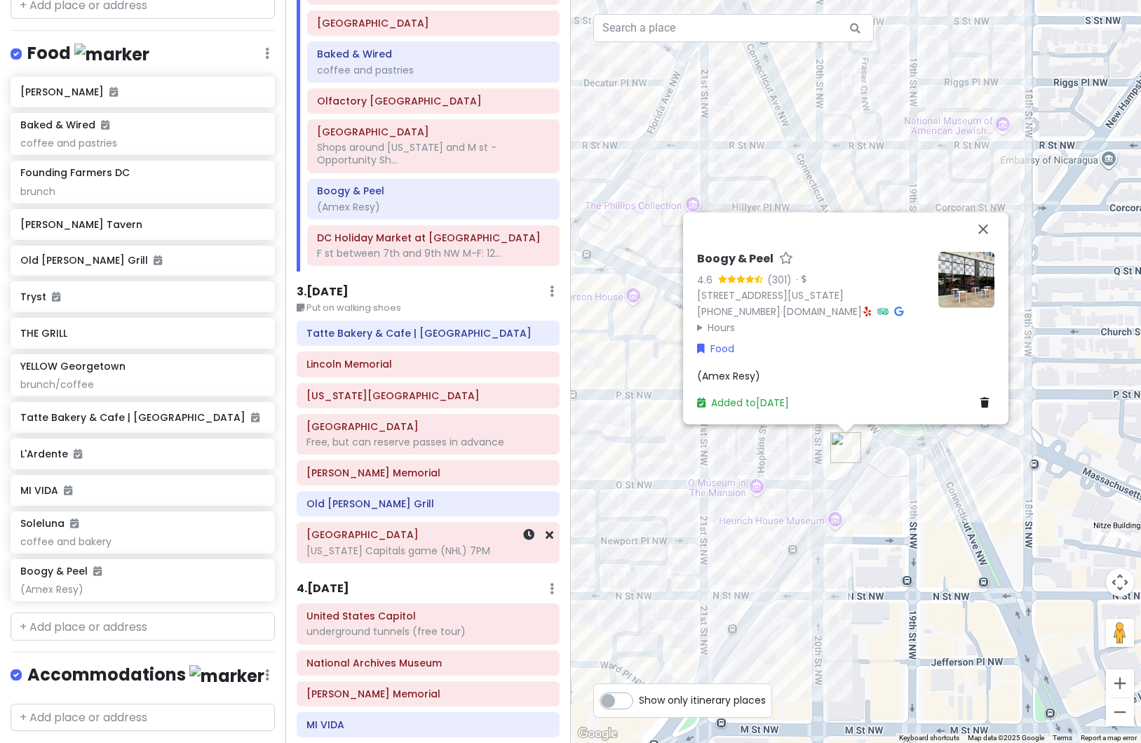
click at [421, 544] on div "[US_STATE] Capitals game (NHL) 7PM" at bounding box center [428, 550] width 243 height 13
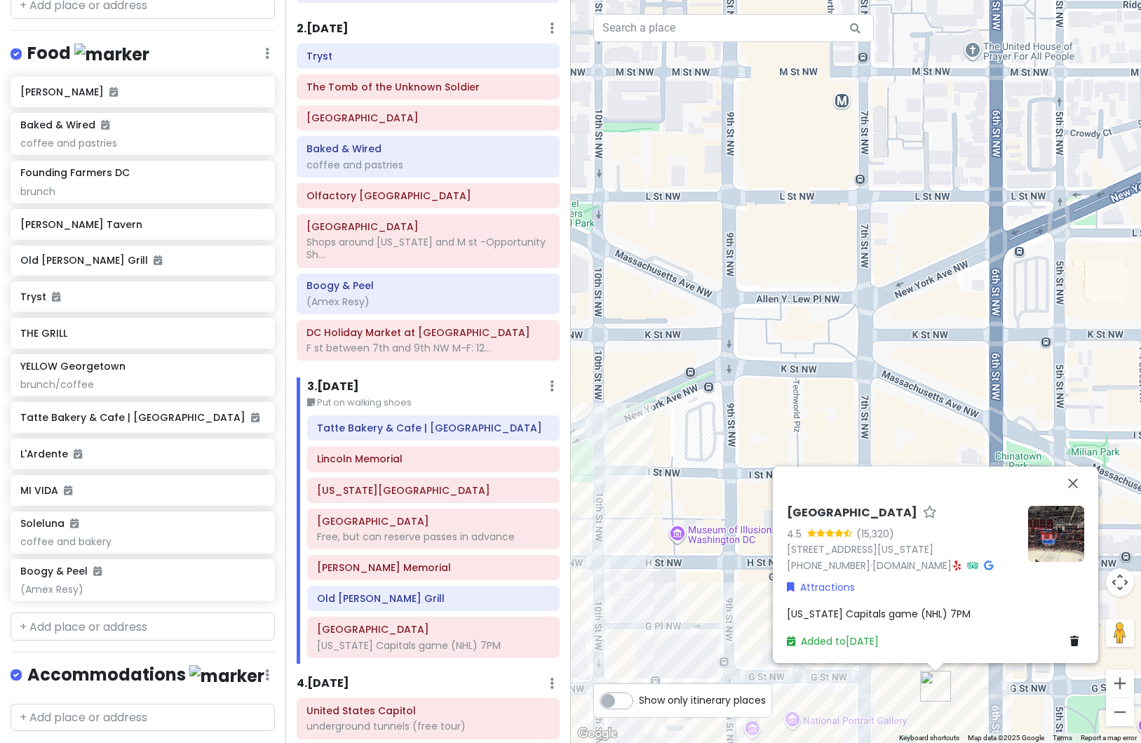
scroll to position [0, 0]
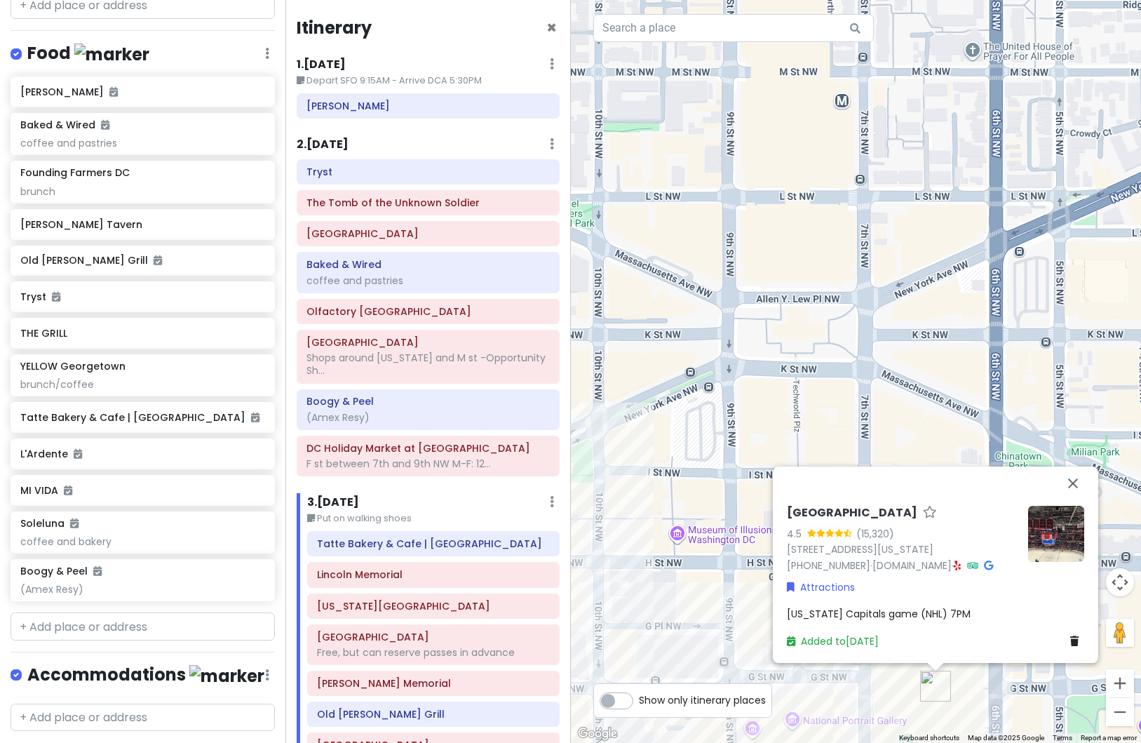
click at [313, 138] on h6 "2 . [DATE]" at bounding box center [323, 145] width 52 height 15
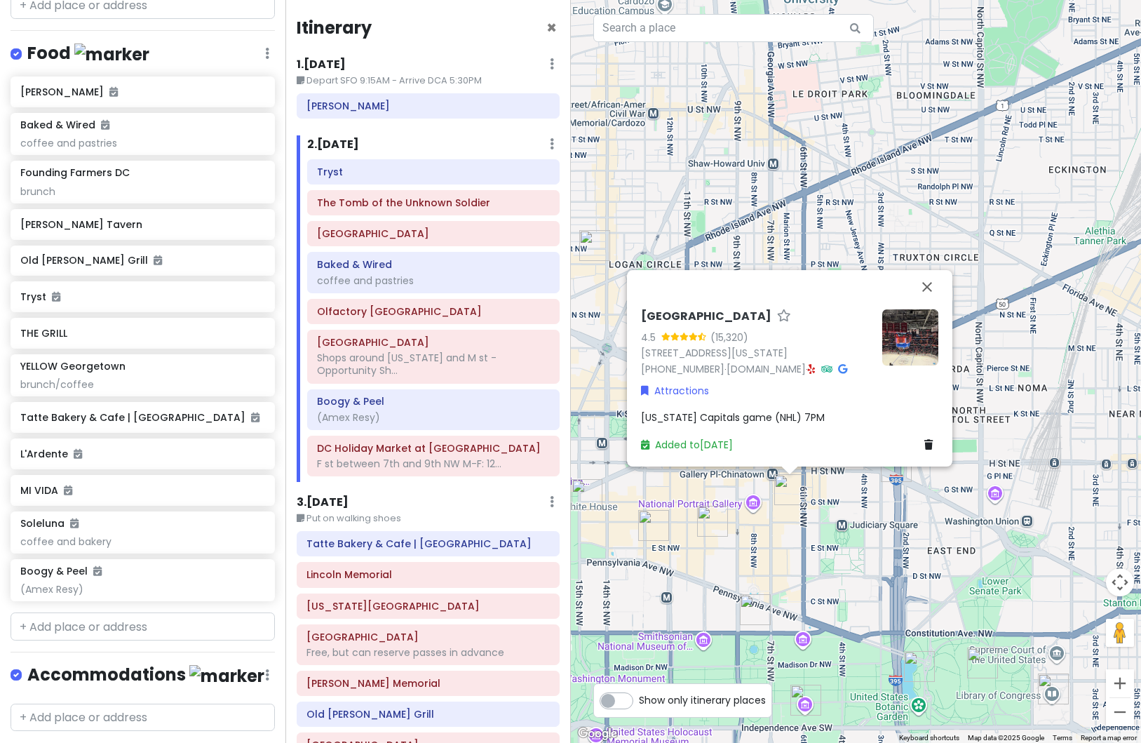
click at [752, 566] on div "[GEOGRAPHIC_DATA] 4.5 (15,320) [STREET_ADDRESS][US_STATE] [PHONE_NUMBER] · [DOM…" at bounding box center [856, 371] width 571 height 743
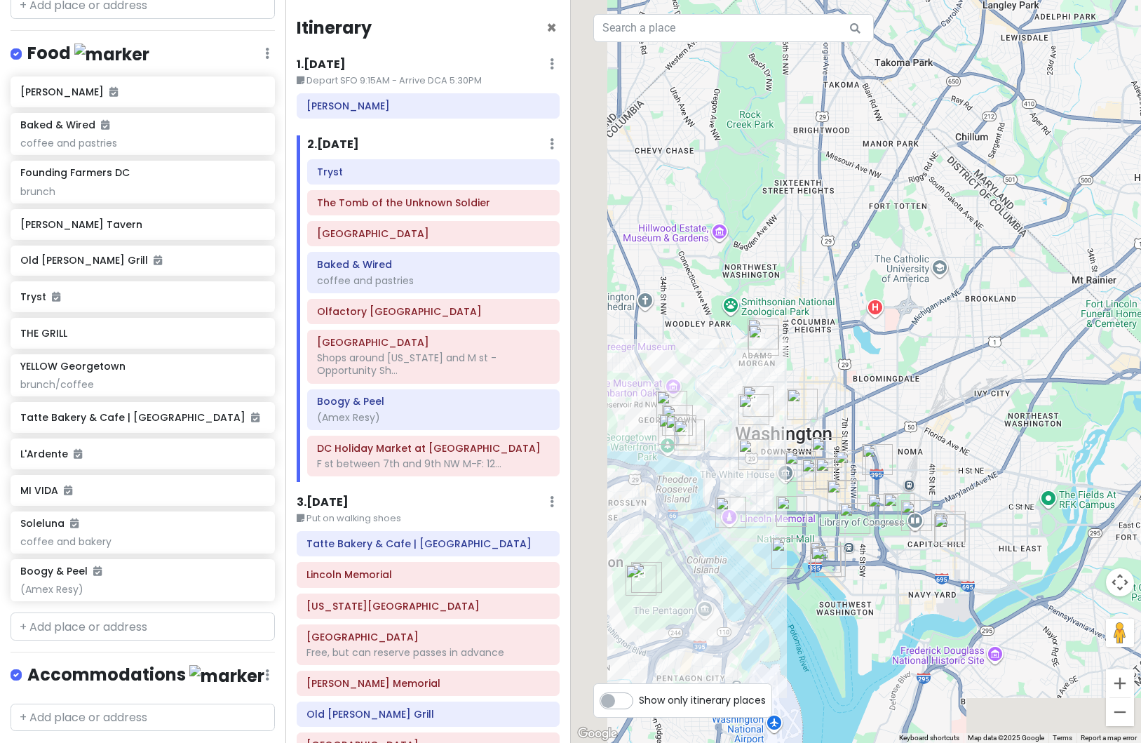
drag, startPoint x: 709, startPoint y: 462, endPoint x: 850, endPoint y: 377, distance: 165.0
click at [818, 389] on img "Logan Tavern" at bounding box center [802, 404] width 31 height 31
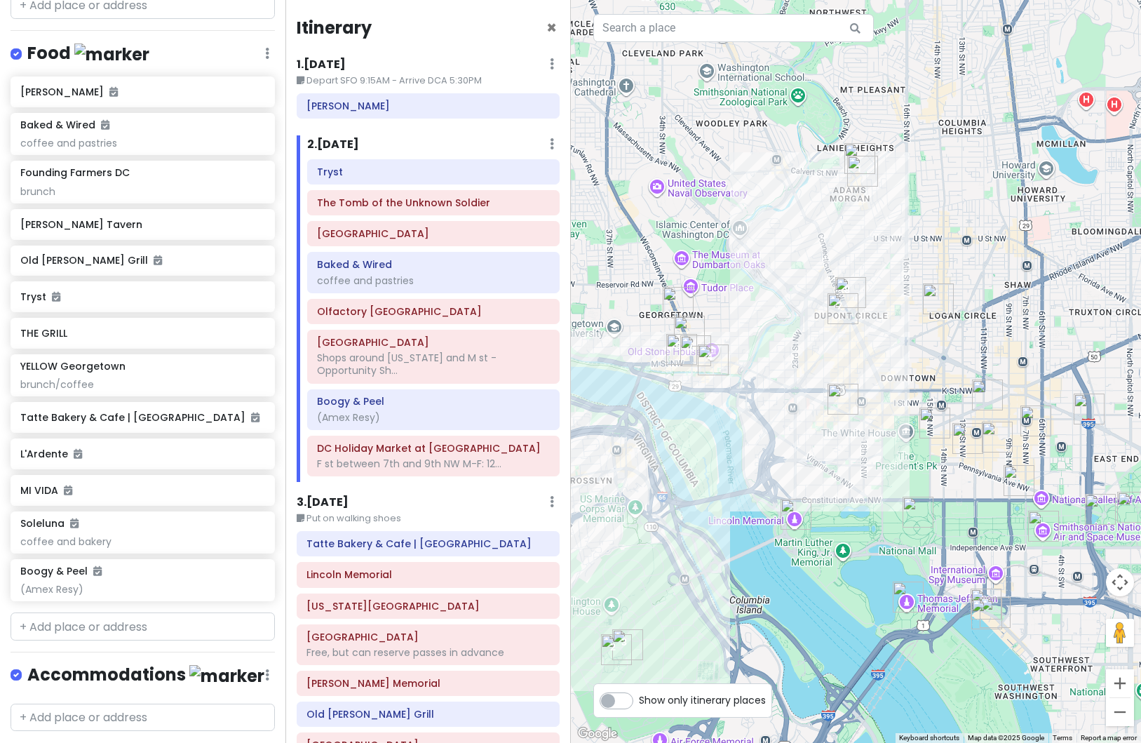
click at [342, 502] on h6 "3 . [DATE]" at bounding box center [323, 502] width 52 height 15
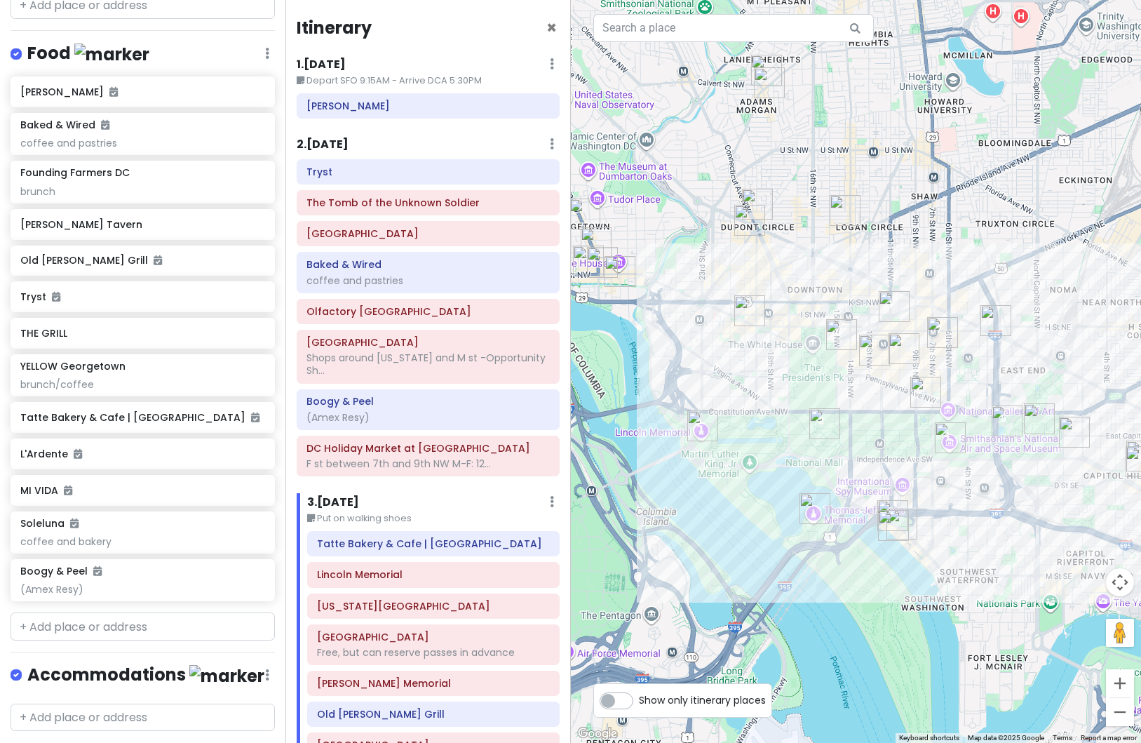
drag, startPoint x: 844, startPoint y: 565, endPoint x: 739, endPoint y: 463, distance: 146.8
click at [739, 463] on div at bounding box center [856, 371] width 571 height 743
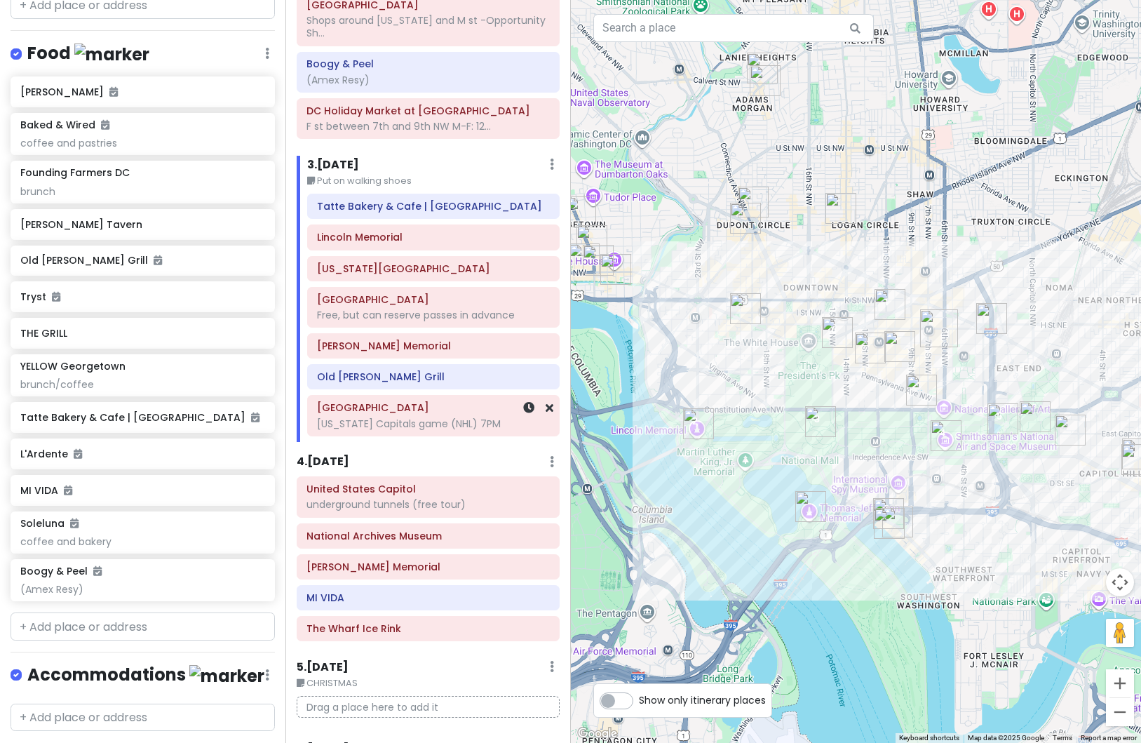
scroll to position [351, 0]
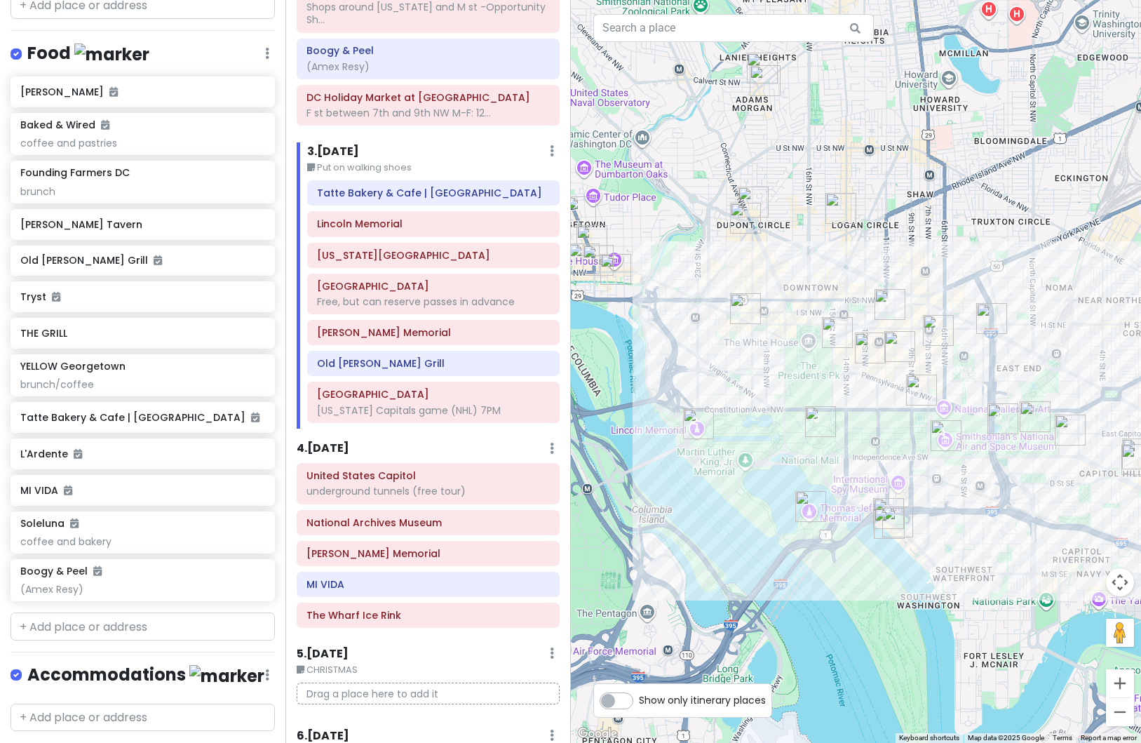
click at [334, 451] on h6 "4 . [DATE]" at bounding box center [323, 448] width 53 height 15
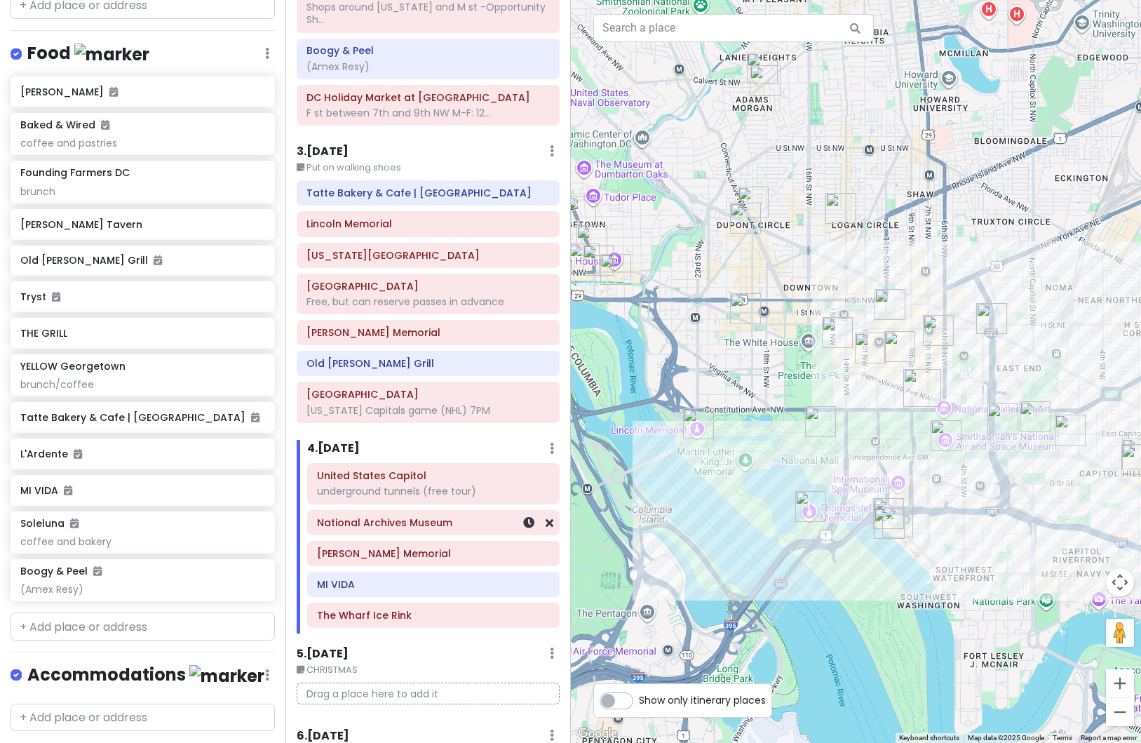
click at [424, 525] on h6 "National Archives Museum" at bounding box center [433, 522] width 233 height 13
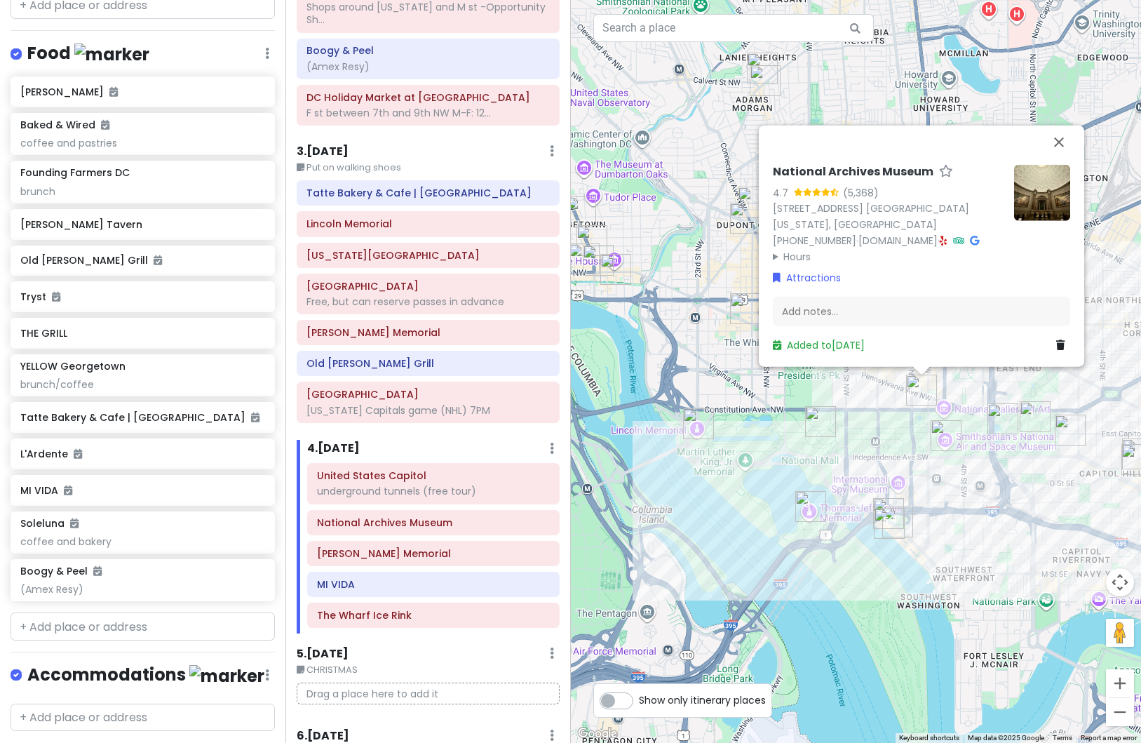
scroll to position [631, 0]
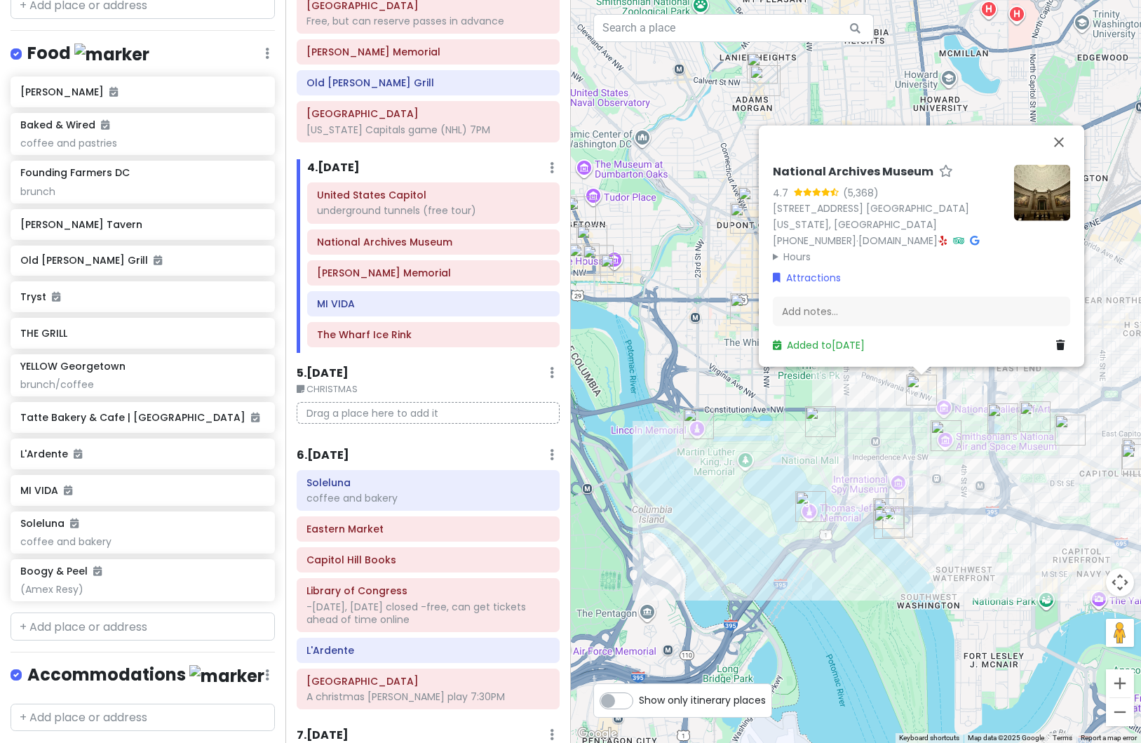
click at [339, 457] on h6 "6 . [DATE]" at bounding box center [323, 455] width 53 height 15
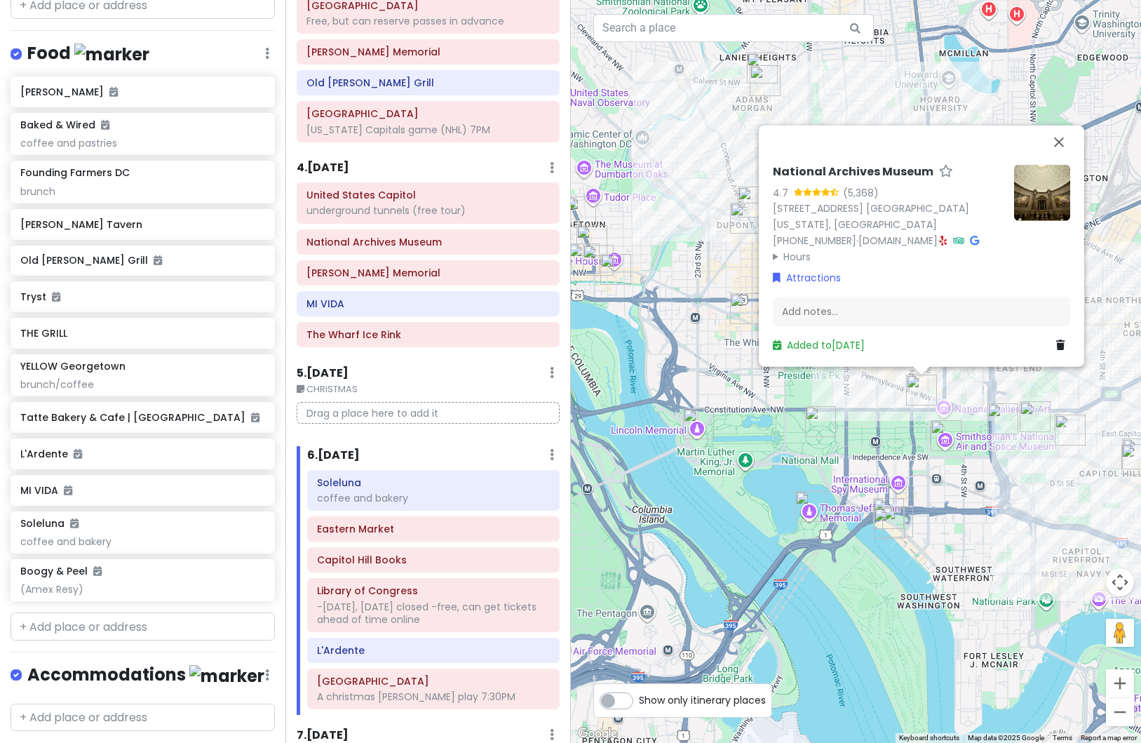
click at [859, 558] on div "National Archives Museum 4.7 (5,368) [STREET_ADDRESS] [GEOGRAPHIC_DATA][US_STAT…" at bounding box center [856, 371] width 571 height 743
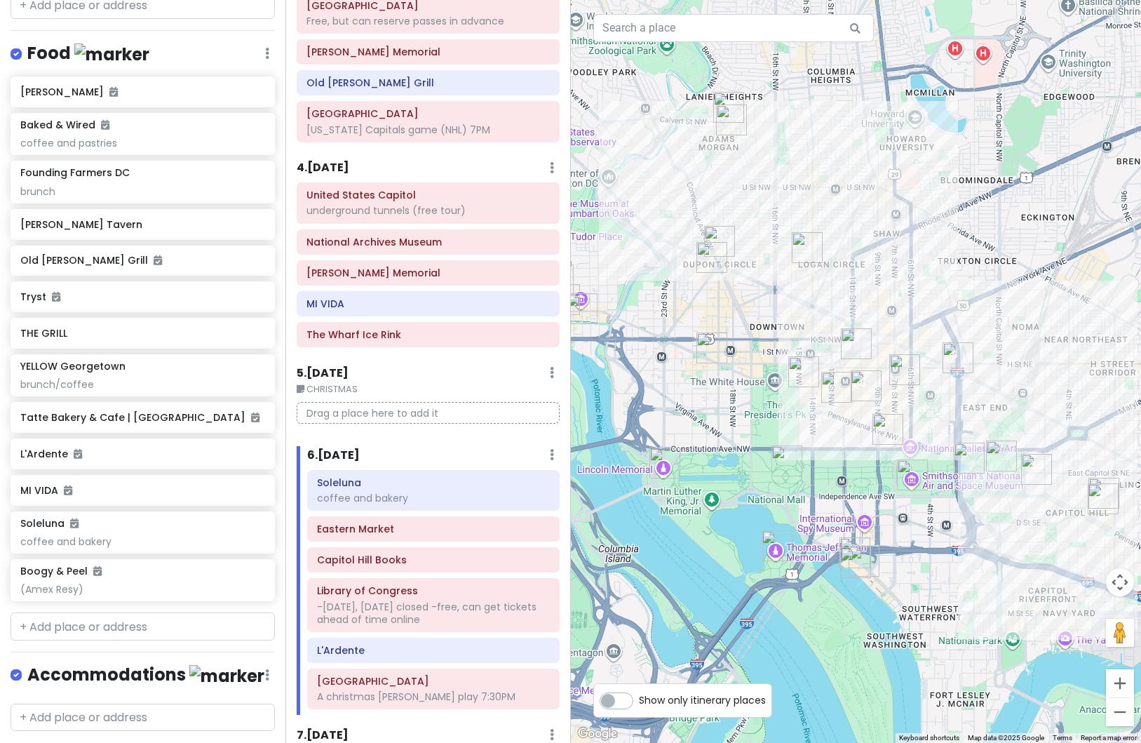
drag, startPoint x: 984, startPoint y: 478, endPoint x: 948, endPoint y: 523, distance: 56.9
click at [948, 523] on div at bounding box center [856, 371] width 571 height 743
click at [406, 663] on div "L'Ardente" at bounding box center [433, 650] width 253 height 25
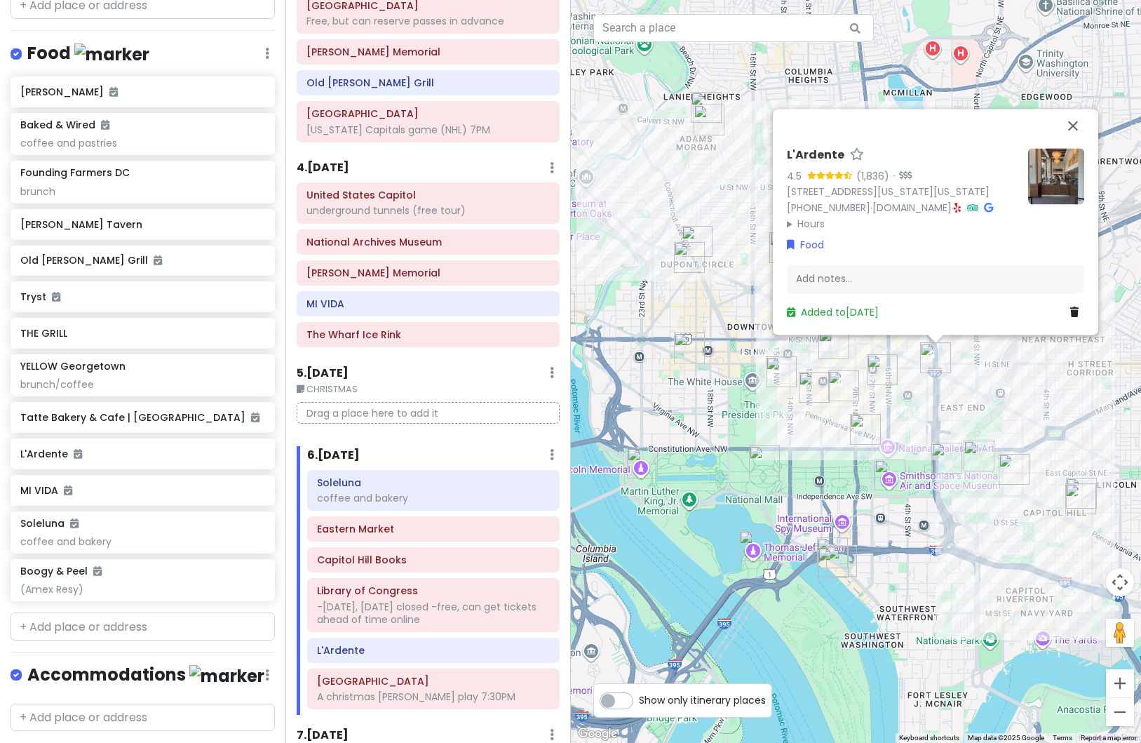
click at [1056, 172] on img at bounding box center [1056, 176] width 56 height 56
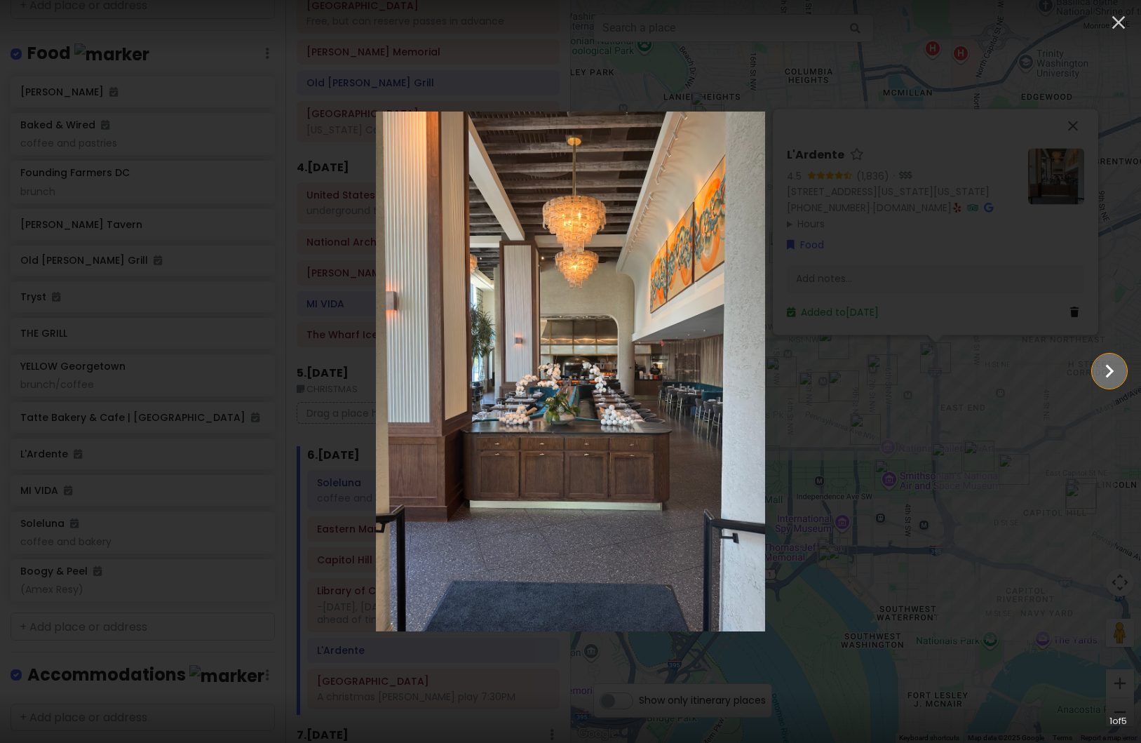
click at [1106, 374] on icon "Show slide 2 of 5" at bounding box center [1110, 371] width 27 height 34
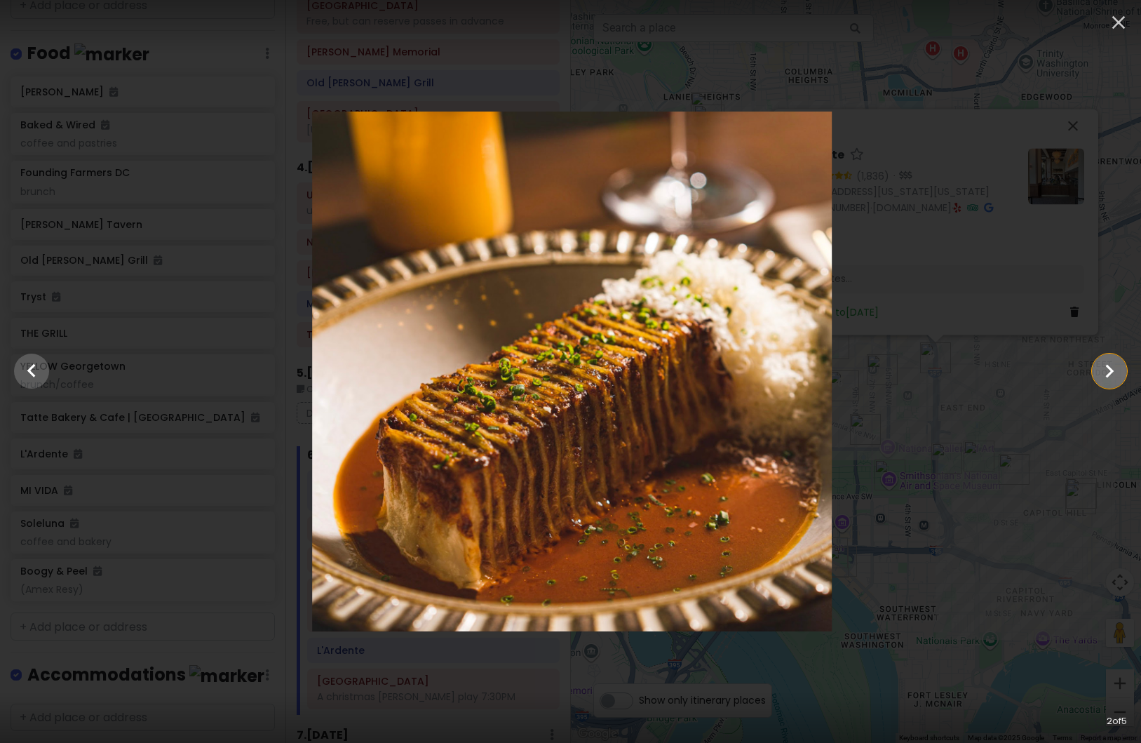
click at [1106, 374] on icon "Show slide 3 of 5" at bounding box center [1110, 371] width 27 height 34
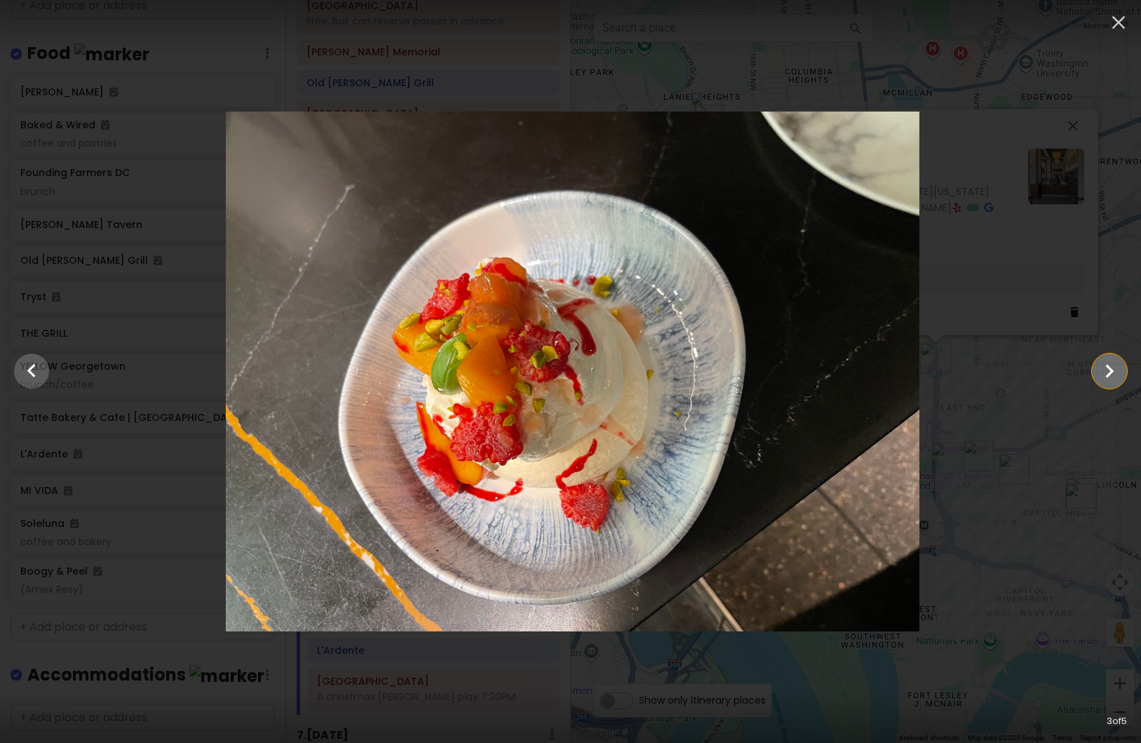
click at [1106, 374] on icon "Show slide 4 of 5" at bounding box center [1110, 371] width 27 height 34
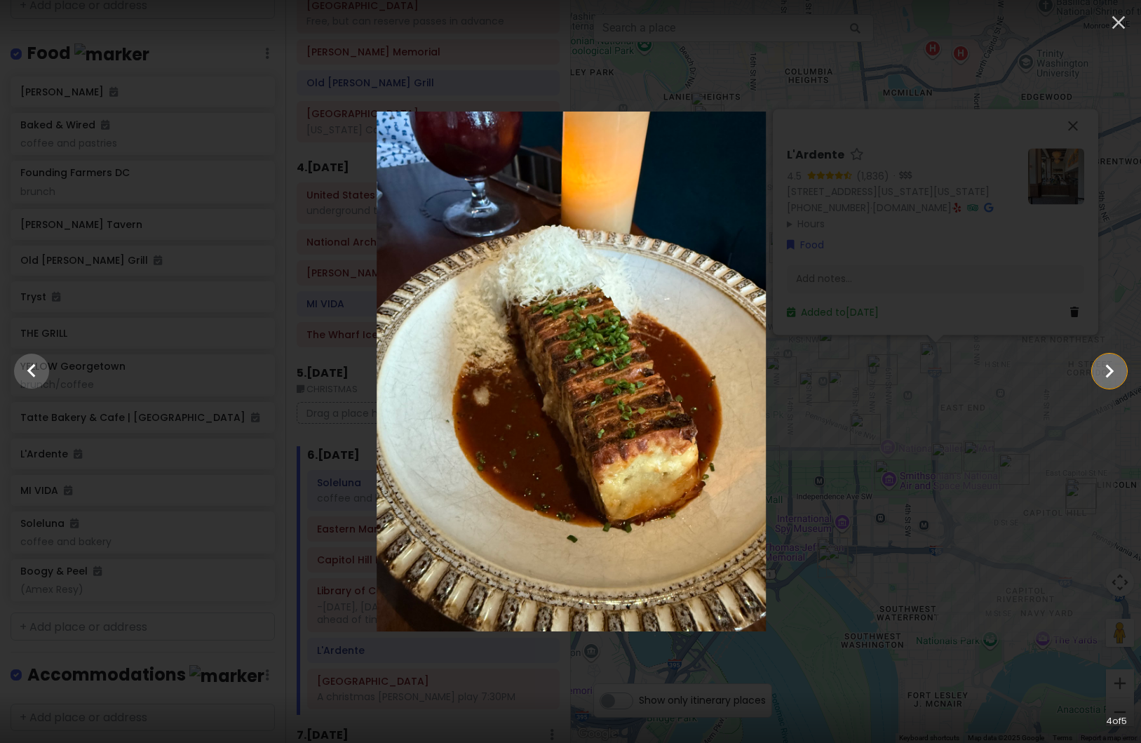
click at [1106, 374] on icon "Show slide 5 of 5" at bounding box center [1110, 371] width 27 height 34
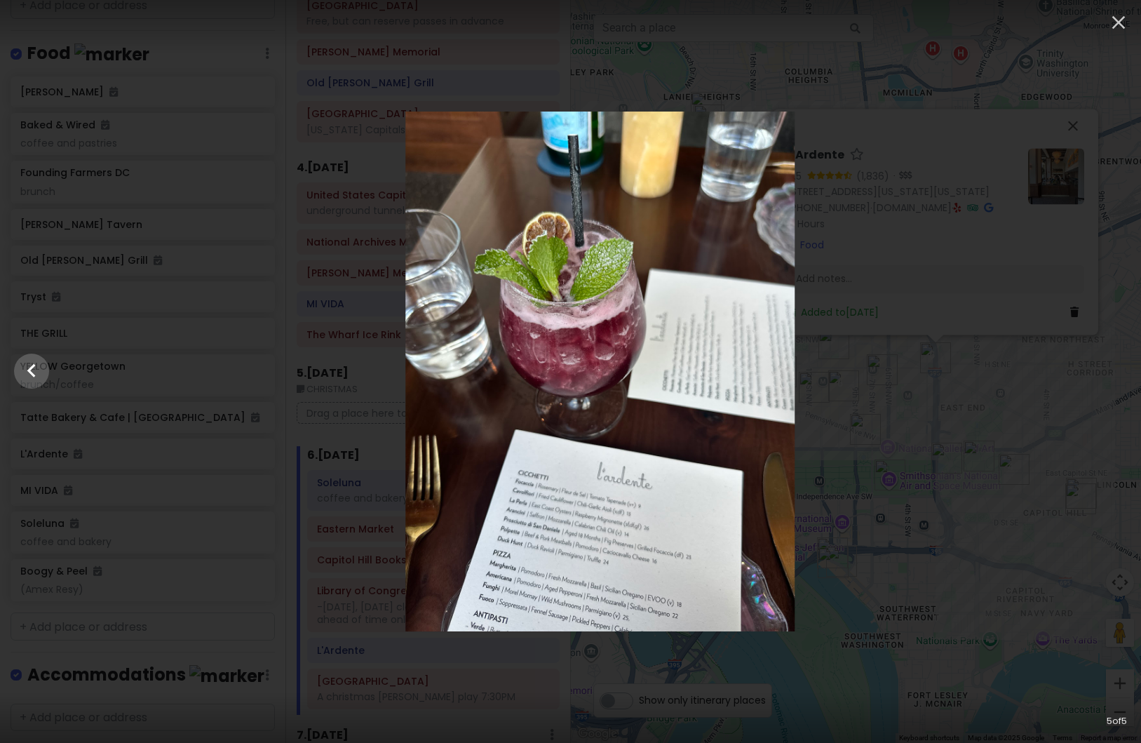
click at [1106, 374] on div at bounding box center [599, 372] width 1141 height 520
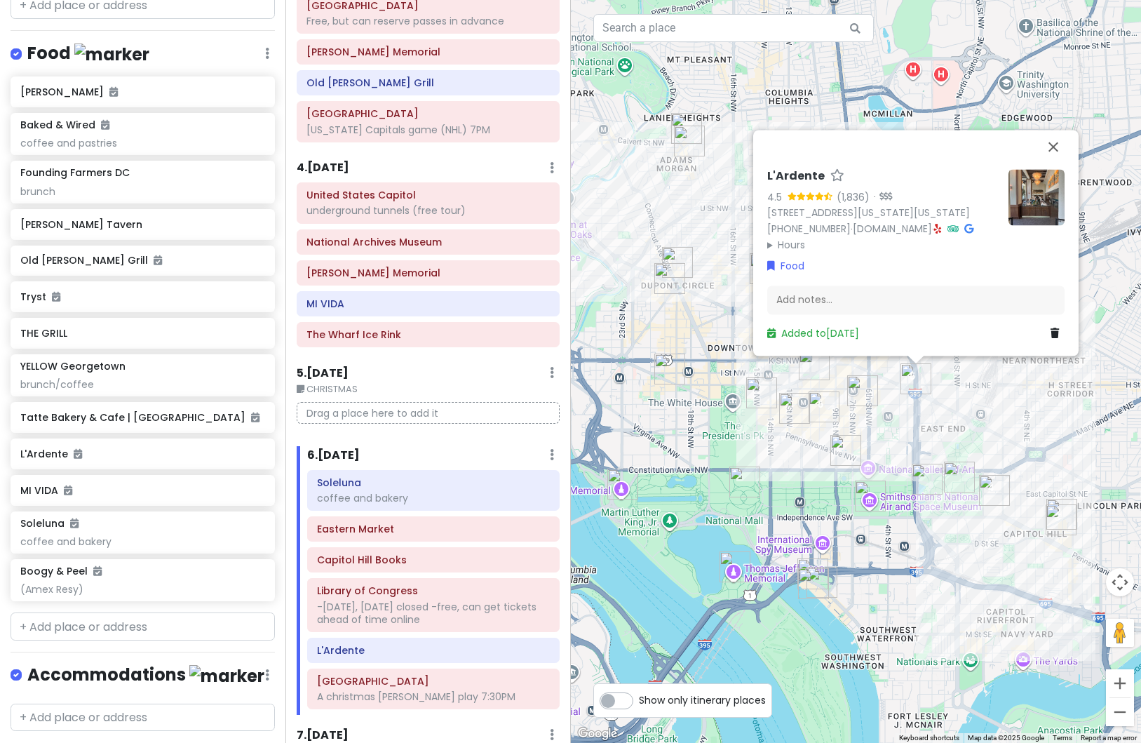
drag, startPoint x: 994, startPoint y: 467, endPoint x: 956, endPoint y: 511, distance: 58.2
click at [956, 492] on img "United States Capitol" at bounding box center [959, 477] width 31 height 31
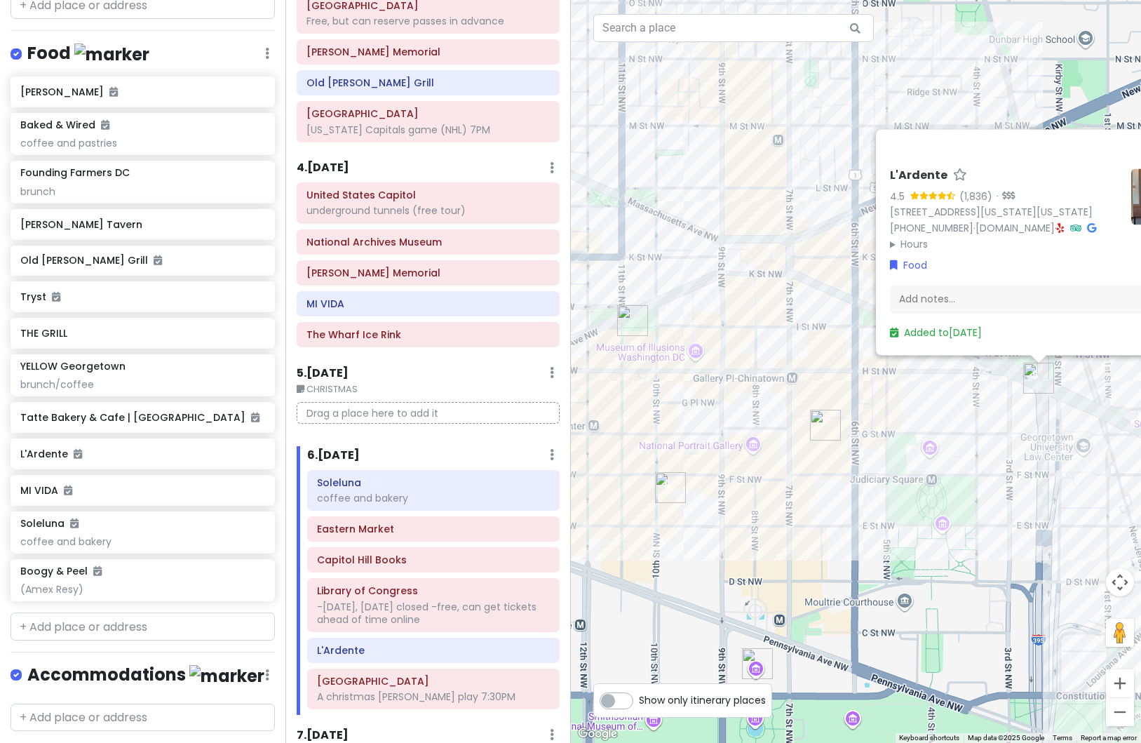
drag, startPoint x: 865, startPoint y: 504, endPoint x: 935, endPoint y: 474, distance: 76.6
click at [935, 474] on div "L'Ardente 4.5 (1,836) · [STREET_ADDRESS][US_STATE][US_STATE] [PHONE_NUMBER] · […" at bounding box center [856, 371] width 571 height 743
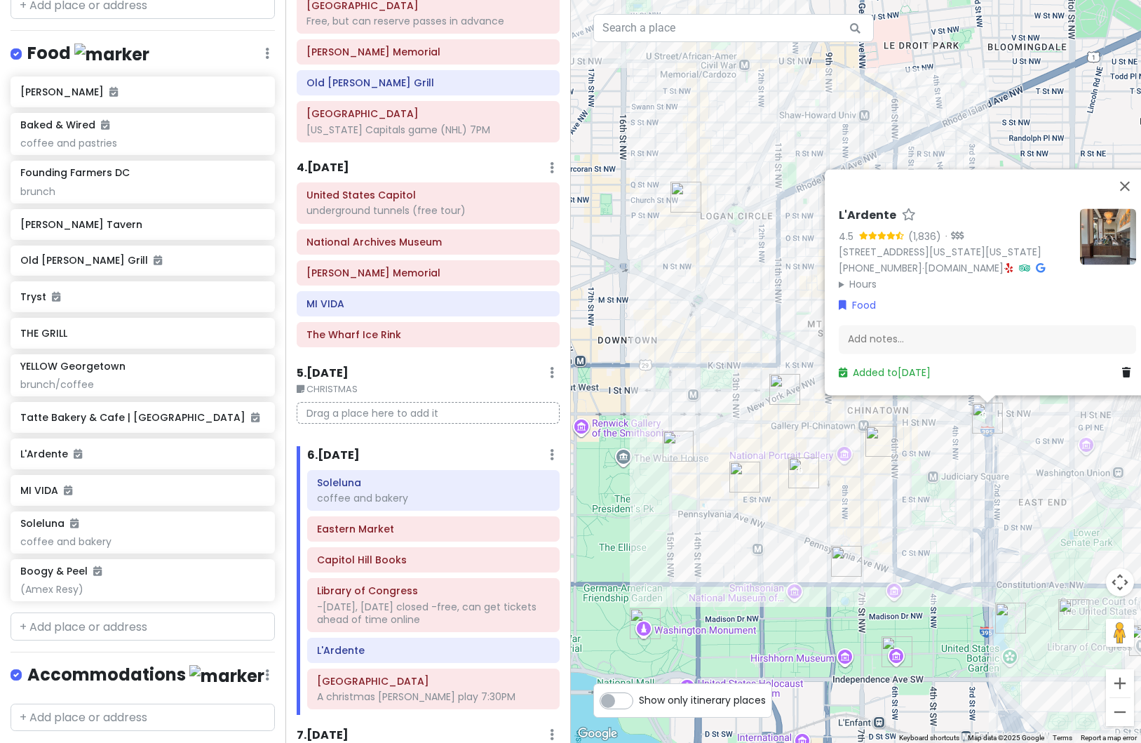
click at [672, 445] on img "Old Ebbitt Grill" at bounding box center [678, 446] width 31 height 31
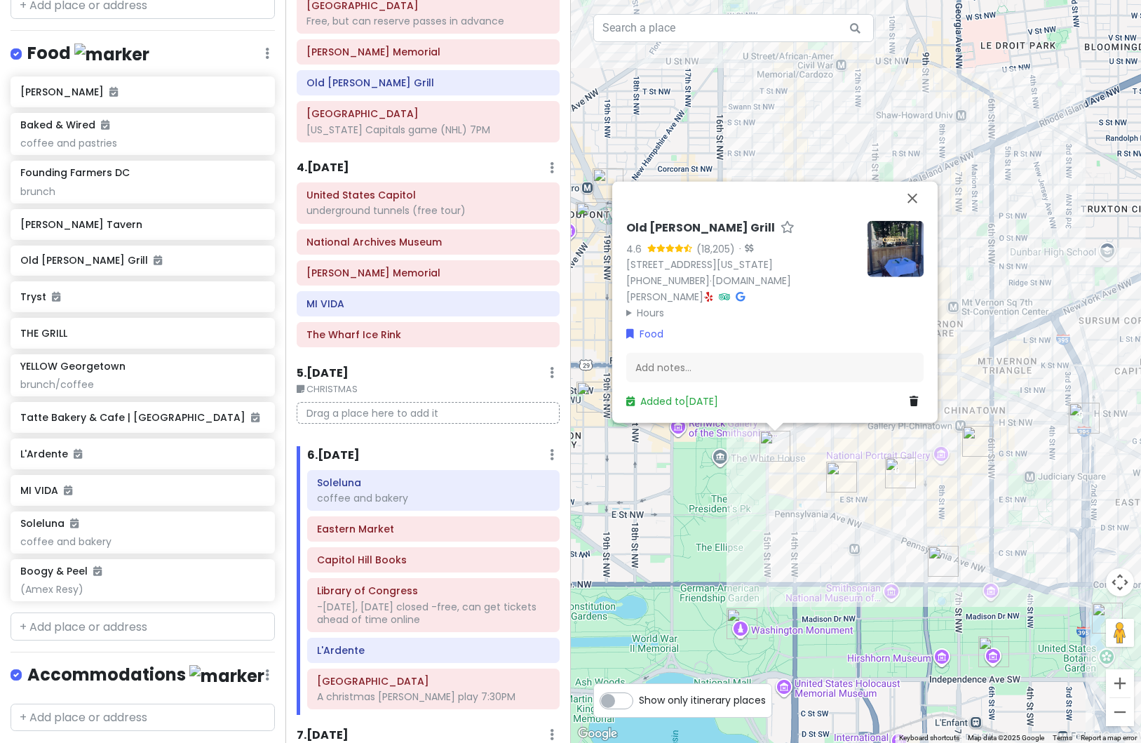
click at [882, 269] on img at bounding box center [896, 248] width 56 height 56
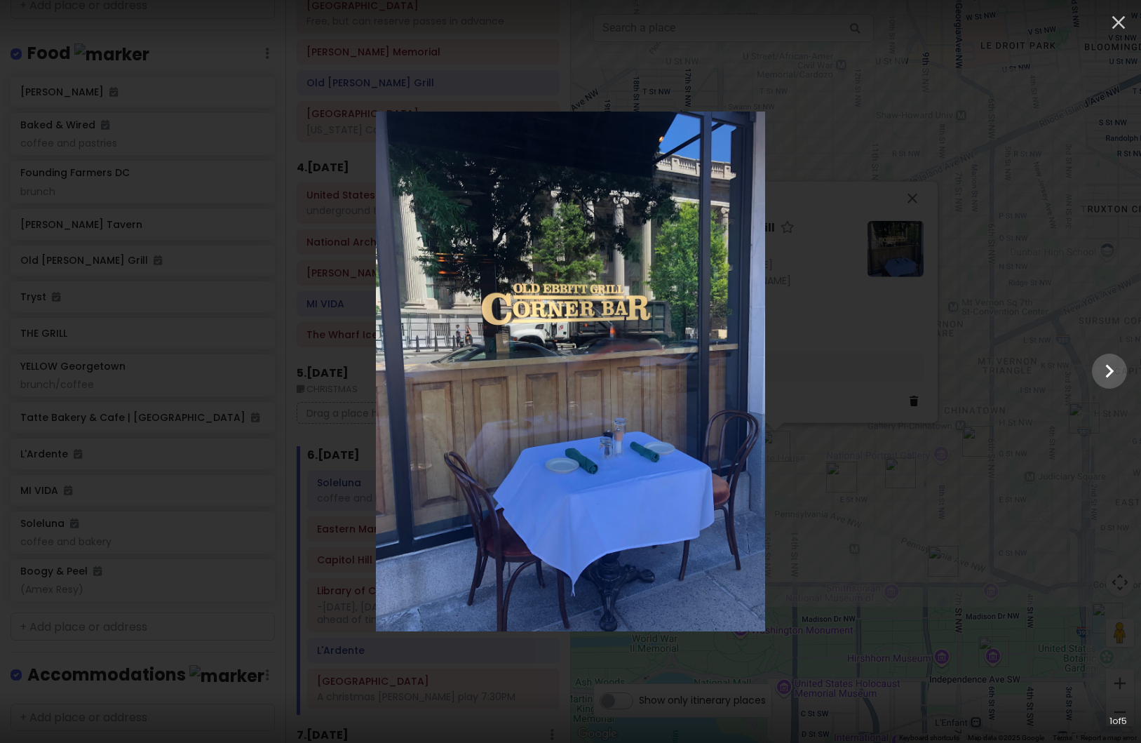
click at [996, 462] on div at bounding box center [570, 372] width 1141 height 520
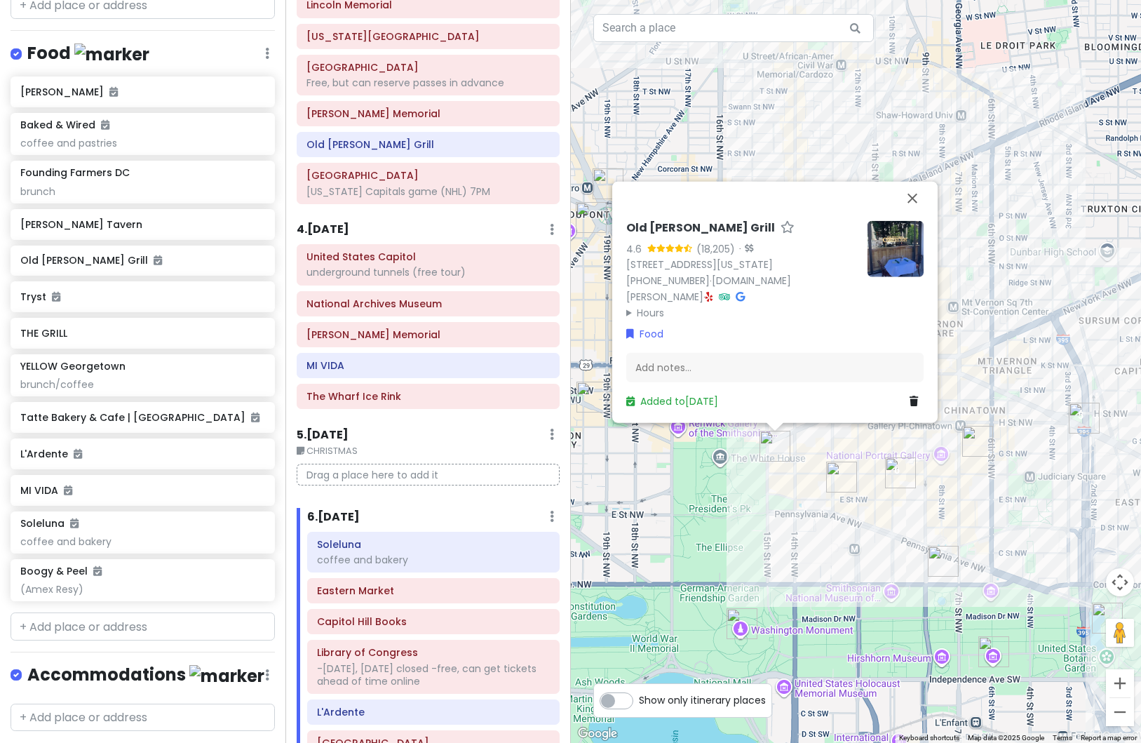
scroll to position [491, 0]
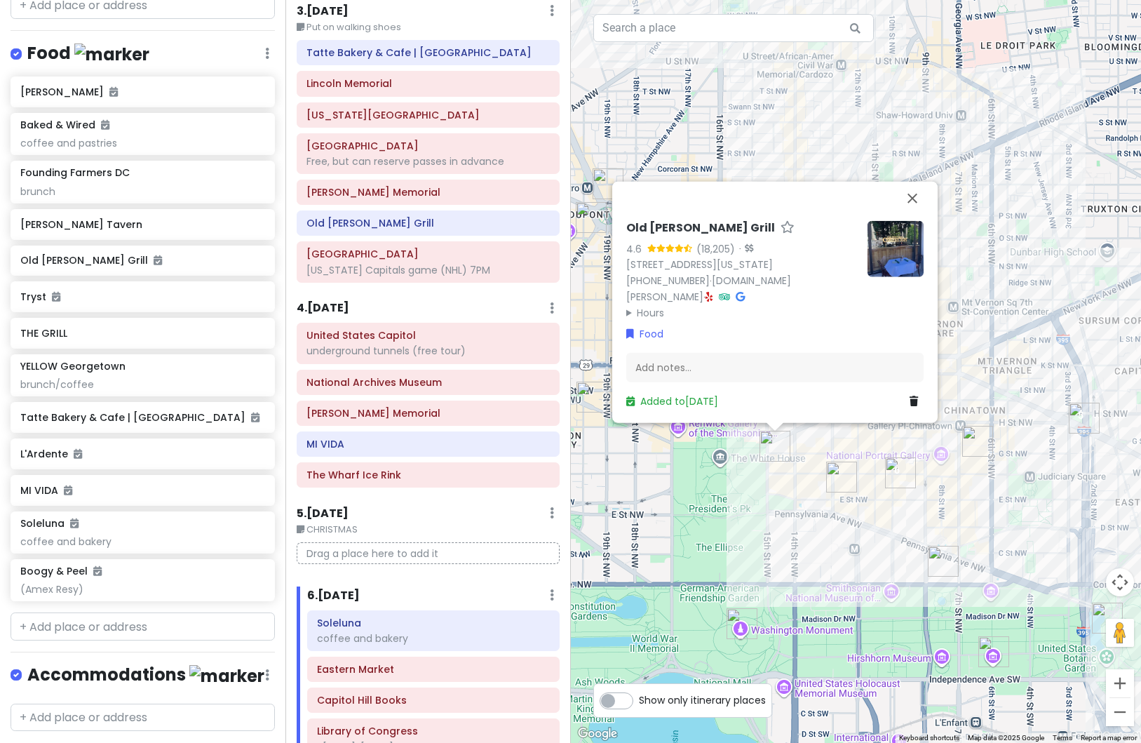
click at [326, 12] on h6 "3 . [DATE]" at bounding box center [323, 11] width 52 height 15
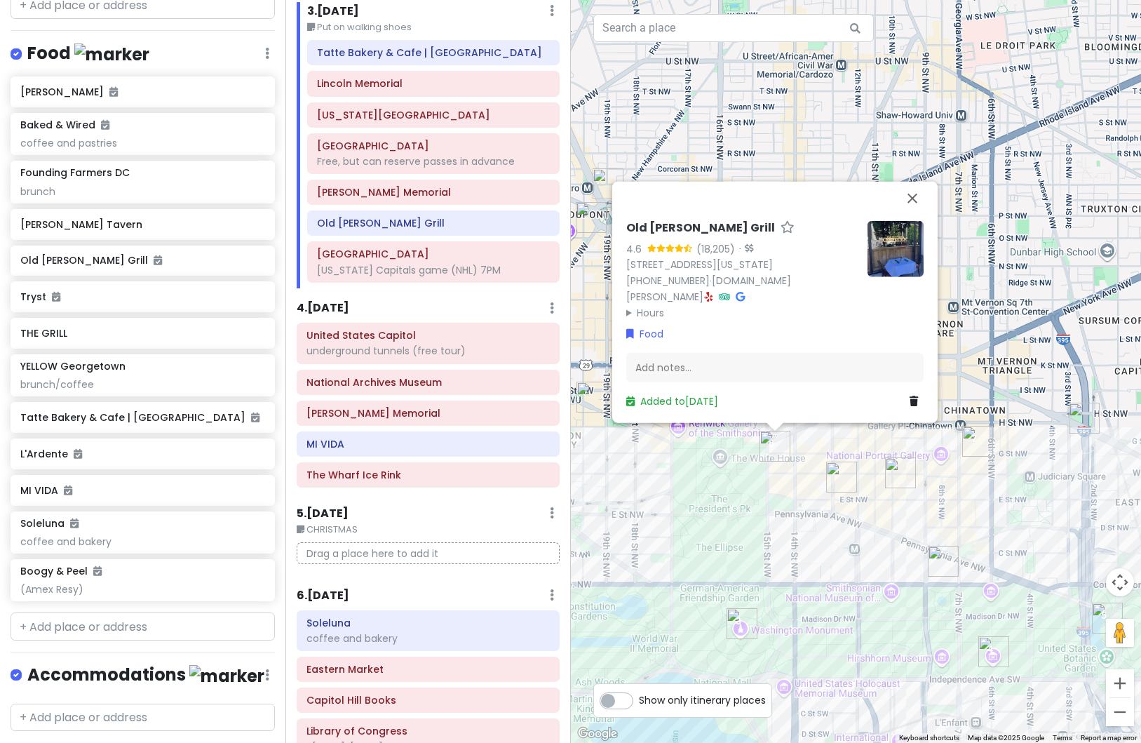
click at [836, 476] on img "Warner Theatre" at bounding box center [841, 477] width 31 height 31
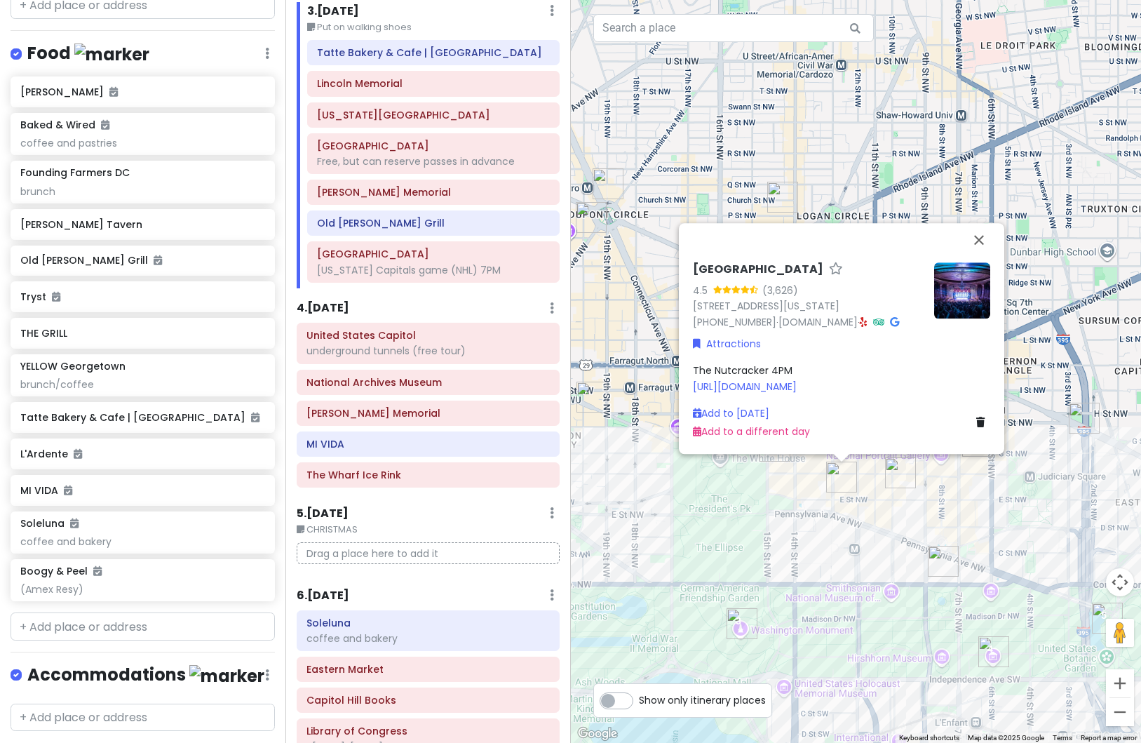
click at [896, 476] on img "Ford's Theatre" at bounding box center [900, 472] width 31 height 31
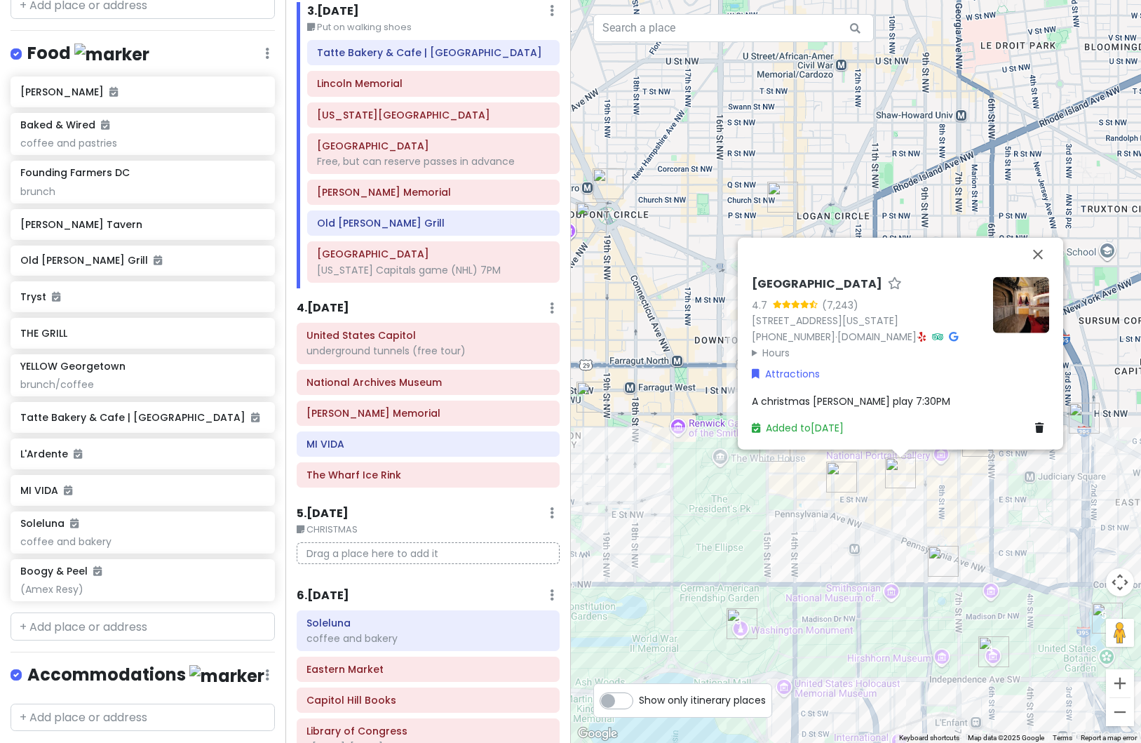
click at [963, 499] on div "Ford's Theatre 4.7 (7,243) [STREET_ADDRESS][US_STATE] [PHONE_NUMBER] · [DOMAIN_…" at bounding box center [856, 371] width 571 height 743
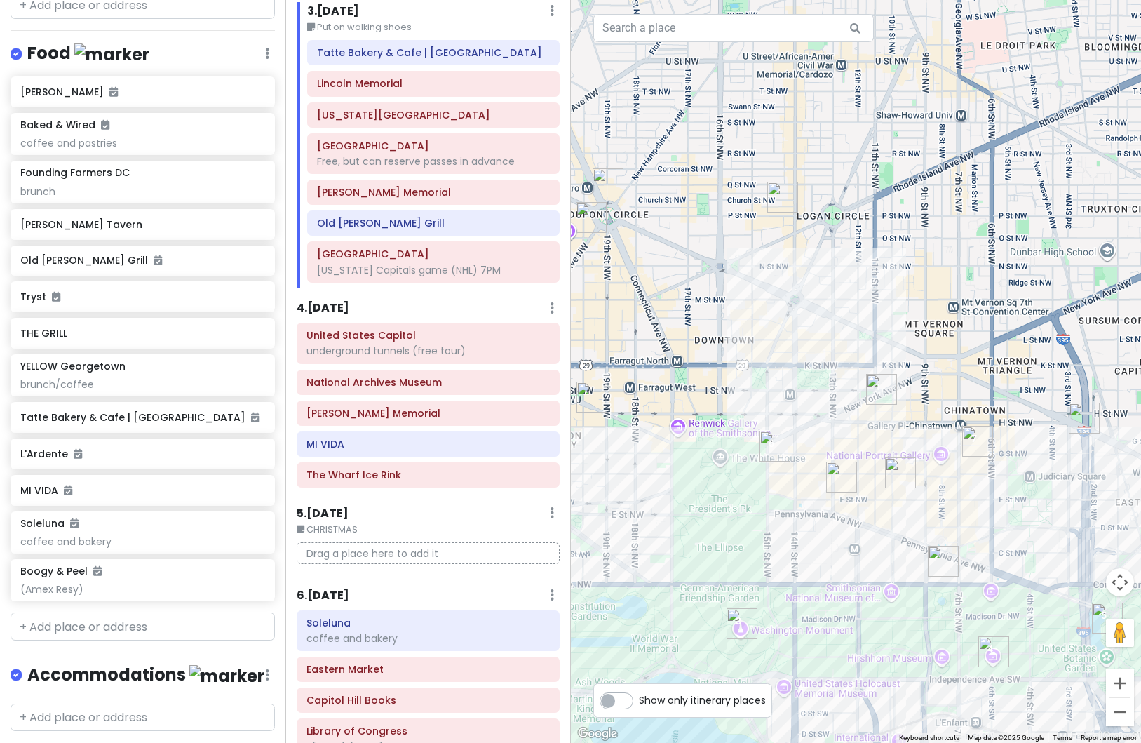
click at [938, 565] on img "National Archives Museum" at bounding box center [943, 561] width 31 height 31
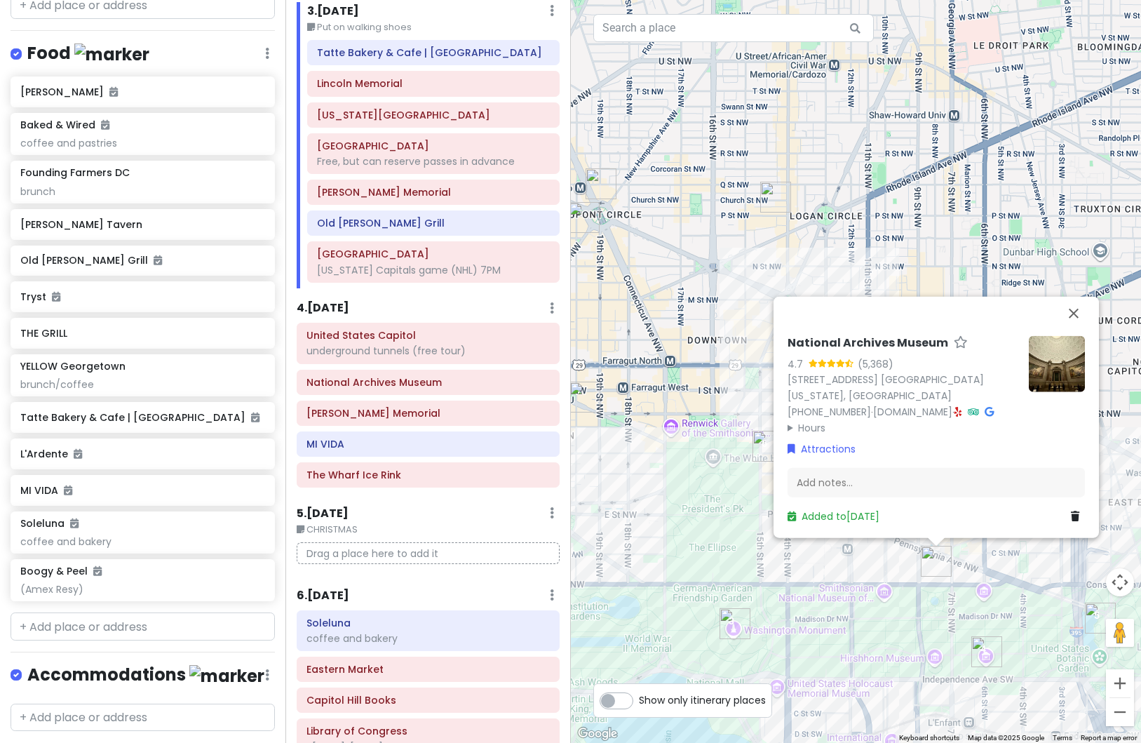
click at [873, 574] on div "National Archives Museum 4.7 (5,368) [STREET_ADDRESS] [GEOGRAPHIC_DATA][US_STAT…" at bounding box center [856, 371] width 571 height 743
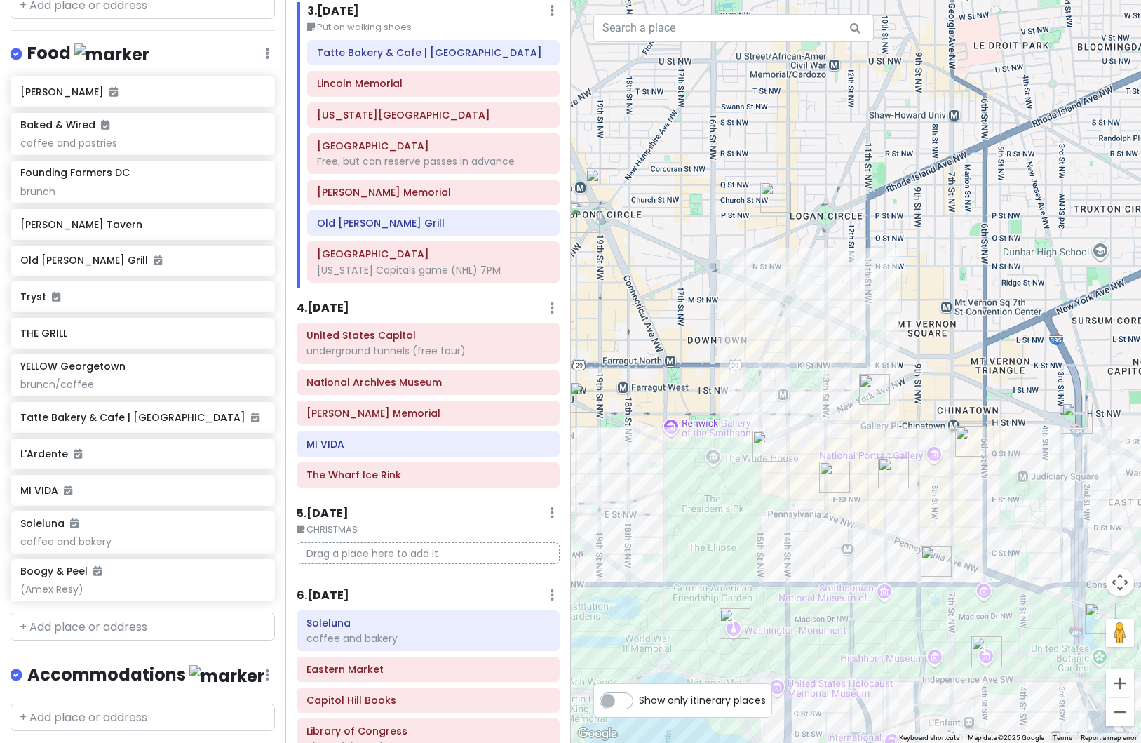
click at [323, 593] on h6 "6 . [DATE]" at bounding box center [323, 596] width 53 height 15
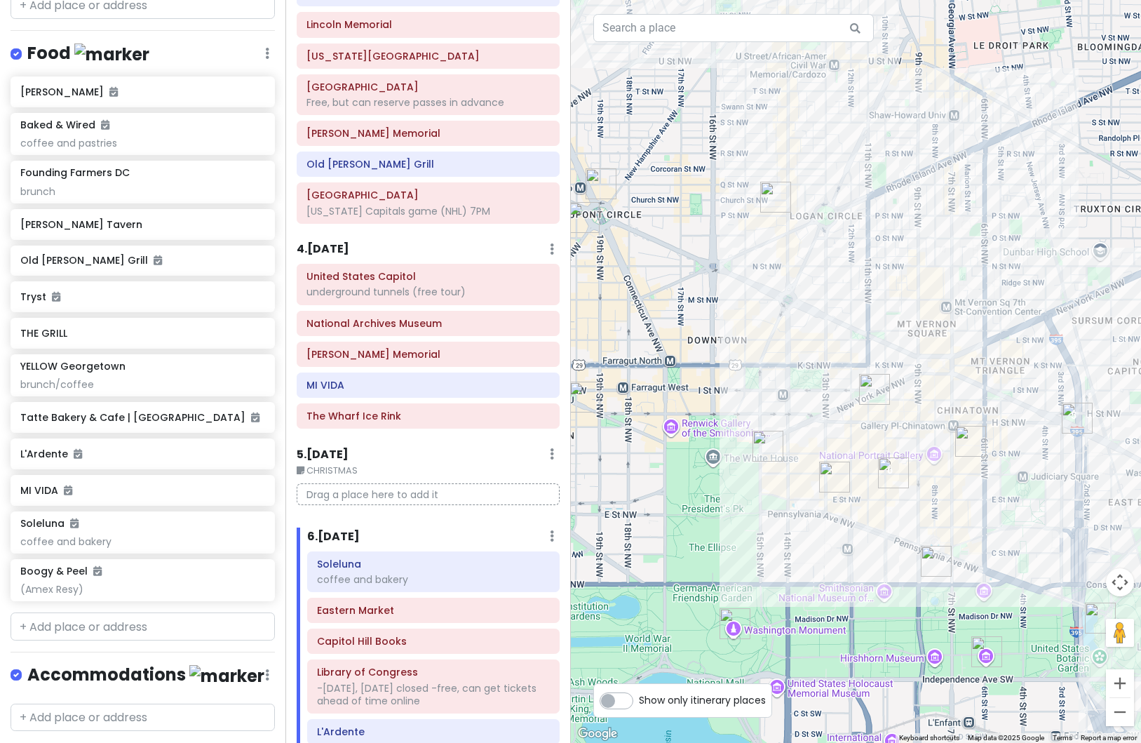
scroll to position [702, 0]
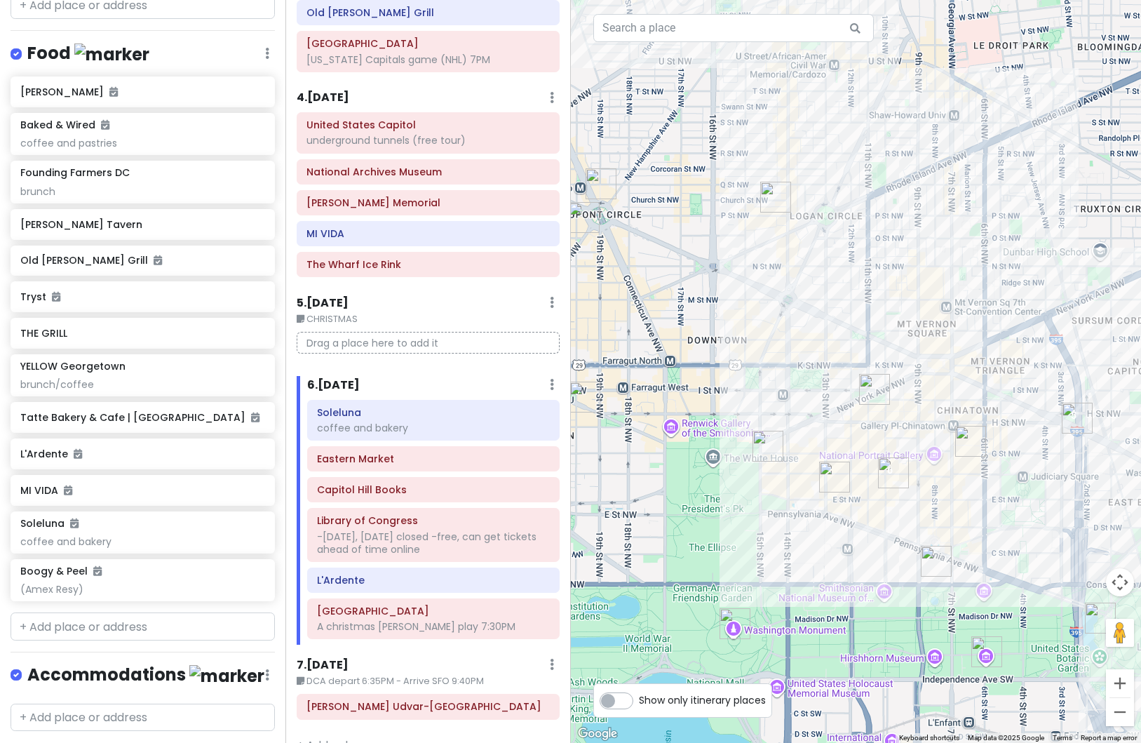
click at [1075, 417] on img "L'Ardente" at bounding box center [1077, 418] width 31 height 31
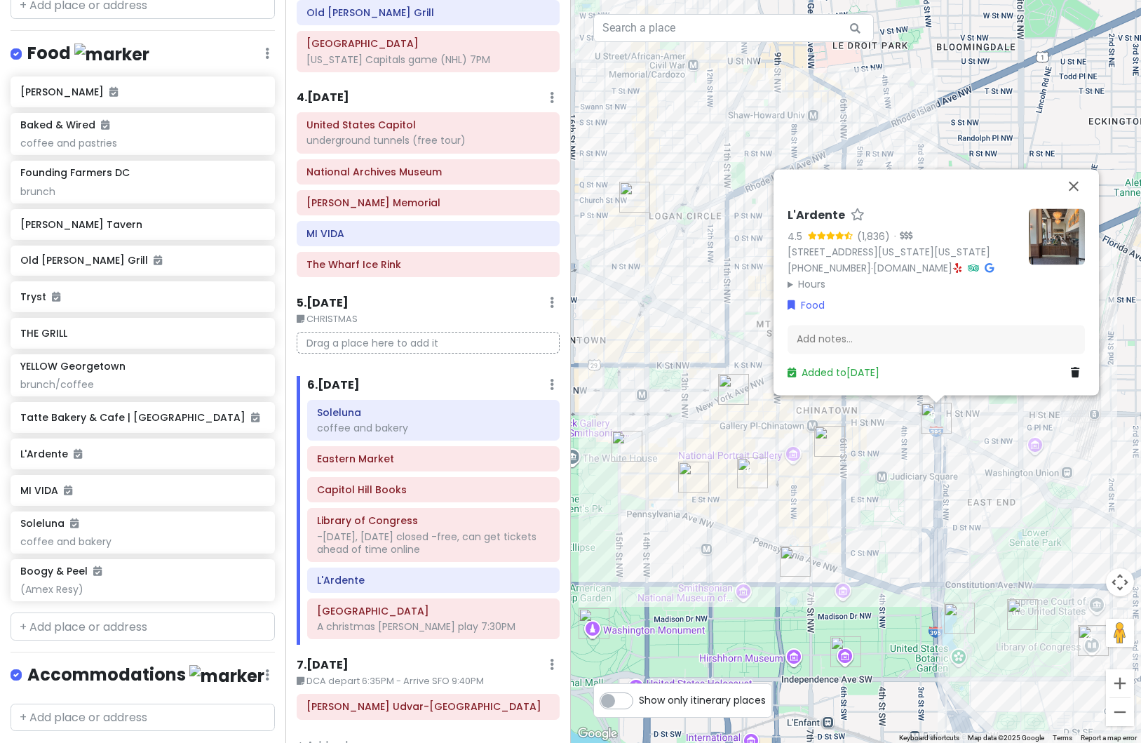
click at [725, 731] on div "L'Ardente 4.5 (1,836) · [STREET_ADDRESS][US_STATE][US_STATE] [PHONE_NUMBER] · […" at bounding box center [856, 371] width 571 height 743
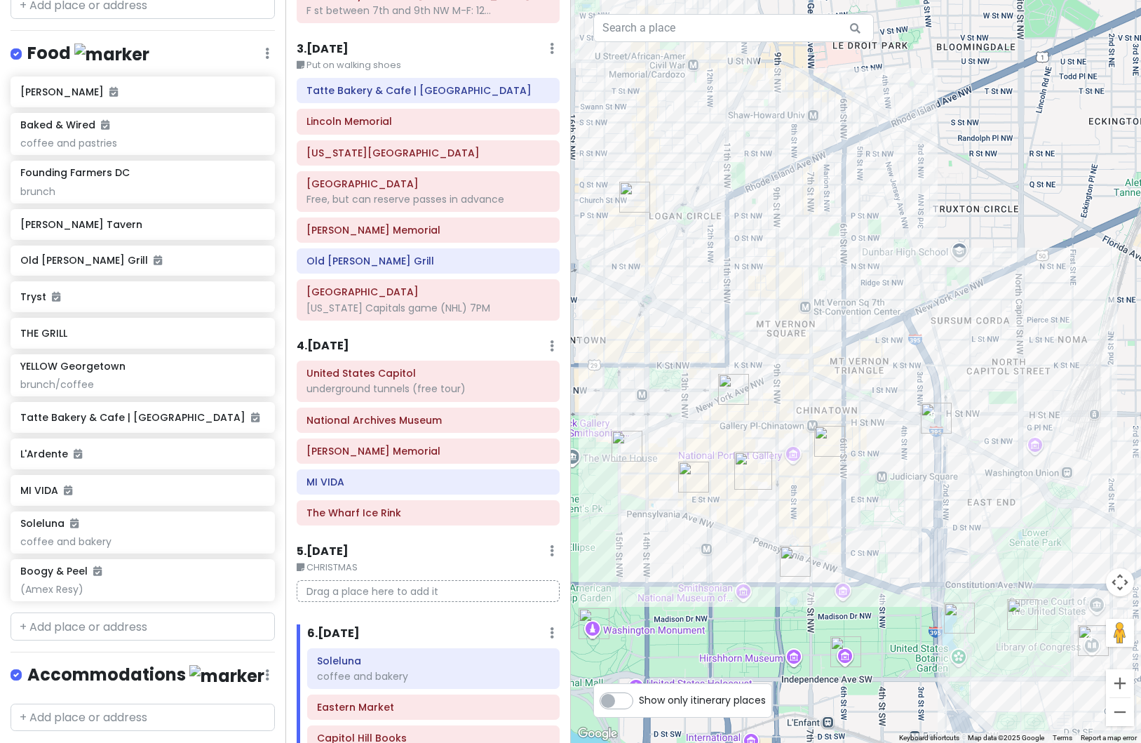
scroll to position [449, 0]
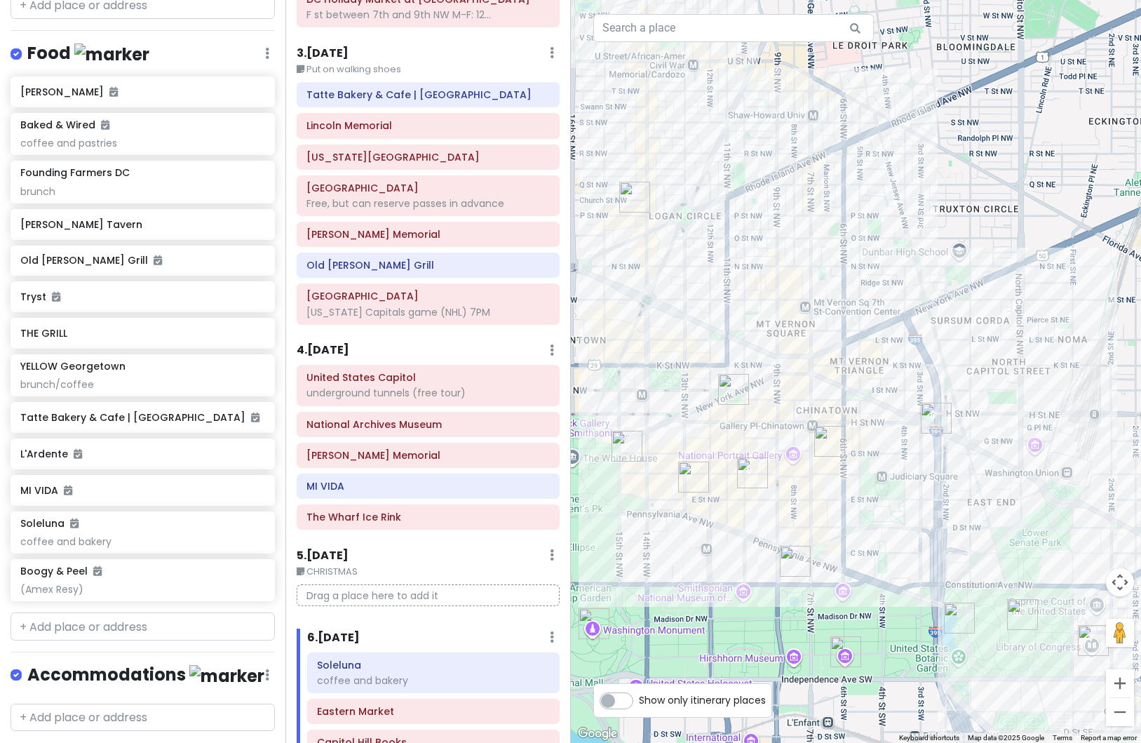
click at [336, 347] on h6 "4 . [DATE]" at bounding box center [323, 350] width 53 height 15
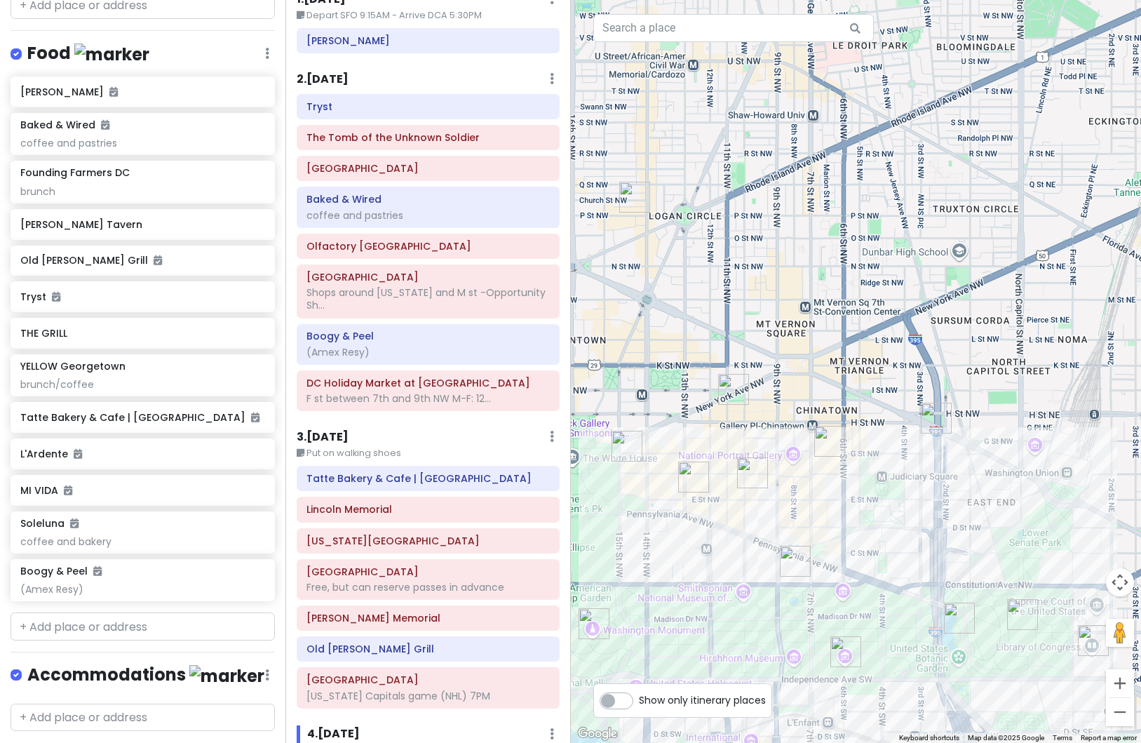
scroll to position [0, 0]
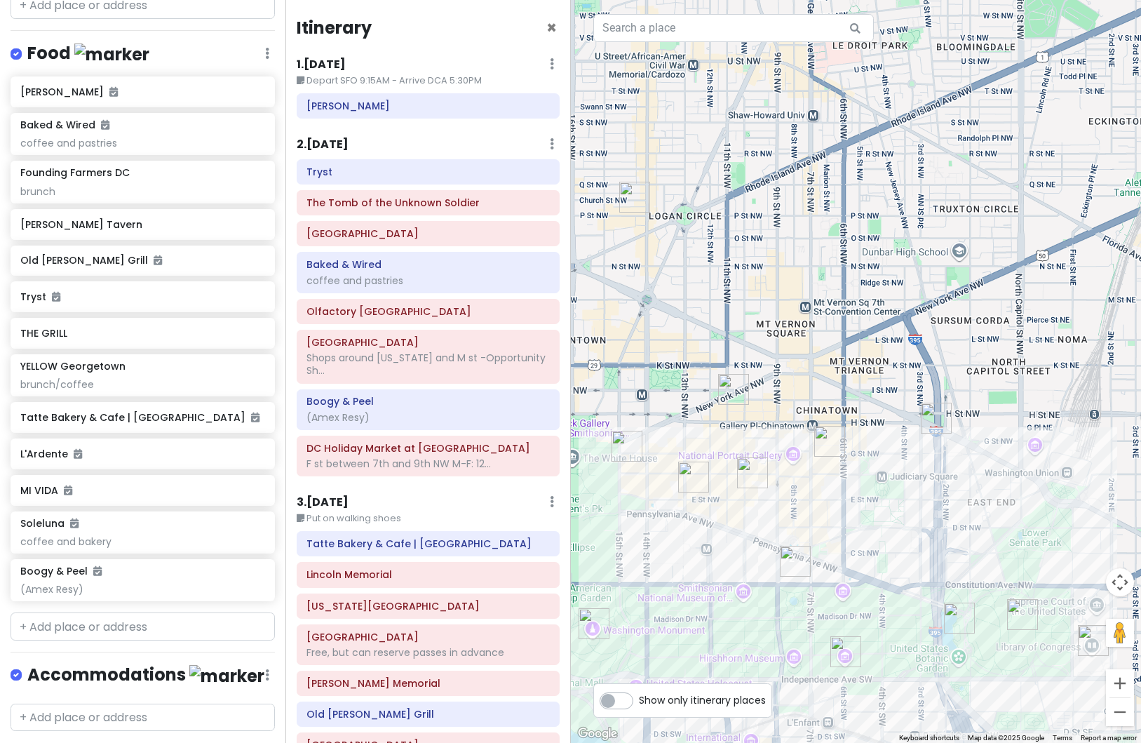
click at [332, 135] on div "Itinerary × 1 . [DATE] Edit Day Notes Delete Day Depart SFO 9:15AM - Arrive DCA…" at bounding box center [429, 371] width 286 height 743
click at [336, 143] on h6 "2 . [DATE]" at bounding box center [323, 145] width 52 height 15
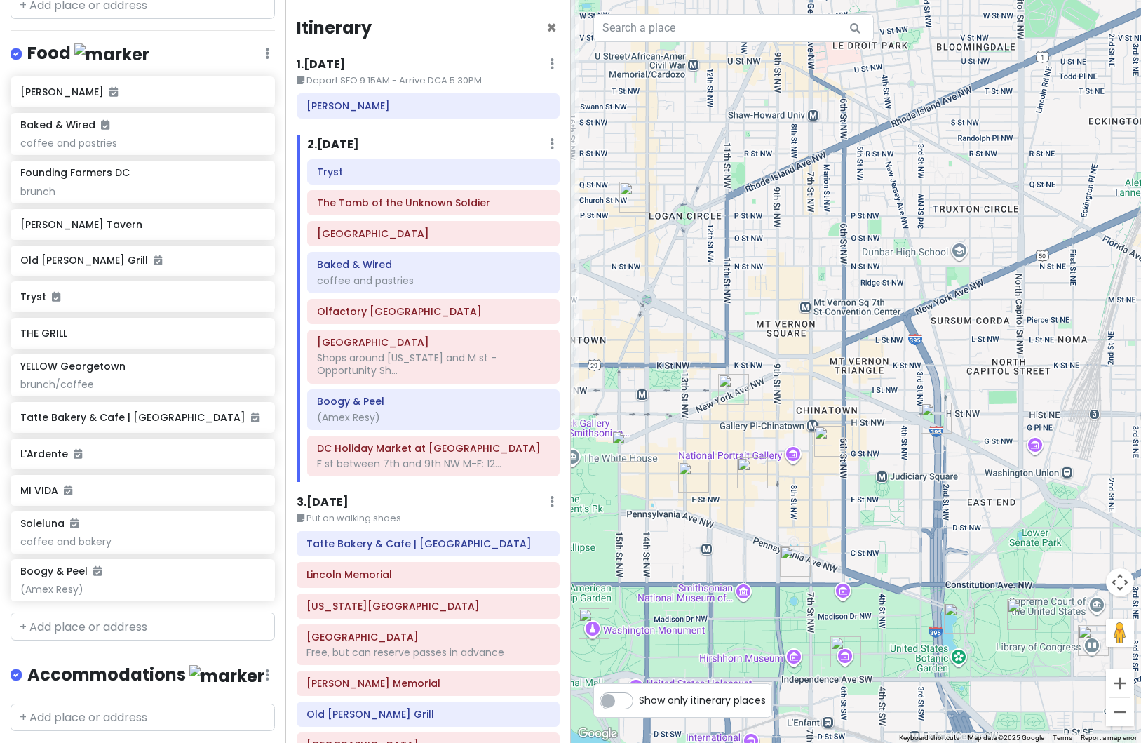
drag, startPoint x: 826, startPoint y: 467, endPoint x: 1131, endPoint y: 408, distance: 310.0
click at [1131, 408] on div at bounding box center [856, 371] width 571 height 743
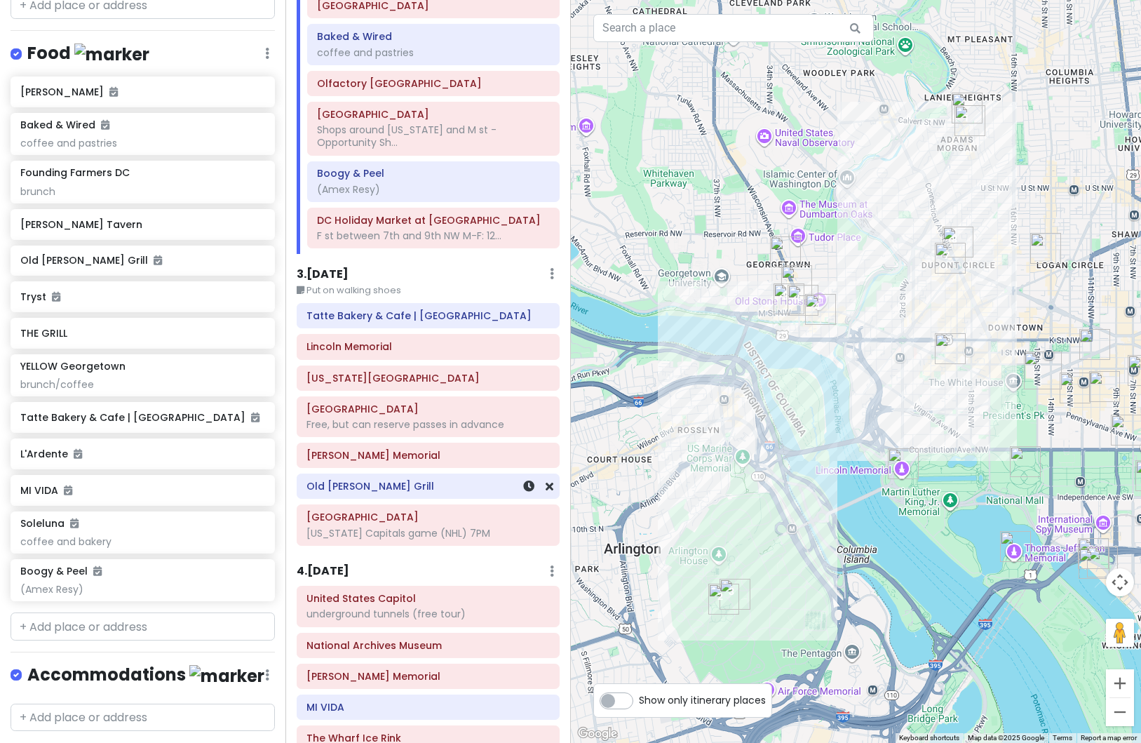
scroll to position [281, 0]
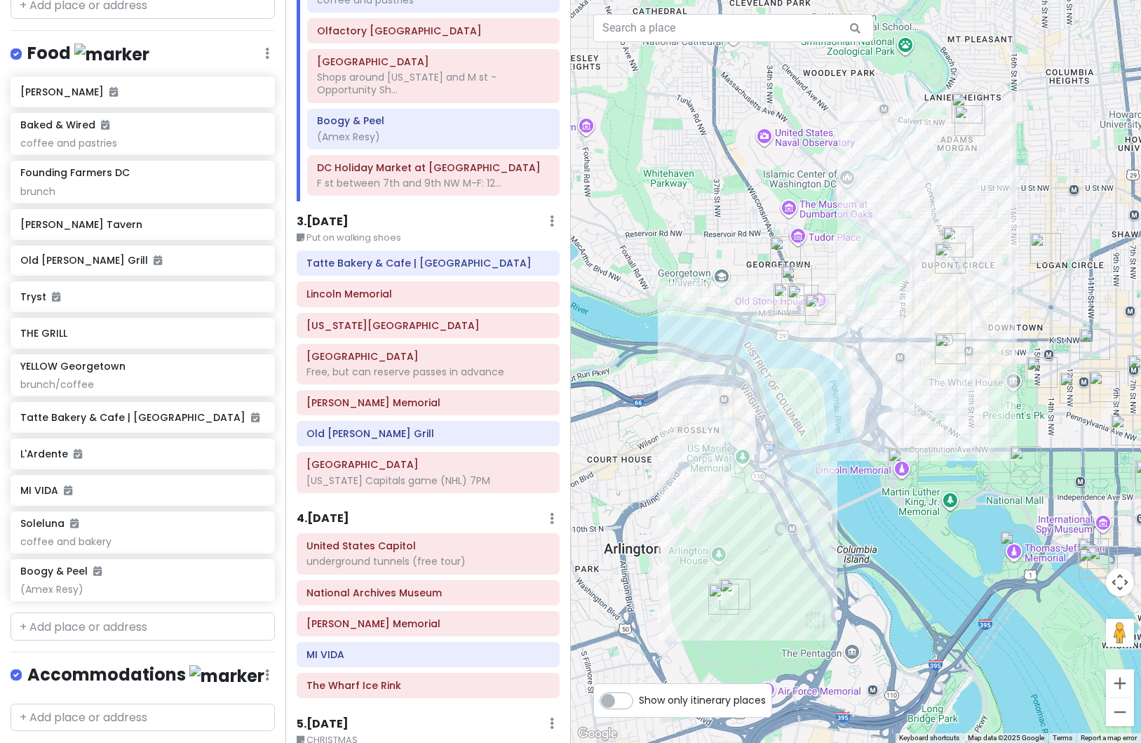
click at [343, 217] on h6 "3 . [DATE]" at bounding box center [323, 222] width 52 height 15
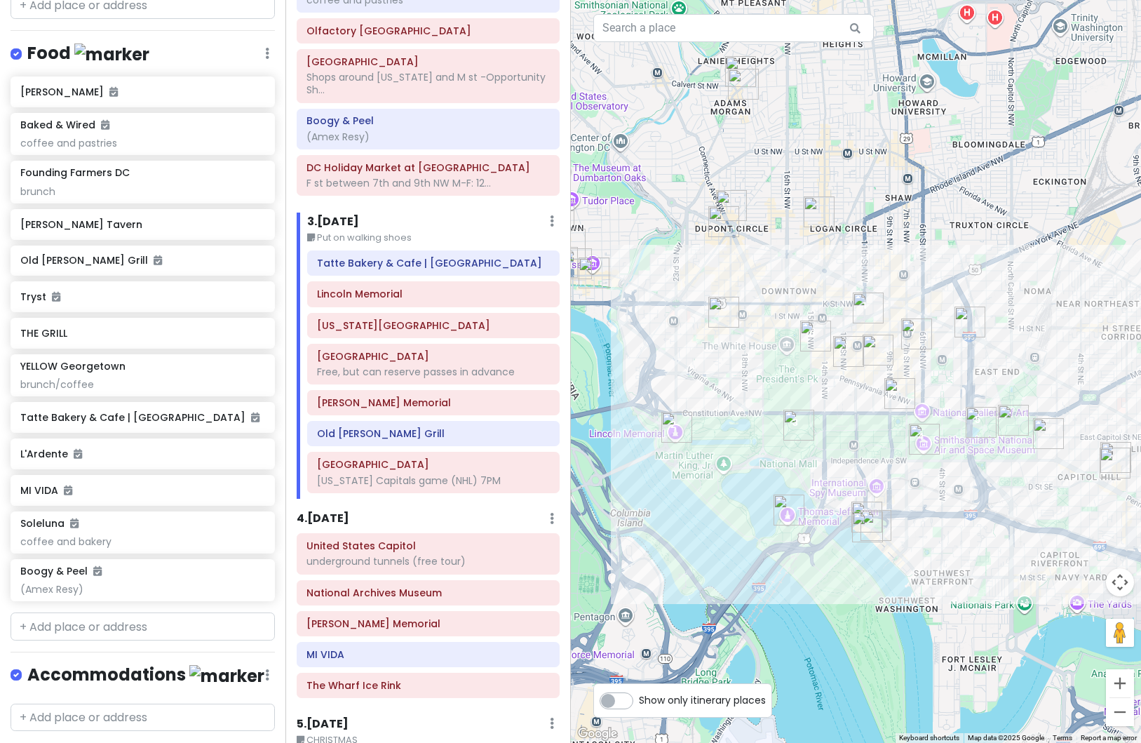
drag, startPoint x: 849, startPoint y: 478, endPoint x: 620, endPoint y: 441, distance: 231.6
click at [620, 441] on div at bounding box center [856, 371] width 571 height 743
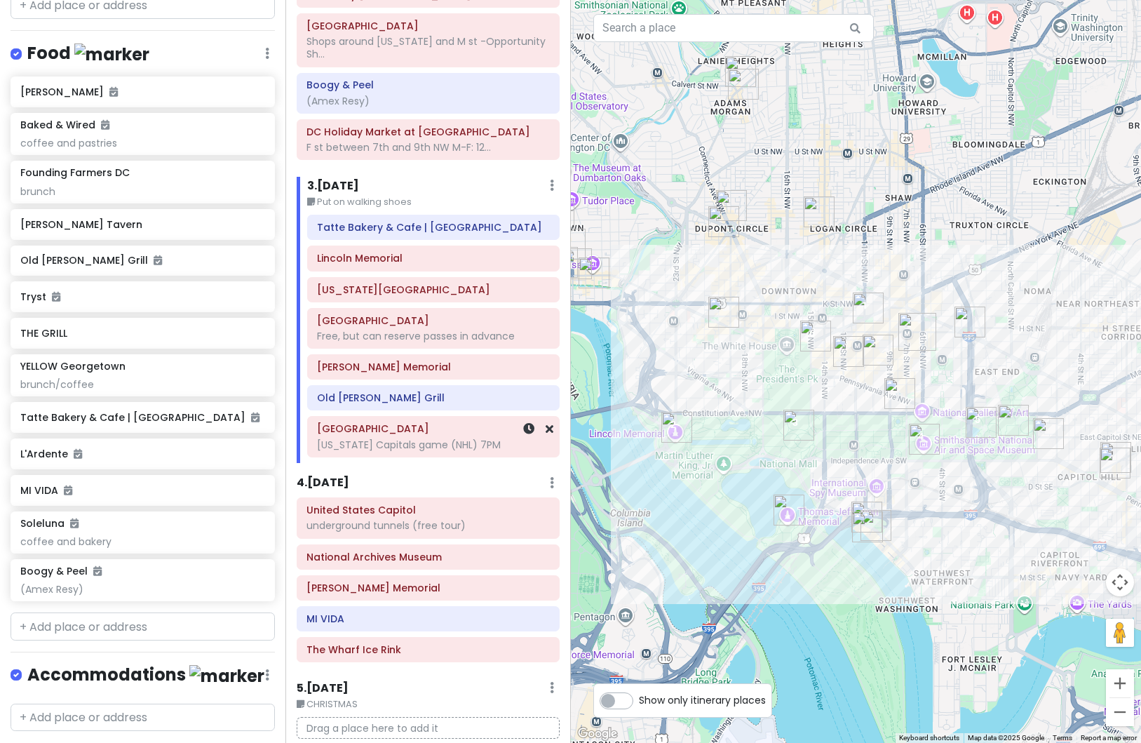
scroll to position [351, 0]
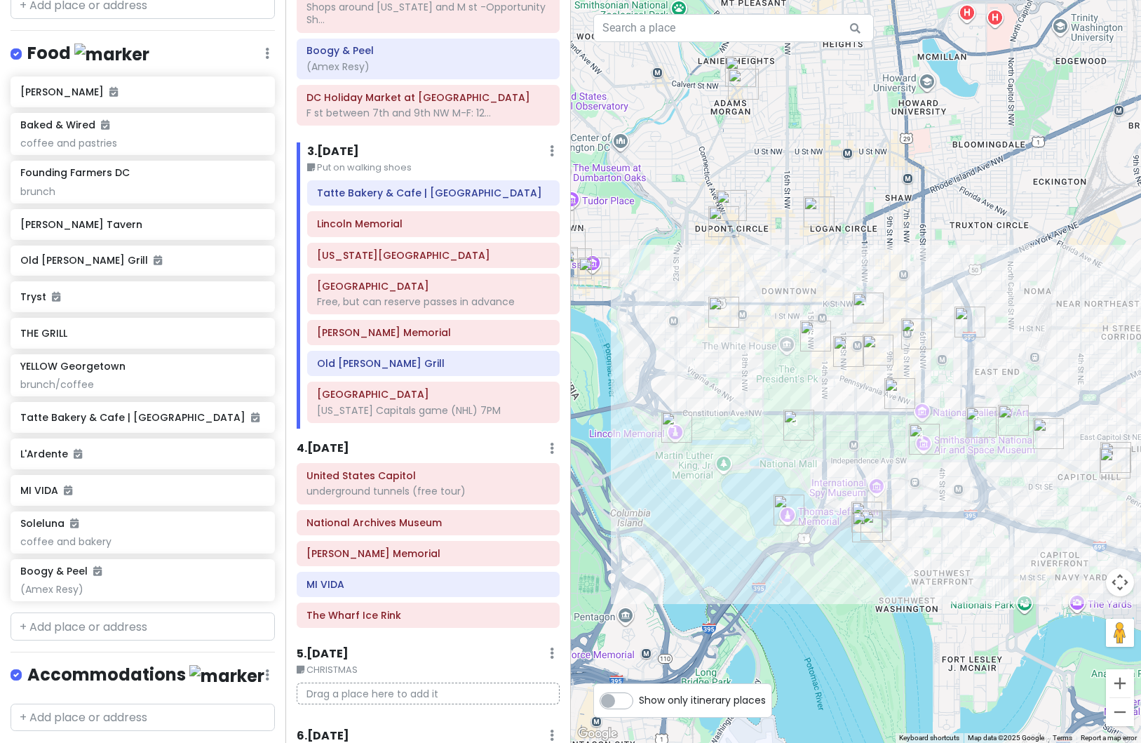
click at [345, 448] on h6 "4 . [DATE]" at bounding box center [323, 448] width 53 height 15
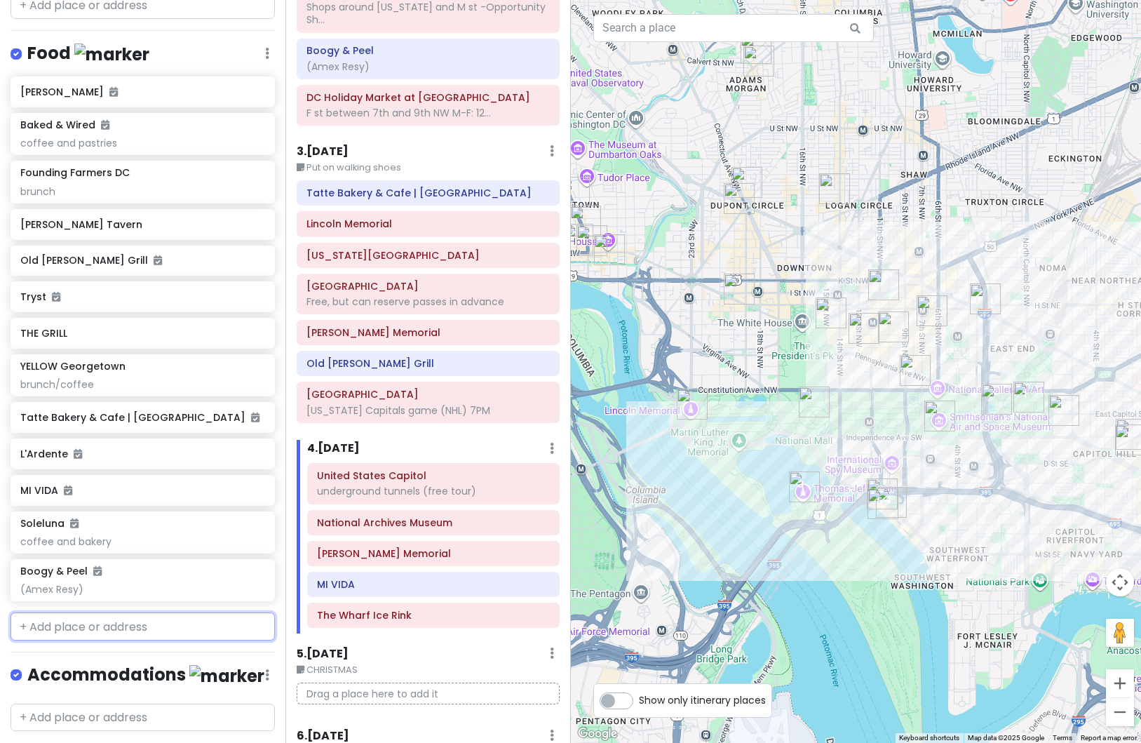
click at [107, 622] on input "text" at bounding box center [143, 626] width 264 height 28
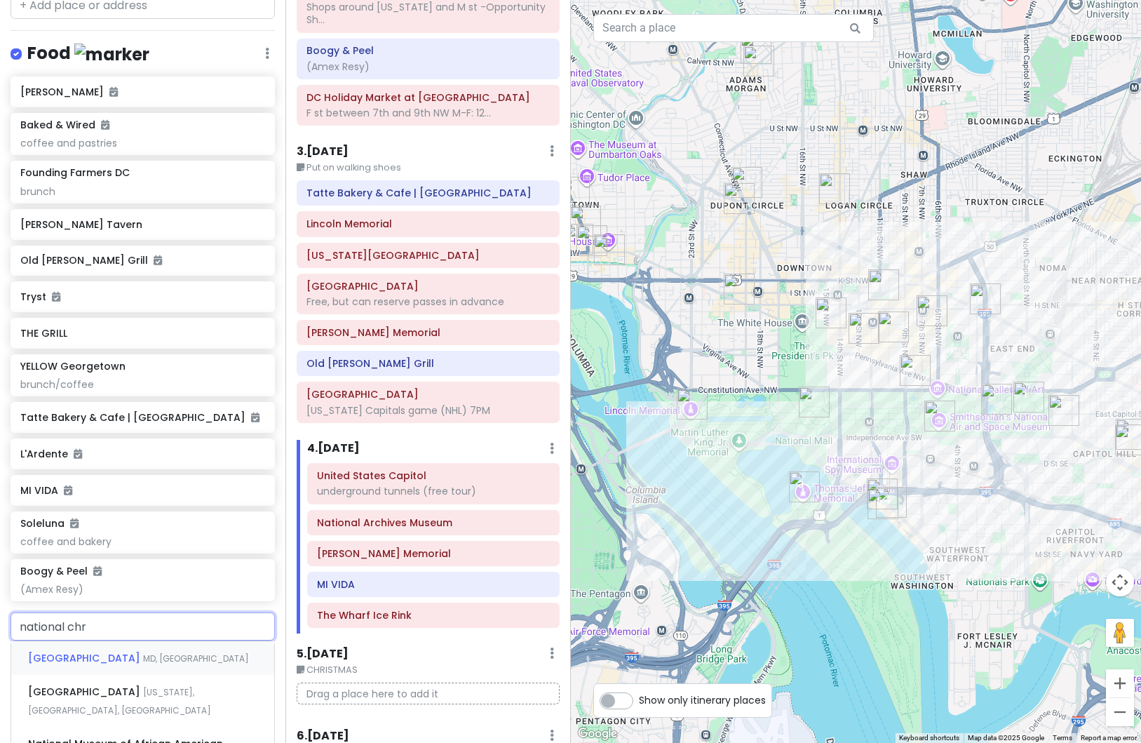
type input "national chri"
click at [104, 676] on div "National Christmas Tree [GEOGRAPHIC_DATA][US_STATE], [GEOGRAPHIC_DATA], [GEOGRA…" at bounding box center [142, 675] width 263 height 69
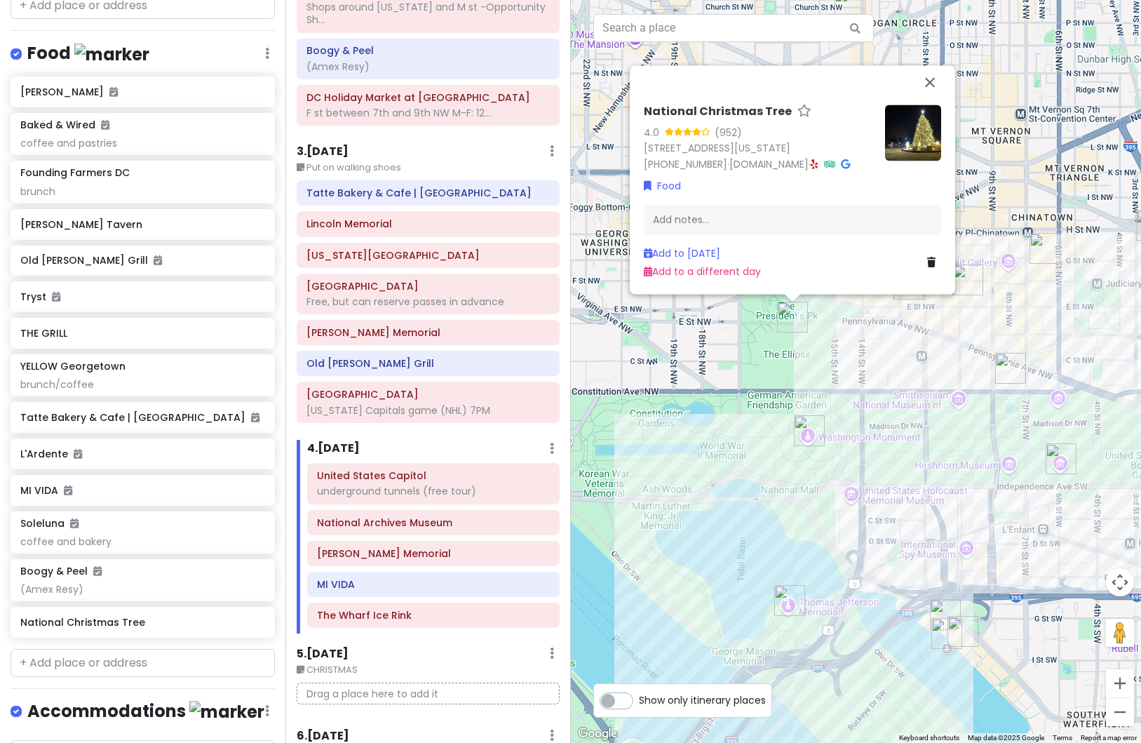
click at [846, 370] on div "National Christmas Tree 4.0 (952) [STREET_ADDRESS][US_STATE] [PHONE_NUMBER] · […" at bounding box center [856, 371] width 571 height 743
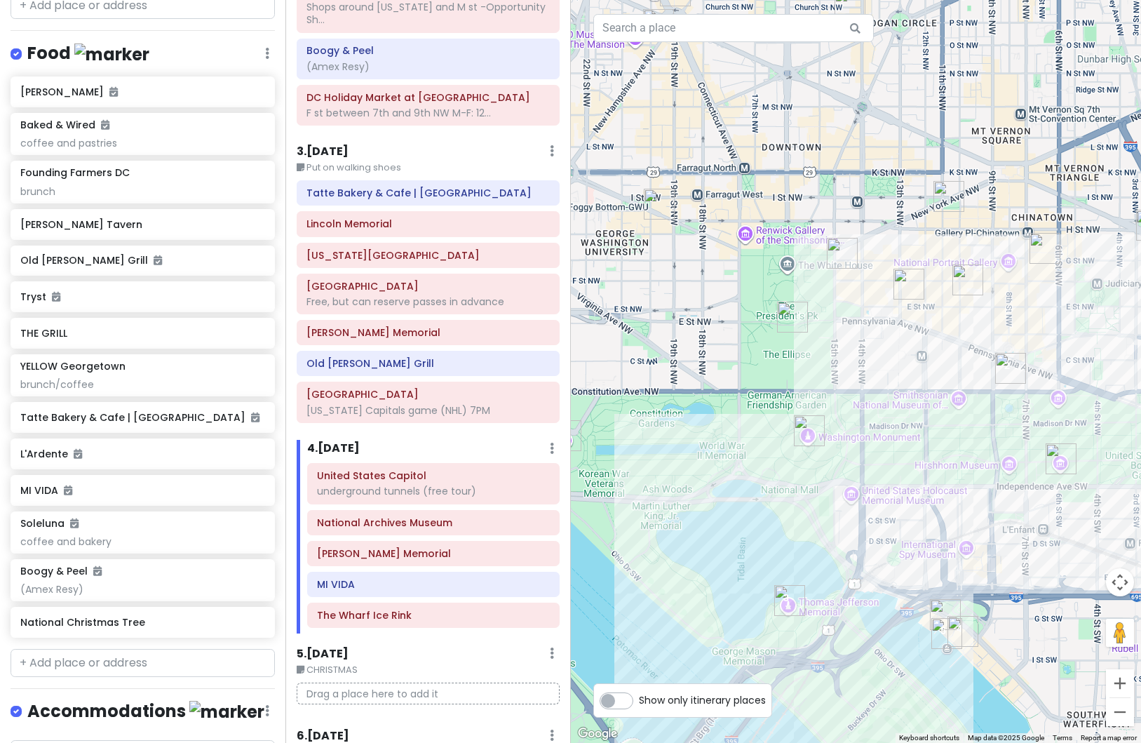
click at [906, 284] on img "Warner Theatre" at bounding box center [909, 284] width 31 height 31
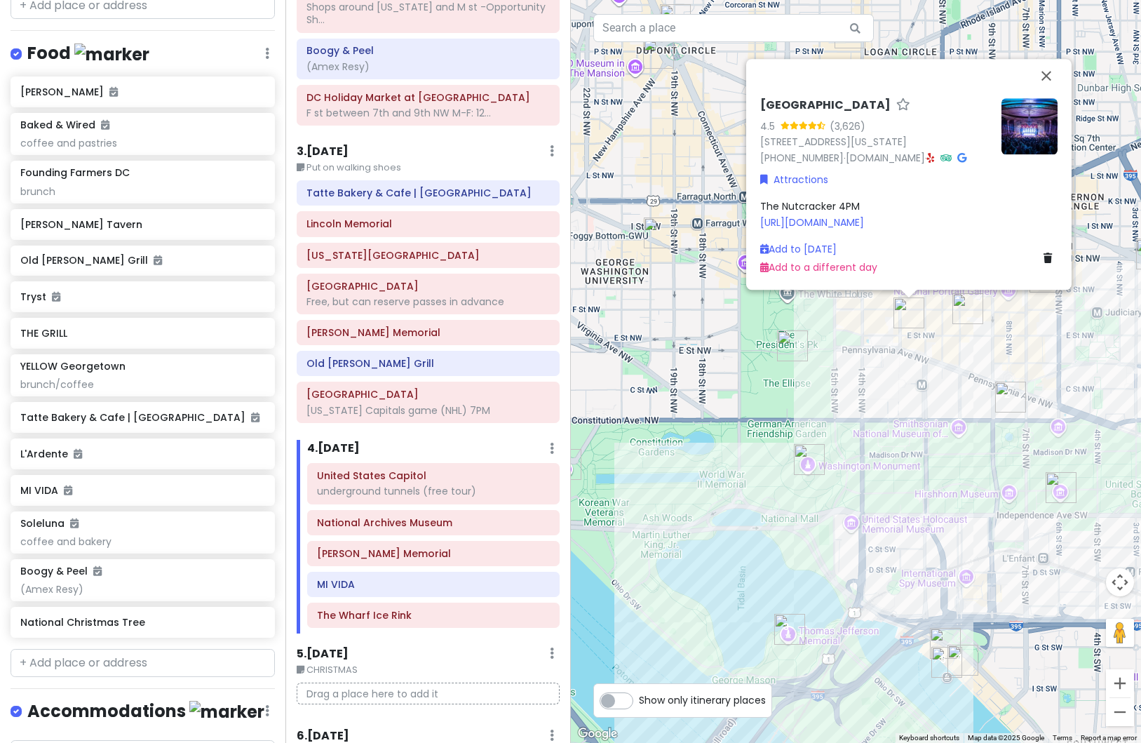
click at [965, 315] on img "Ford's Theatre" at bounding box center [968, 308] width 31 height 31
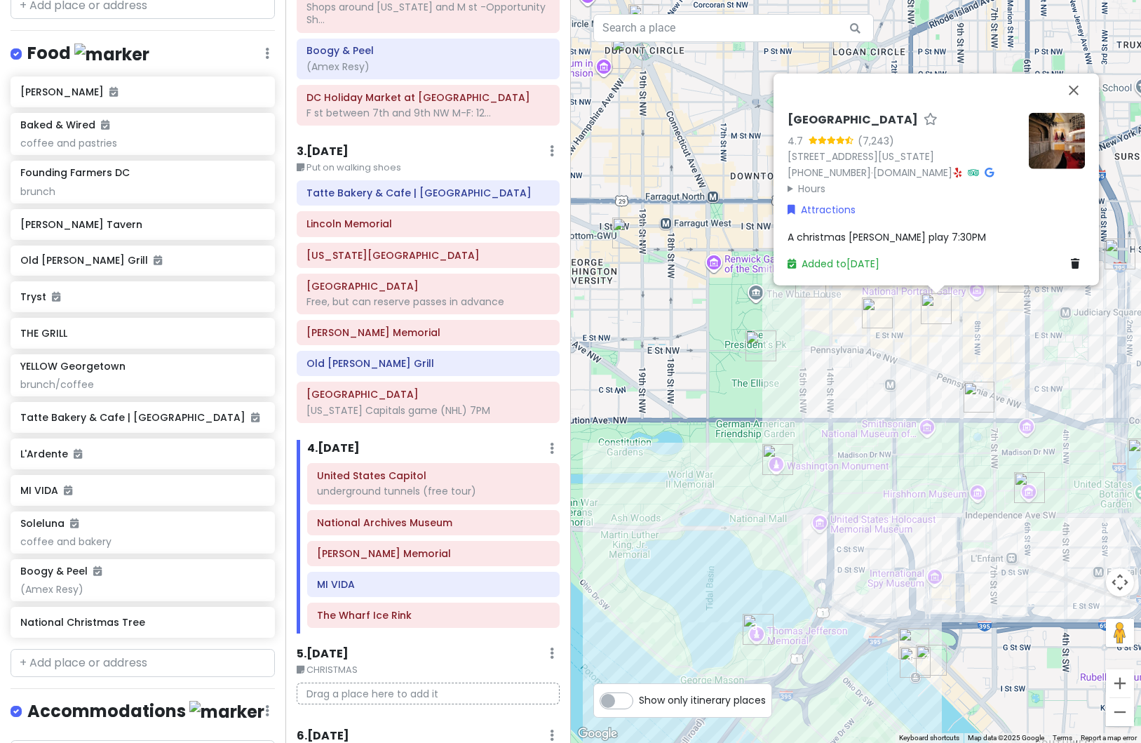
click at [622, 239] on img "Founding Farmers DC" at bounding box center [627, 232] width 31 height 31
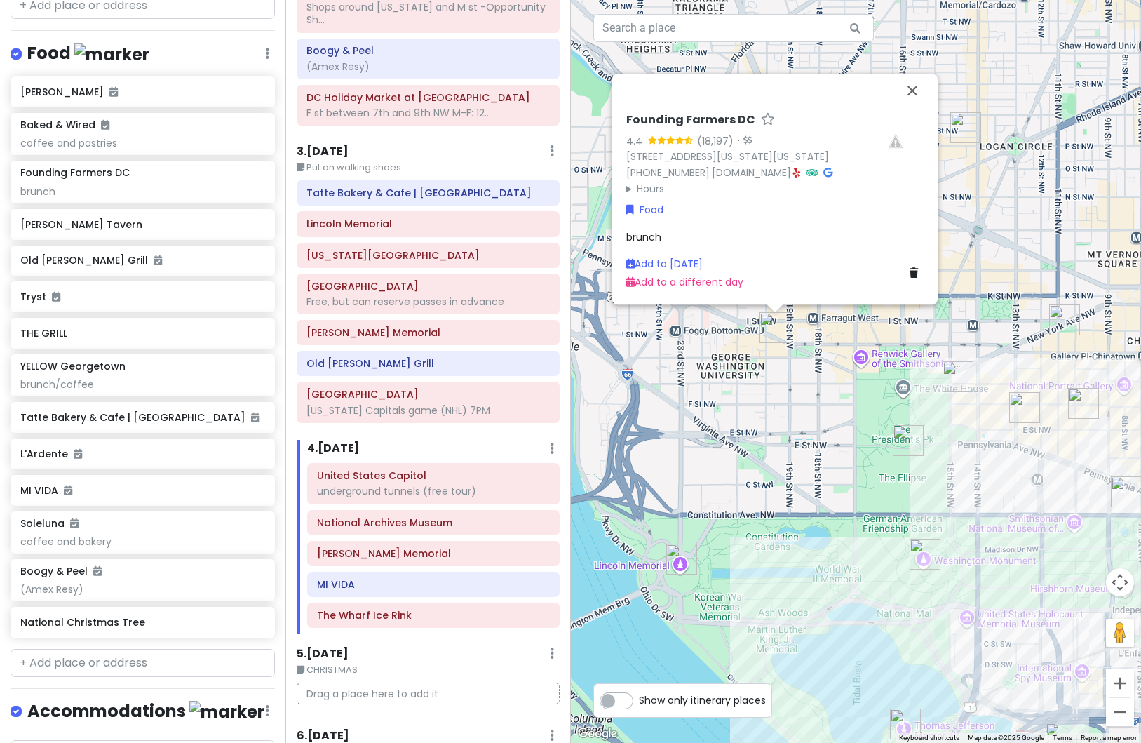
click at [958, 378] on img "Old Ebbitt Grill" at bounding box center [958, 376] width 31 height 31
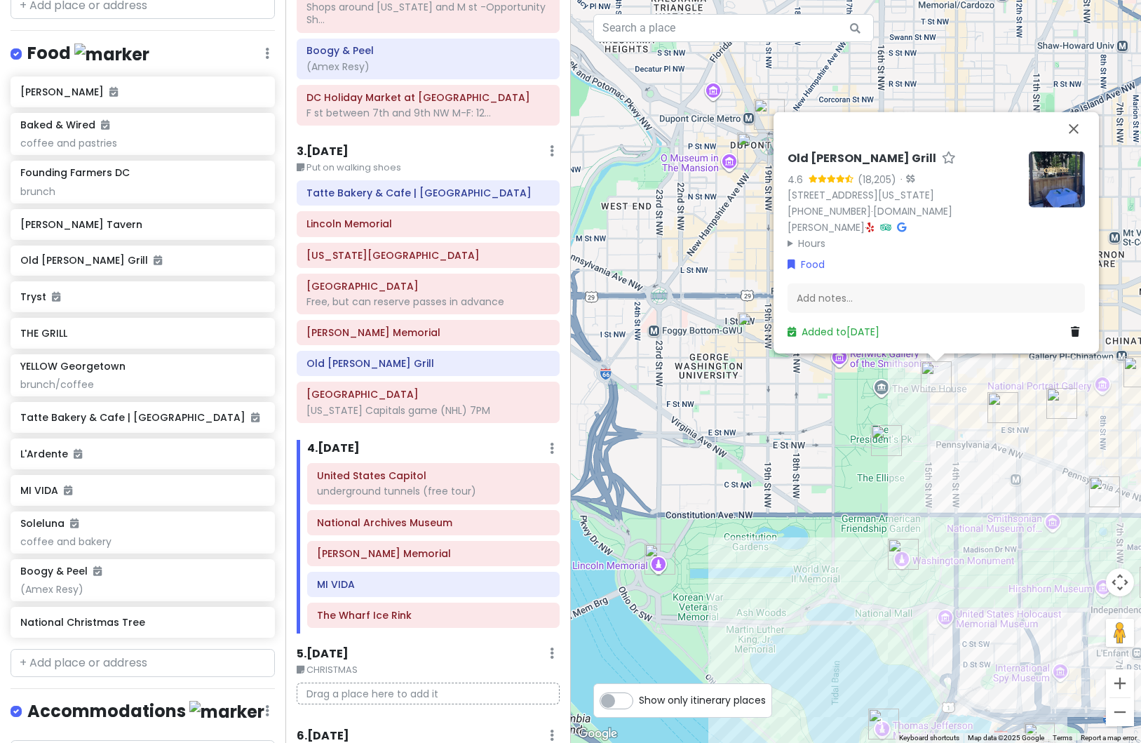
click at [1002, 420] on img "Warner Theatre" at bounding box center [1003, 407] width 31 height 31
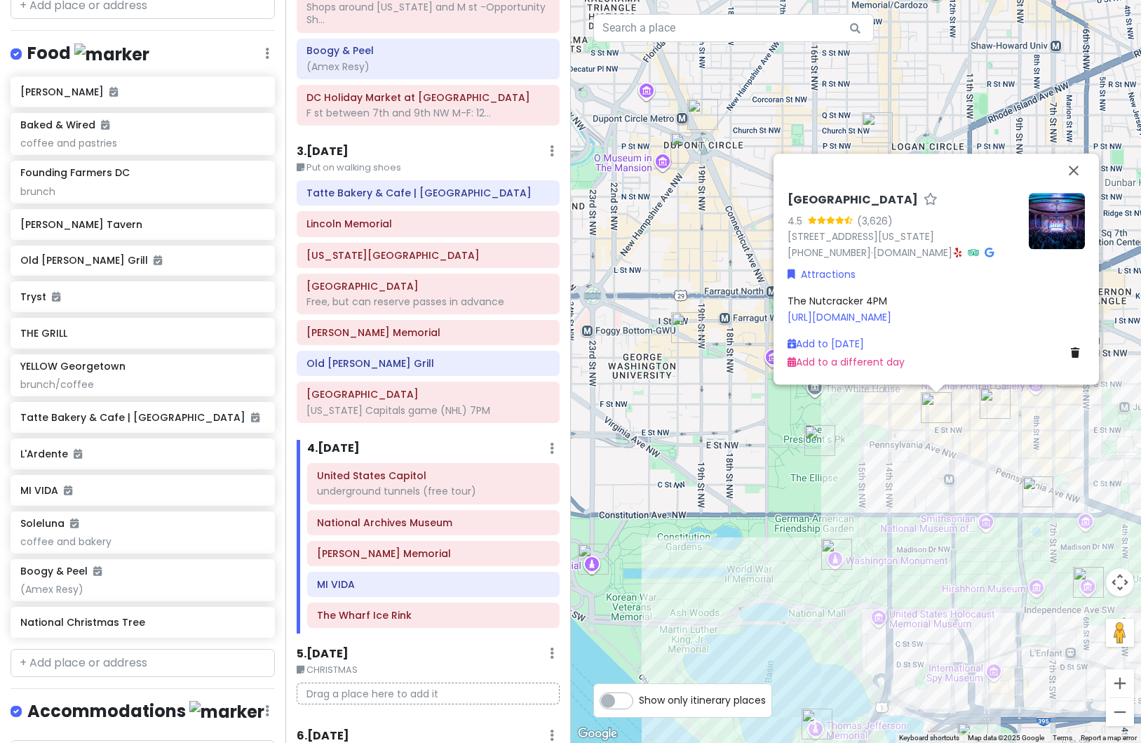
click at [853, 429] on div "Warner Theatre 4.5 (3,626) [STREET_ADDRESS][US_STATE] [PHONE_NUMBER] · [DOMAIN_…" at bounding box center [856, 371] width 571 height 743
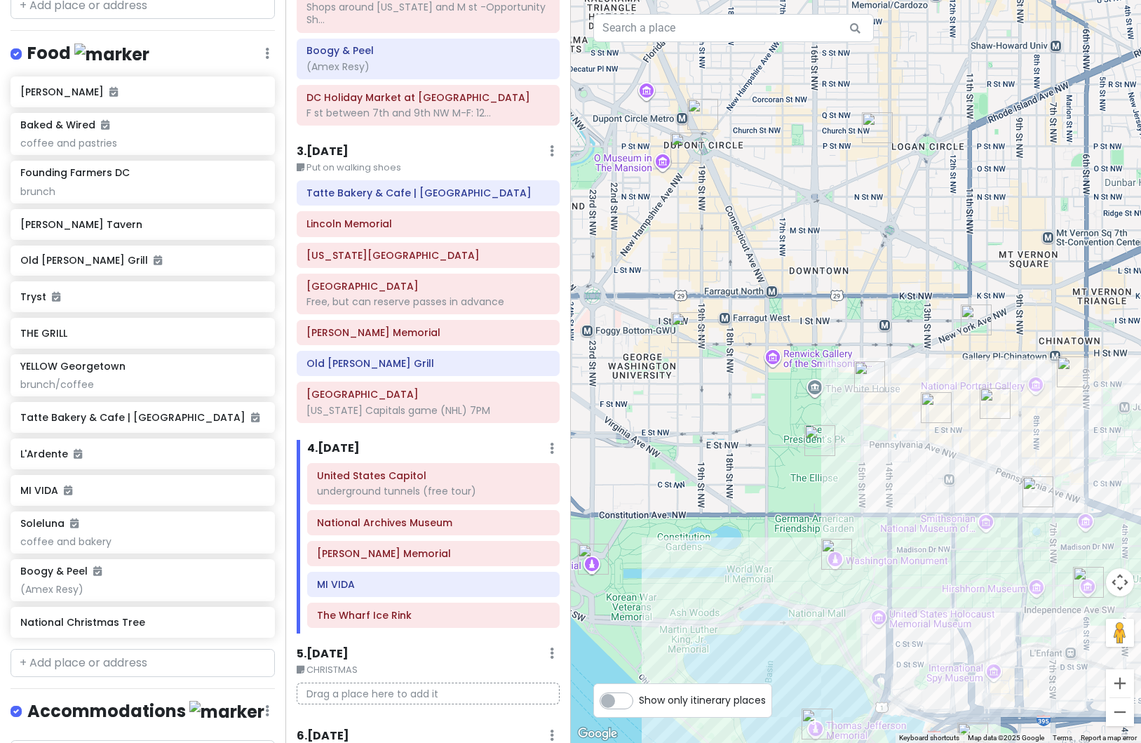
click at [868, 388] on img "Old Ebbitt Grill" at bounding box center [869, 376] width 31 height 31
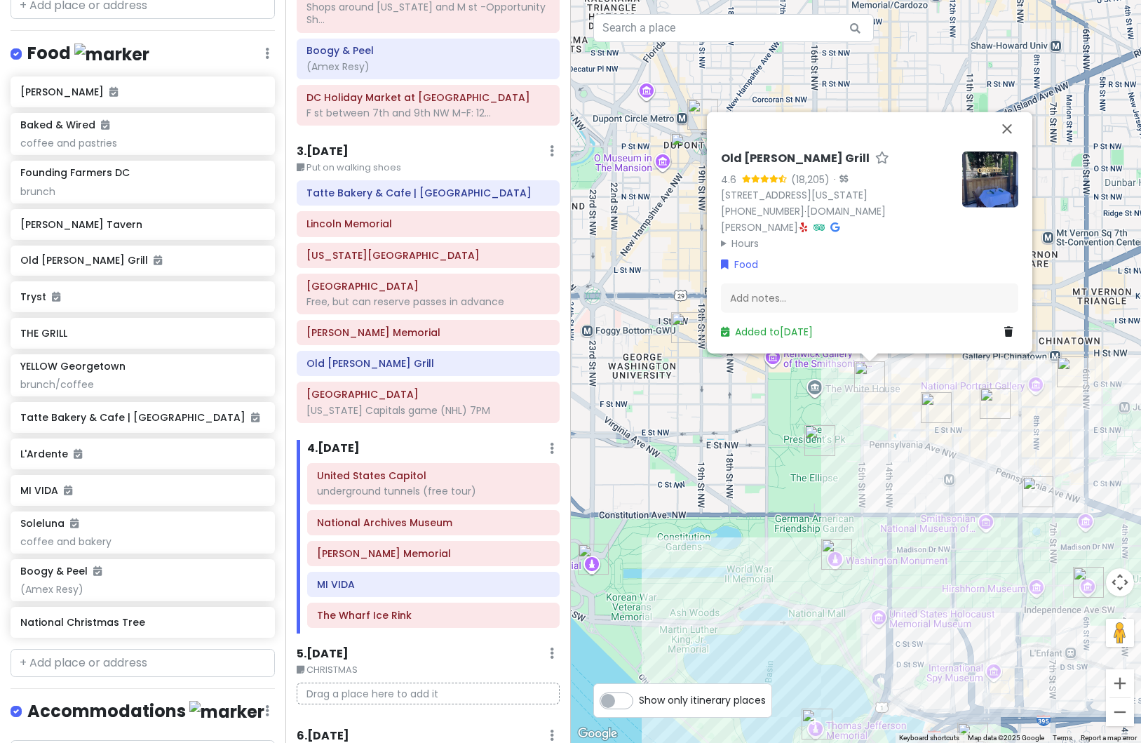
click at [318, 152] on h6 "3 . [DATE]" at bounding box center [323, 152] width 52 height 15
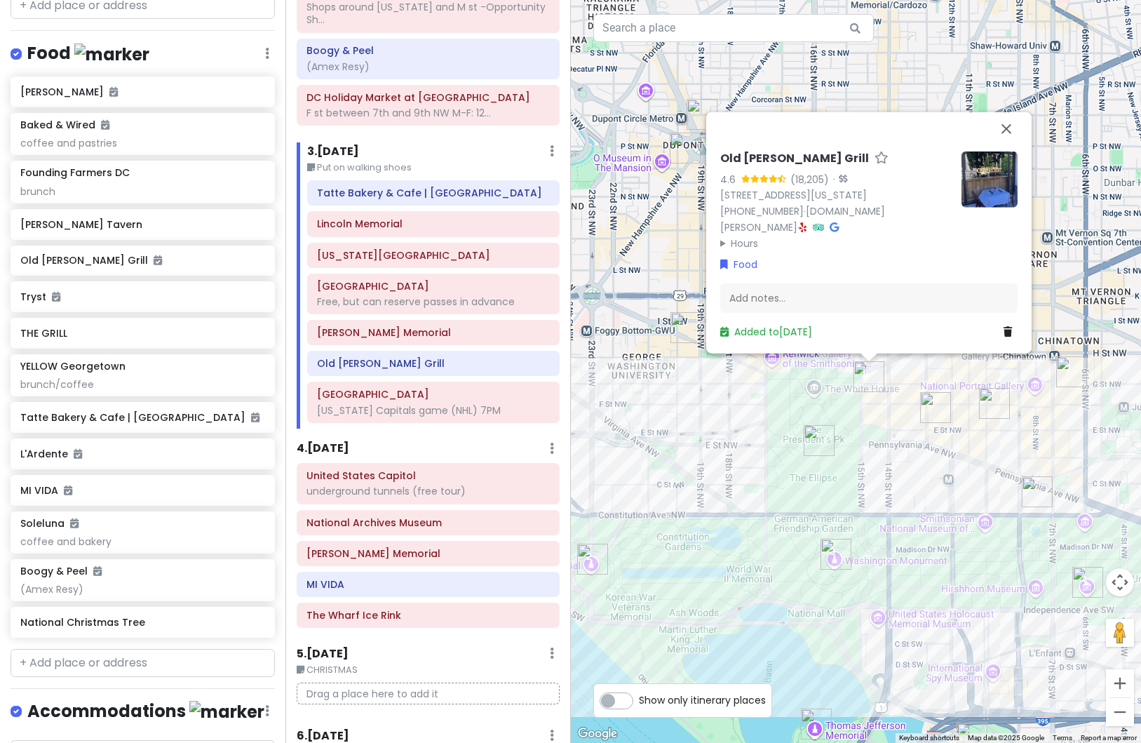
click at [817, 442] on img "National Christmas Tree" at bounding box center [819, 440] width 31 height 31
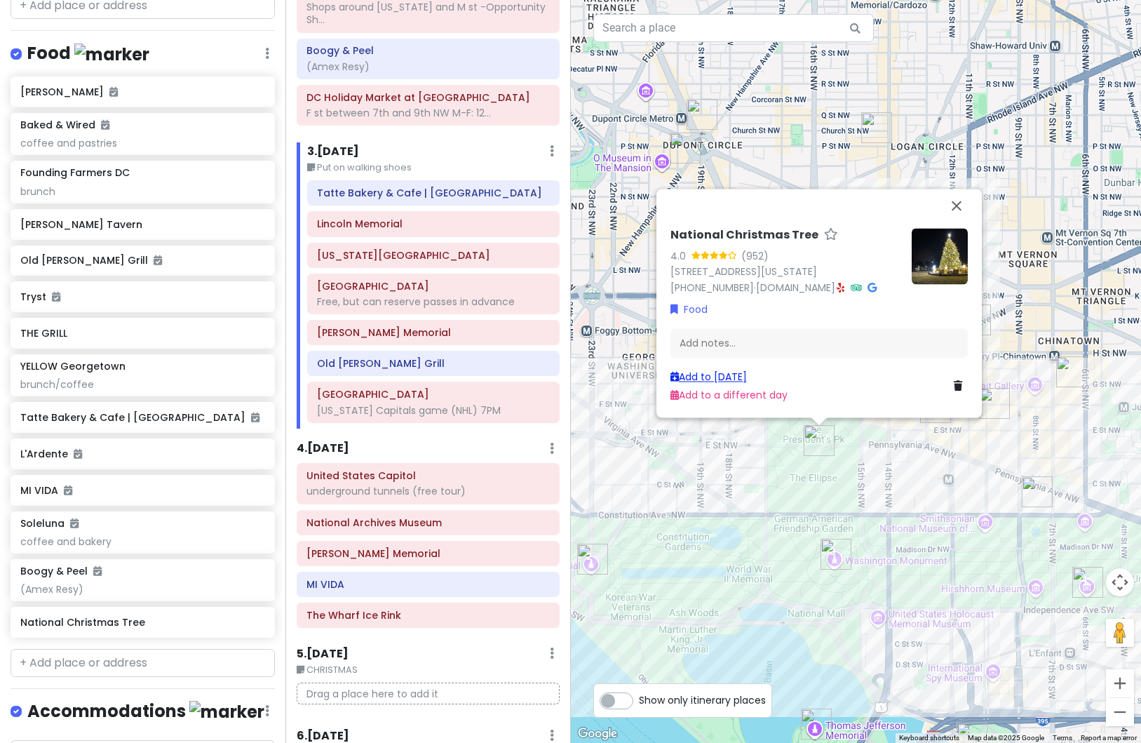
click at [700, 373] on link "Add to [DATE]" at bounding box center [709, 377] width 76 height 14
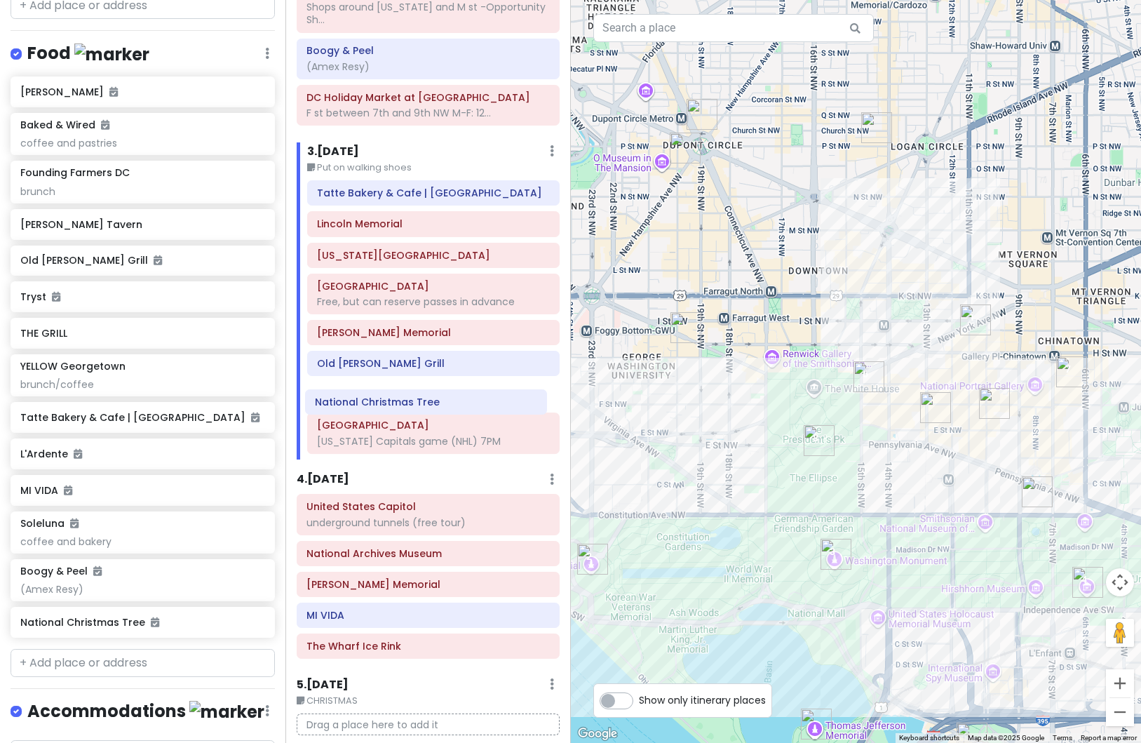
drag, startPoint x: 378, startPoint y: 447, endPoint x: 376, endPoint y: 408, distance: 39.3
click at [376, 408] on div "[GEOGRAPHIC_DATA] | [GEOGRAPHIC_DATA] [GEOGRAPHIC_DATA][US_STATE], but can rese…" at bounding box center [434, 319] width 274 height 279
drag, startPoint x: 433, startPoint y: 368, endPoint x: 431, endPoint y: 400, distance: 32.3
click at [431, 400] on div "[GEOGRAPHIC_DATA] | [GEOGRAPHIC_DATA] [GEOGRAPHIC_DATA][US_STATE], but can rese…" at bounding box center [434, 319] width 274 height 279
click at [931, 413] on img "Warner Theatre" at bounding box center [935, 407] width 31 height 31
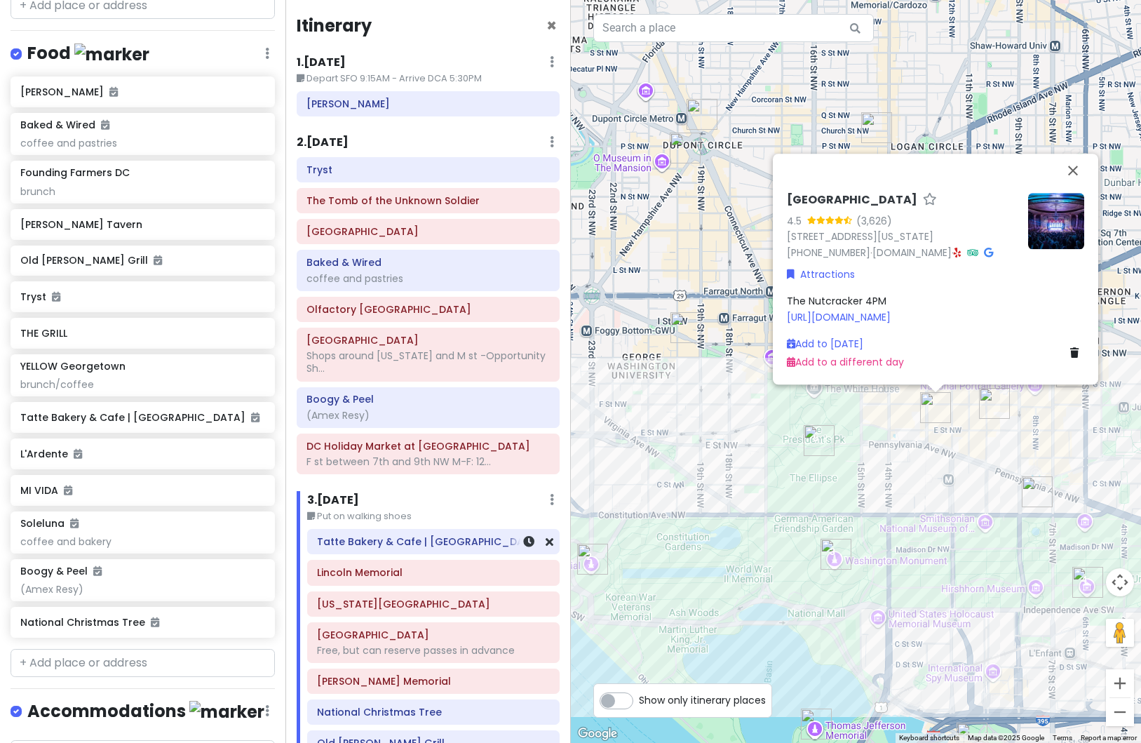
scroll to position [0, 0]
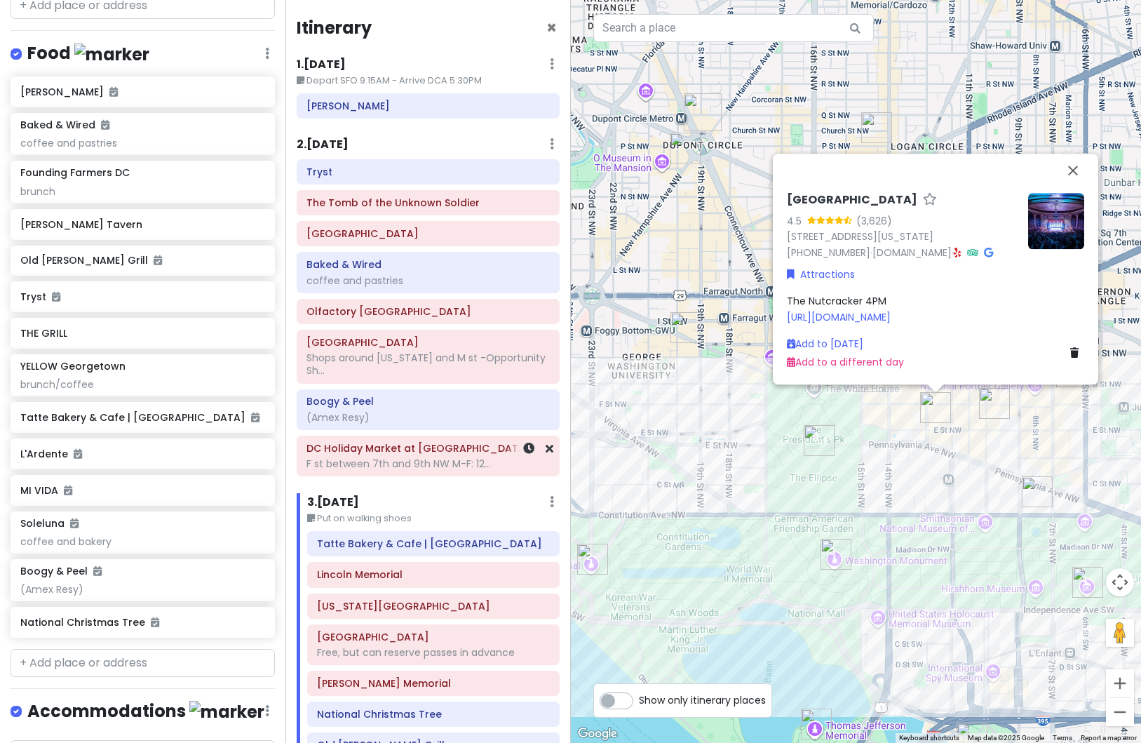
click at [382, 464] on div "F st between 7th and 9th NW M-F: 12..." at bounding box center [428, 463] width 243 height 13
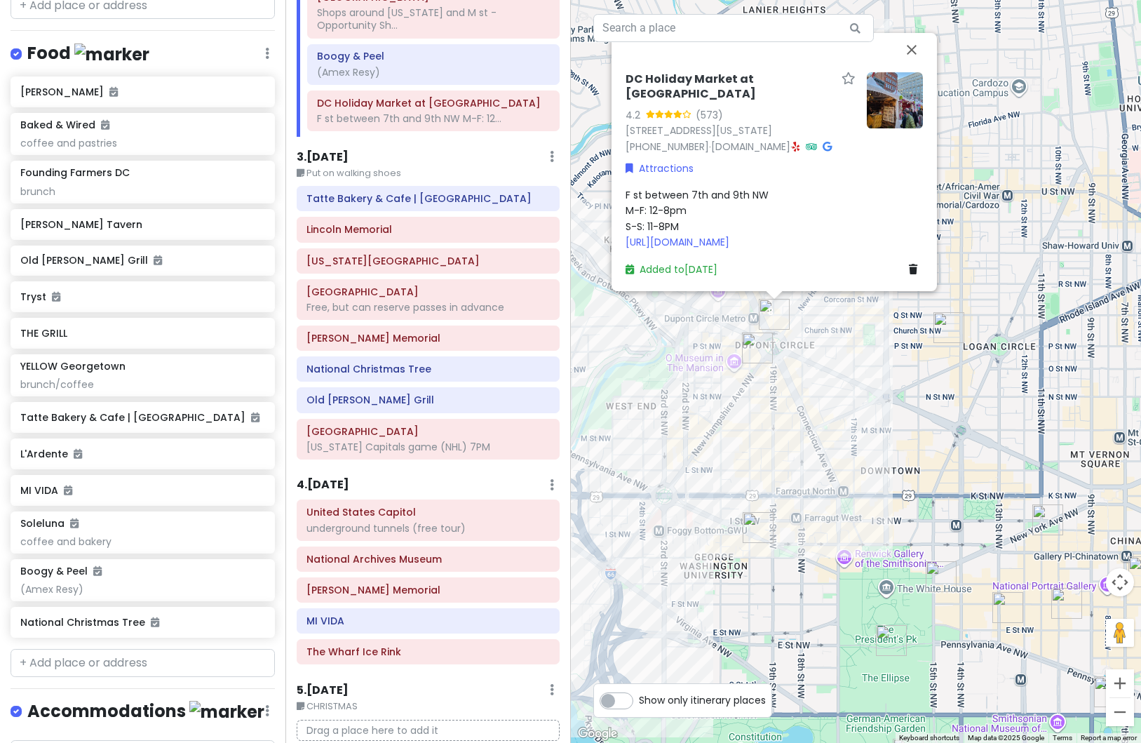
scroll to position [351, 0]
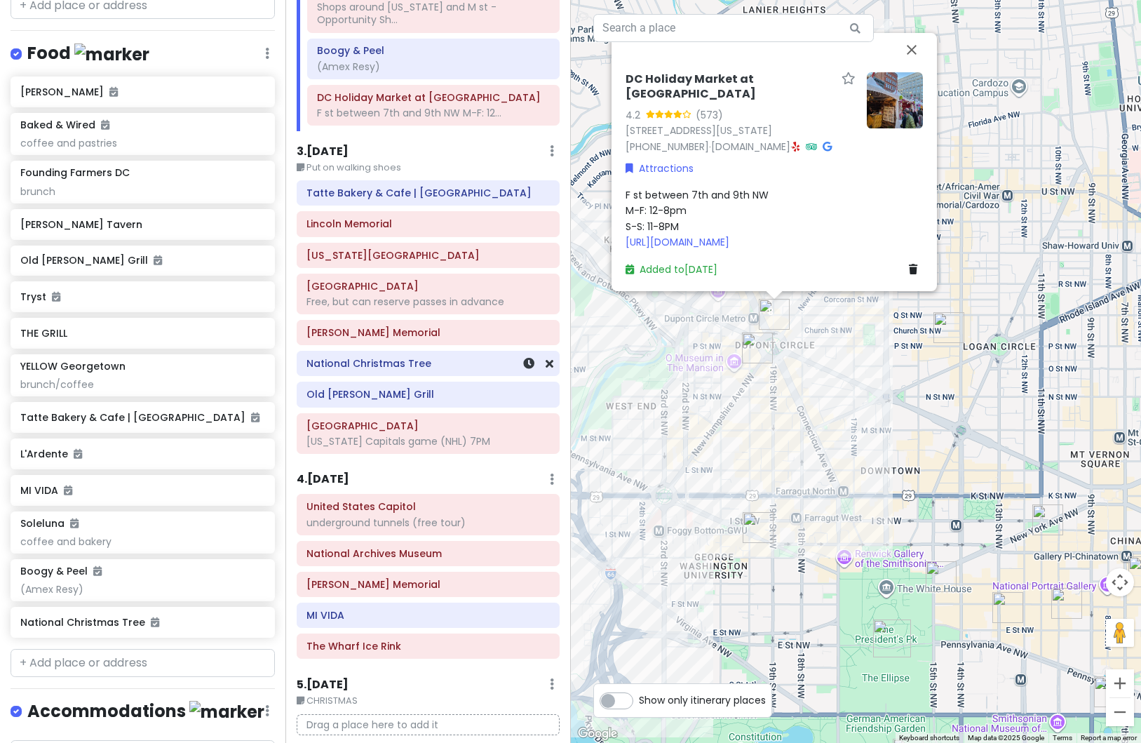
click at [375, 367] on h6 "National Christmas Tree" at bounding box center [428, 363] width 243 height 13
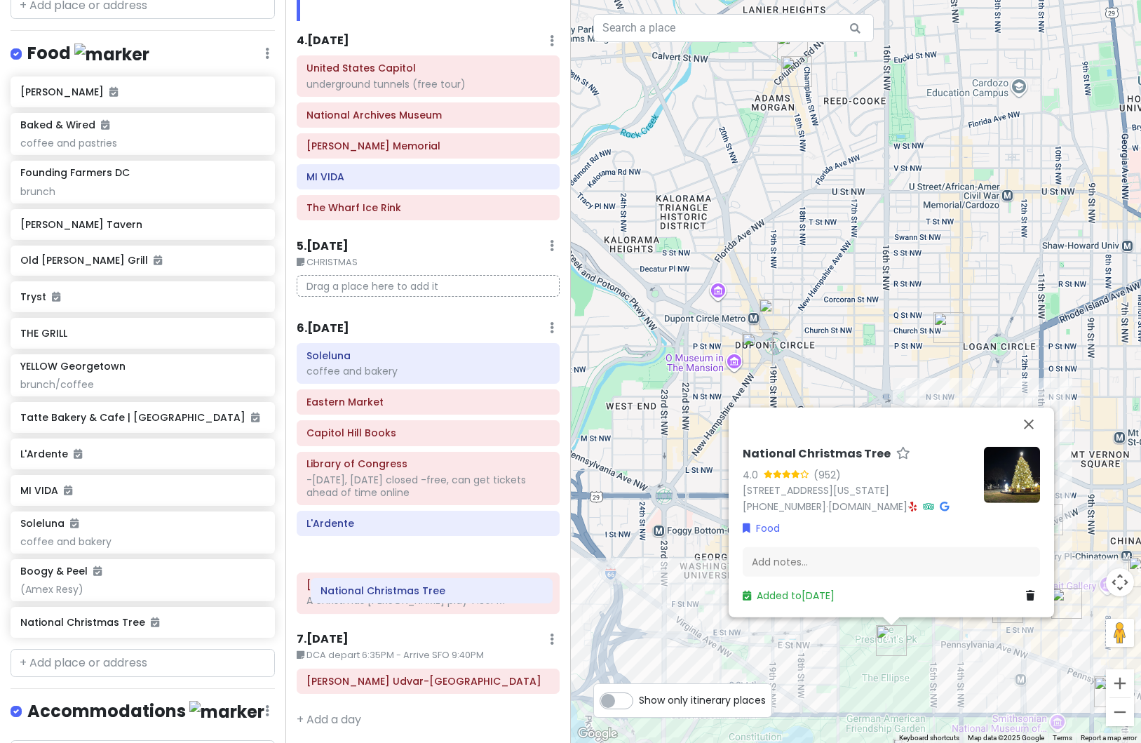
scroll to position [791, 0]
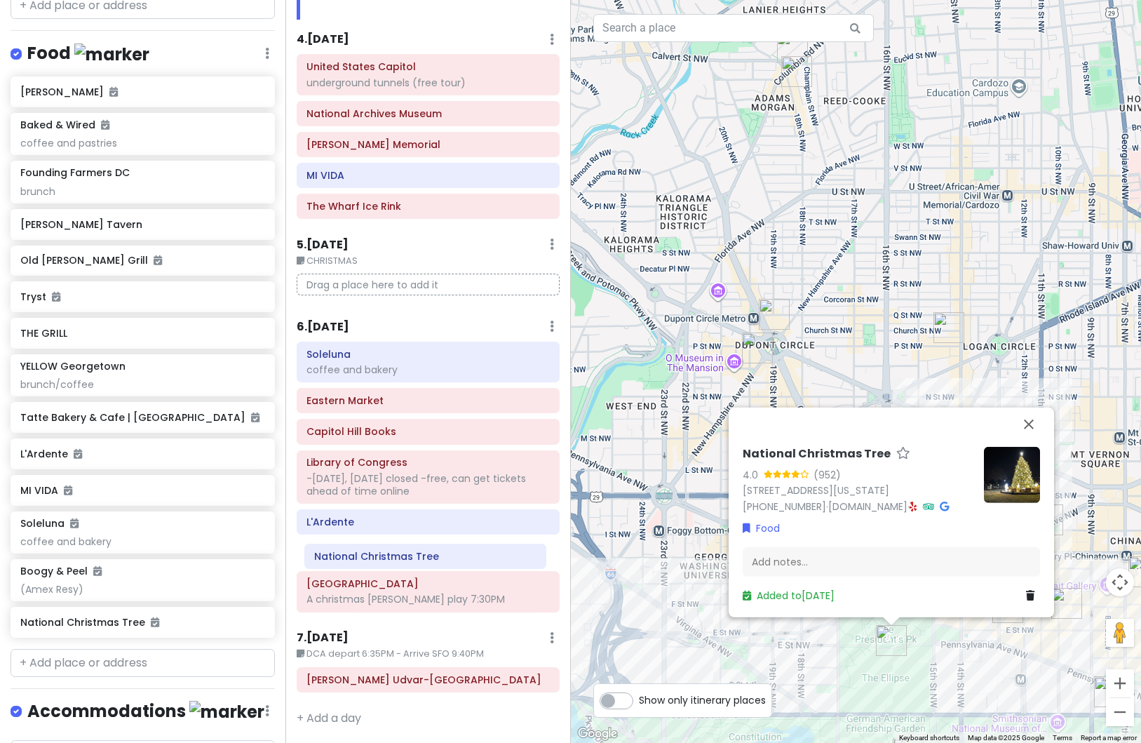
drag, startPoint x: 379, startPoint y: 169, endPoint x: 376, endPoint y: 561, distance: 392.2
click at [376, 561] on div "Itinerary × 1 . [DATE] Edit Day Notes Delete Day Depart SFO 9:15AM - Arrive DCA…" at bounding box center [429, 371] width 286 height 743
click at [693, 638] on div "National Christmas Tree 4.0 (952) [STREET_ADDRESS][US_STATE] [PHONE_NUMBER] · […" at bounding box center [856, 371] width 571 height 743
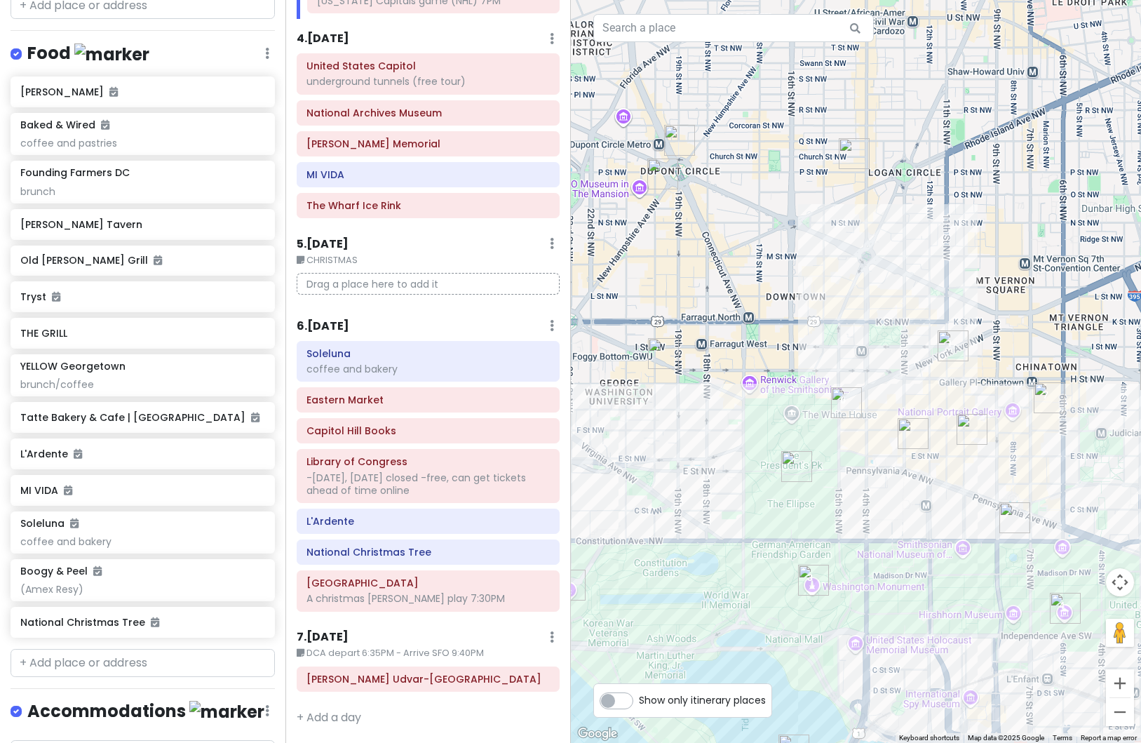
drag, startPoint x: 744, startPoint y: 603, endPoint x: 651, endPoint y: 440, distance: 187.9
click at [651, 440] on div at bounding box center [856, 371] width 571 height 743
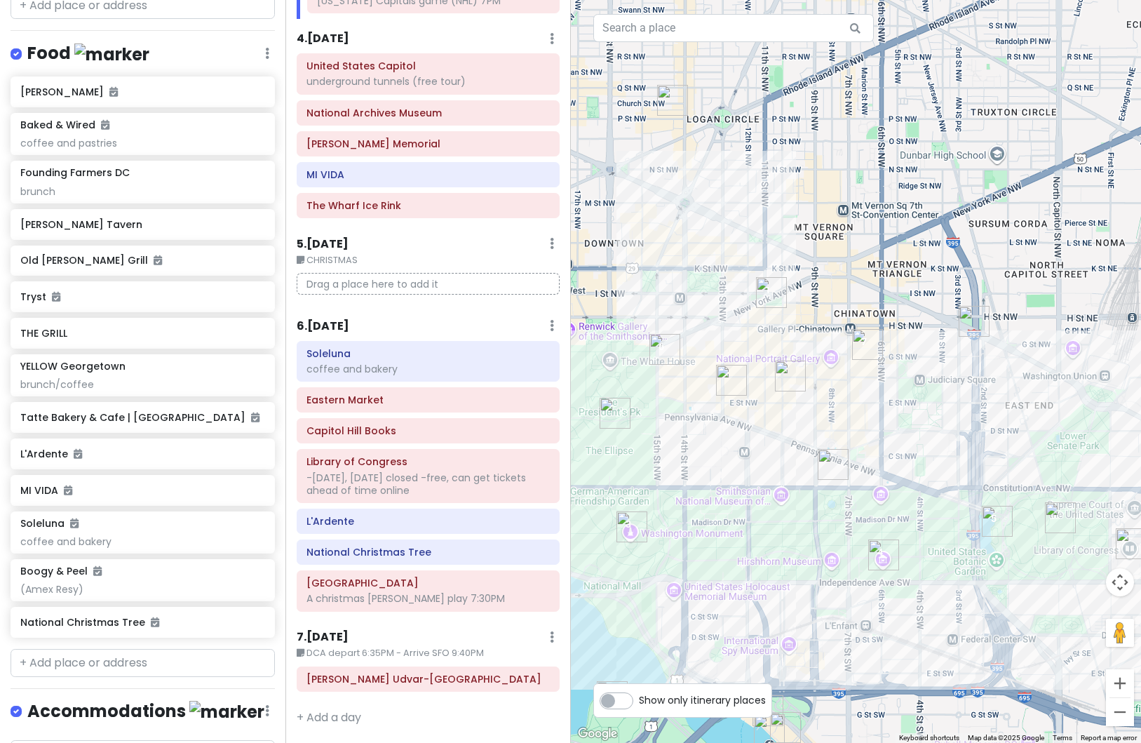
drag, startPoint x: 1007, startPoint y: 565, endPoint x: 797, endPoint y: 496, distance: 221.0
click at [798, 497] on div at bounding box center [856, 371] width 571 height 743
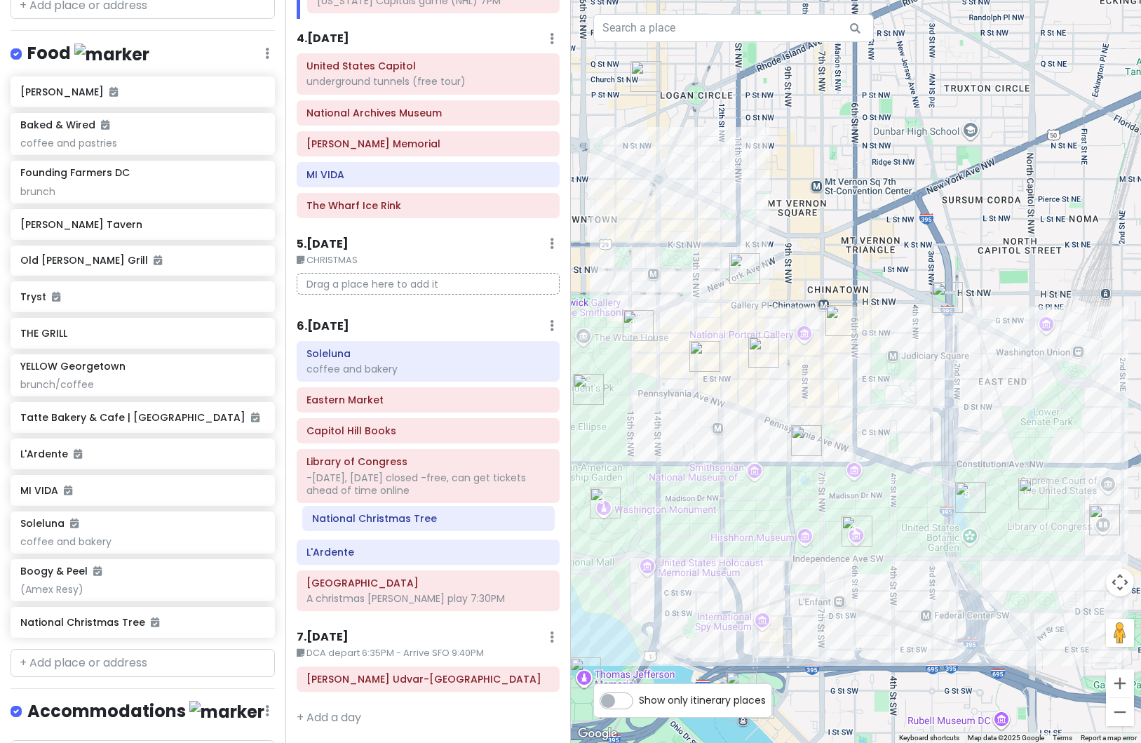
drag, startPoint x: 384, startPoint y: 560, endPoint x: 390, endPoint y: 526, distance: 34.1
click at [390, 526] on div "Soleluna coffee and [GEOGRAPHIC_DATA] Books Library of Congress -[DATE], [DATE]…" at bounding box center [428, 479] width 284 height 276
click at [328, 326] on h6 "6 . [DATE]" at bounding box center [323, 326] width 53 height 15
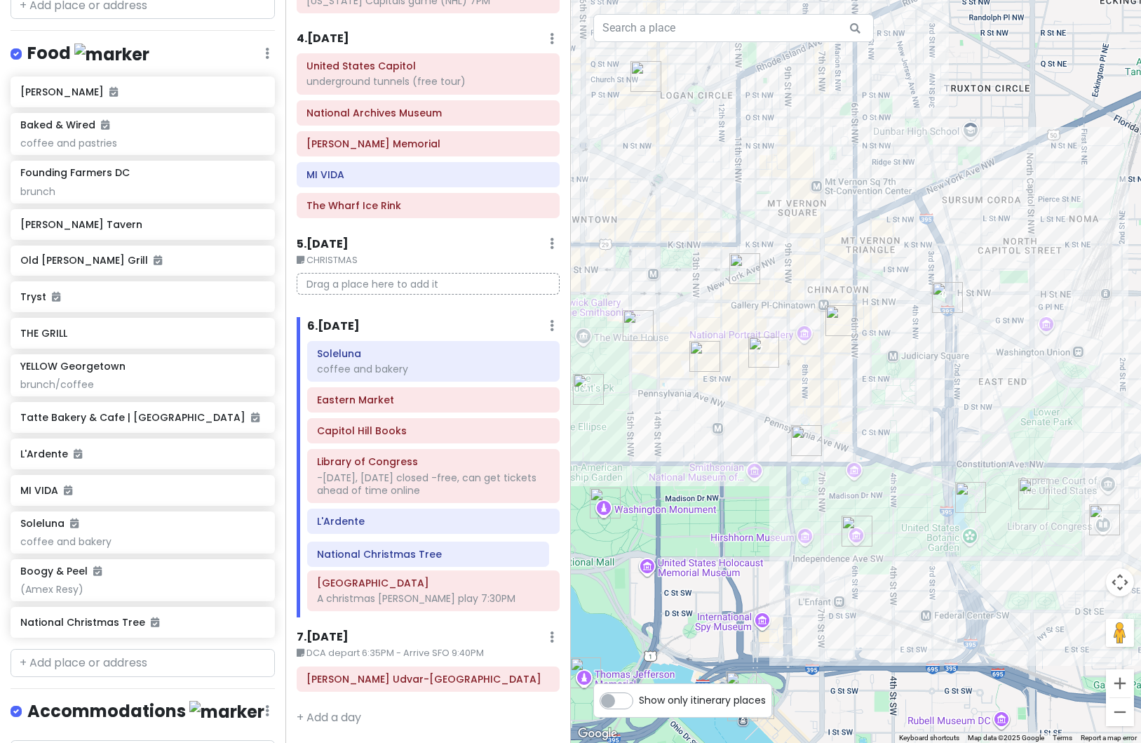
drag, startPoint x: 377, startPoint y: 525, endPoint x: 377, endPoint y: 558, distance: 33.0
click at [377, 558] on div "Soleluna coffee and [GEOGRAPHIC_DATA] Books Library of Congress -[DATE], [DATE]…" at bounding box center [434, 479] width 274 height 276
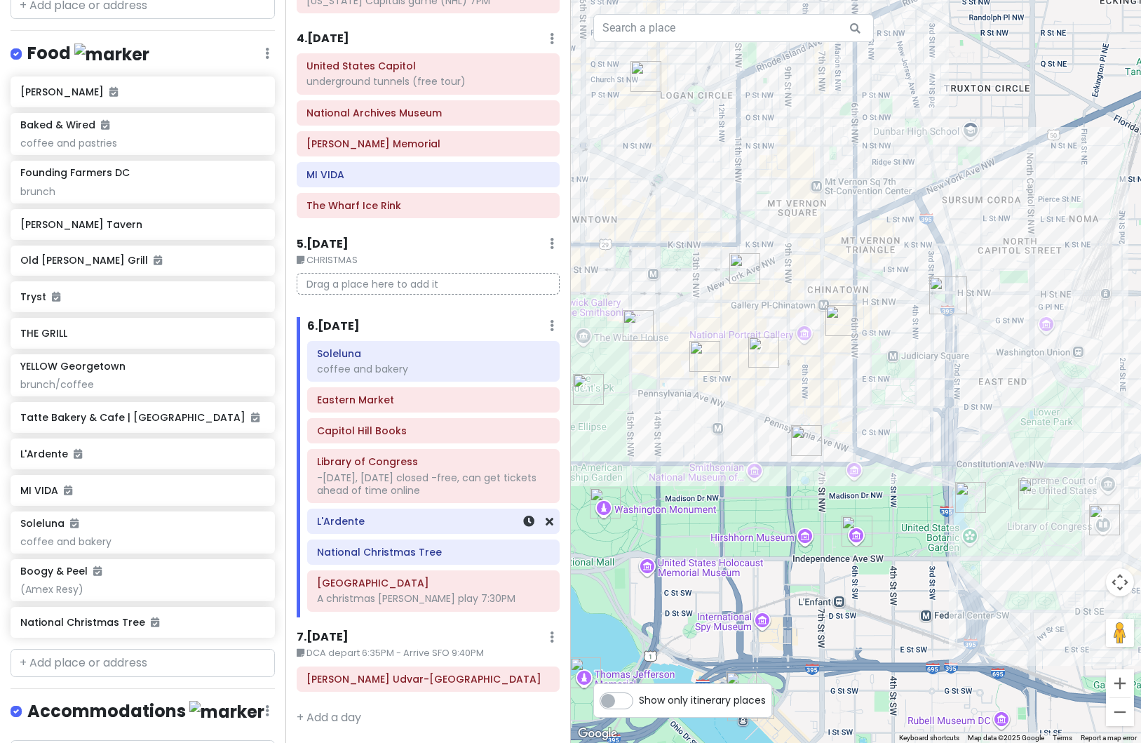
click at [384, 528] on div "L'Ardente" at bounding box center [433, 521] width 233 height 20
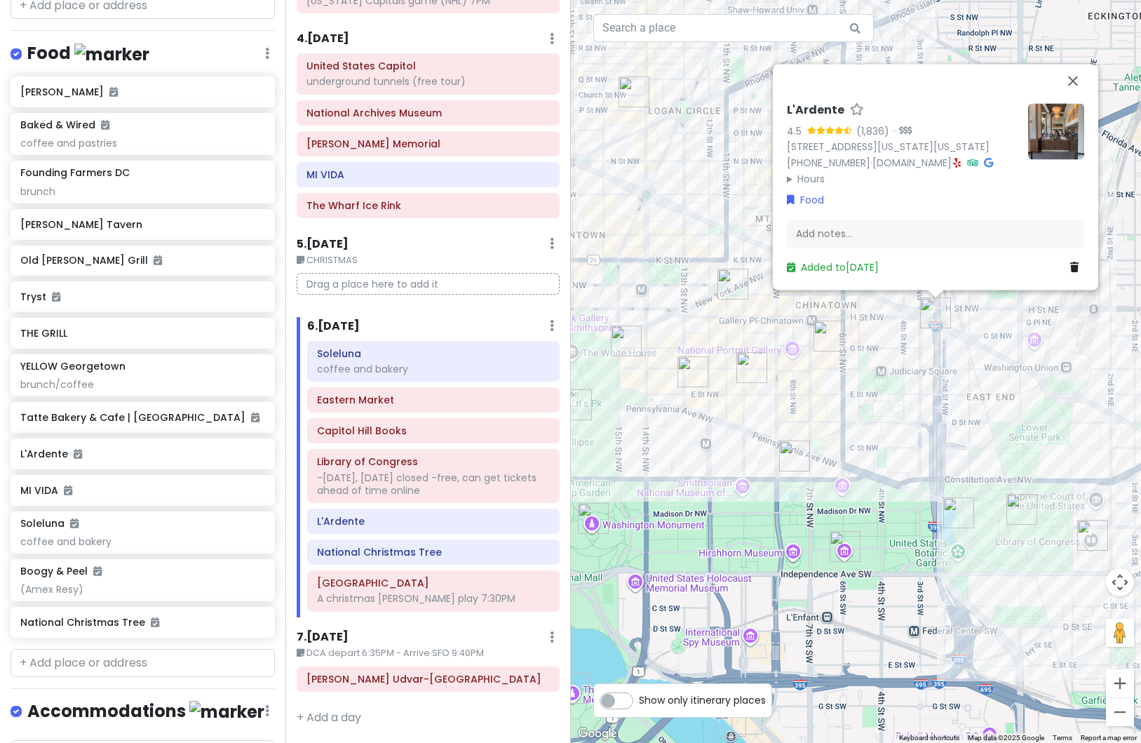
click at [706, 444] on div "L'Ardente 4.5 (1,836) · [STREET_ADDRESS][US_STATE][US_STATE] [PHONE_NUMBER] · […" at bounding box center [856, 371] width 571 height 743
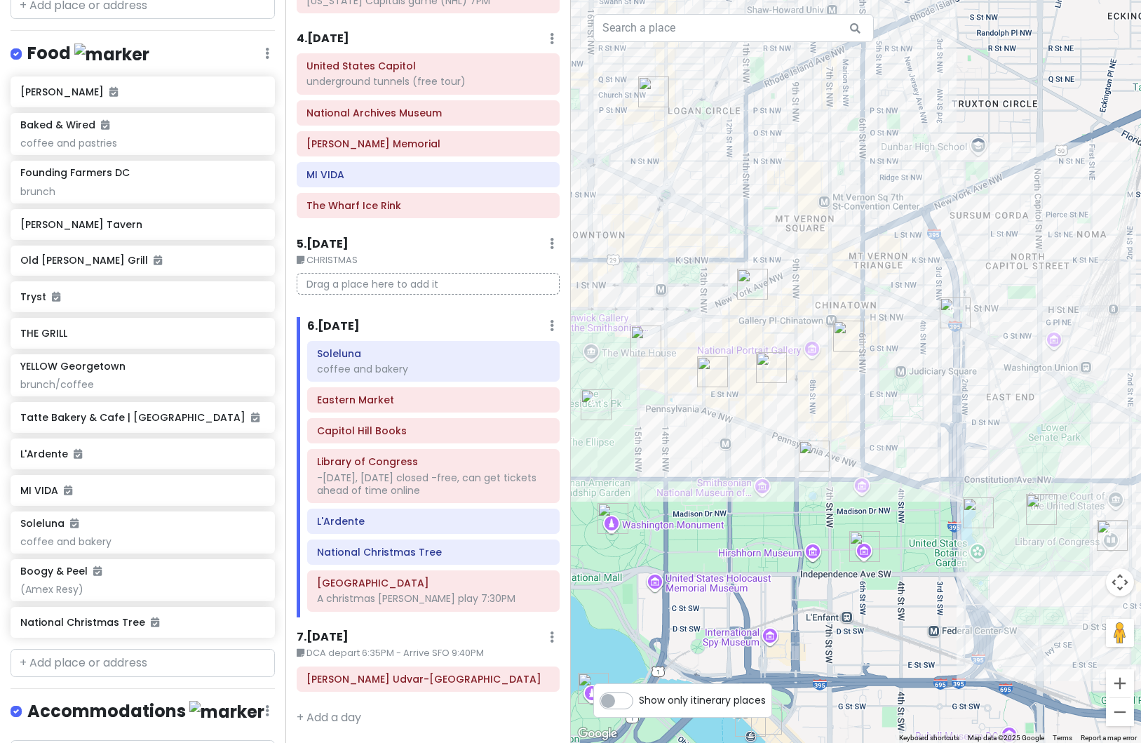
drag, startPoint x: 697, startPoint y: 449, endPoint x: 861, endPoint y: 447, distance: 164.9
click at [861, 447] on div at bounding box center [856, 371] width 571 height 743
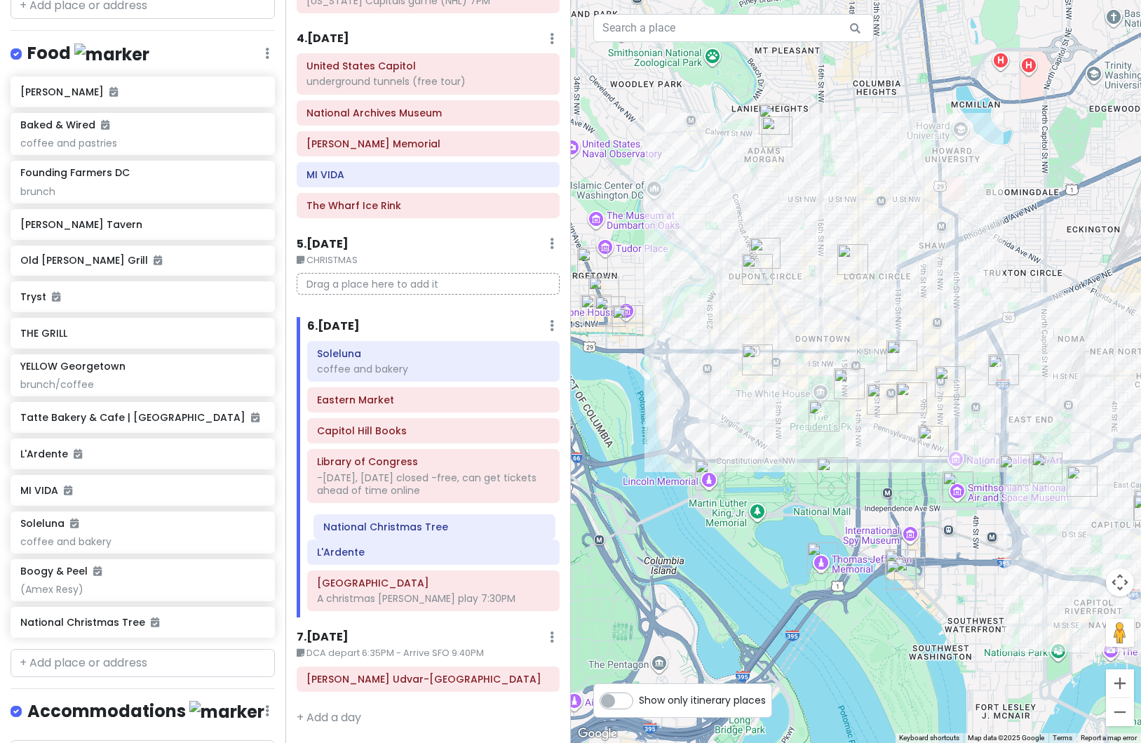
drag, startPoint x: 385, startPoint y: 560, endPoint x: 391, endPoint y: 535, distance: 26.0
click at [391, 535] on div "Soleluna coffee and [GEOGRAPHIC_DATA] Books Library of Congress -[DATE], [DATE]…" at bounding box center [434, 479] width 274 height 276
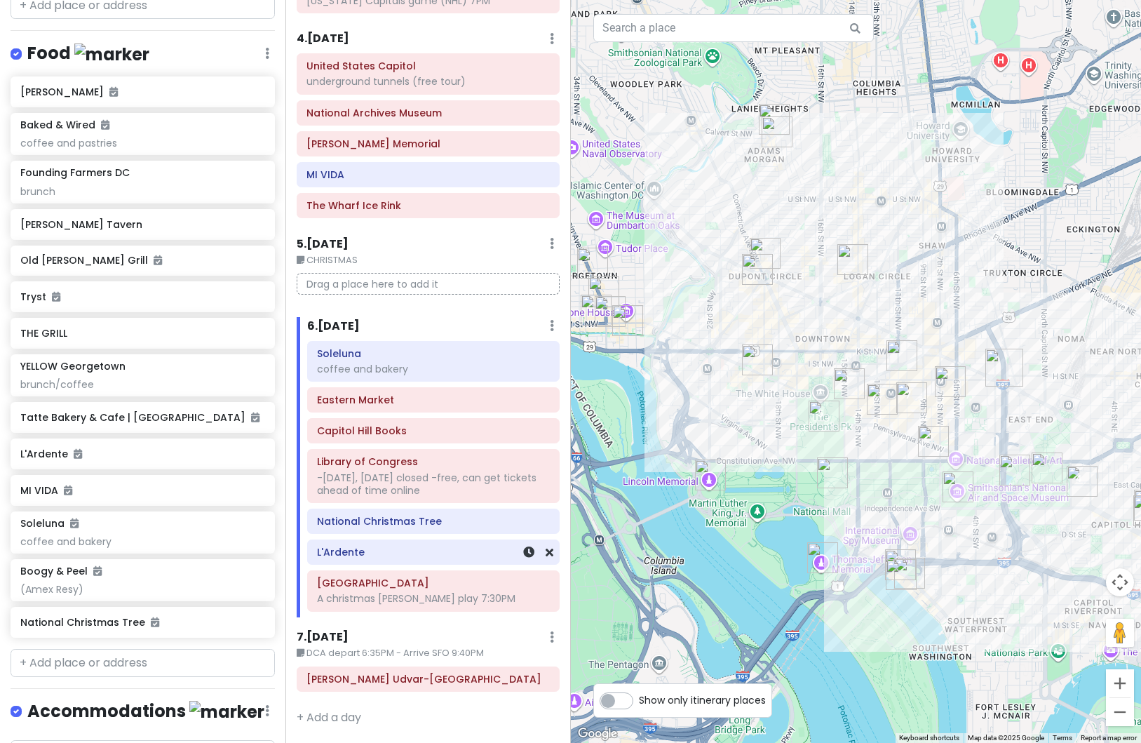
click at [387, 554] on h6 "L'Ardente" at bounding box center [433, 552] width 233 height 13
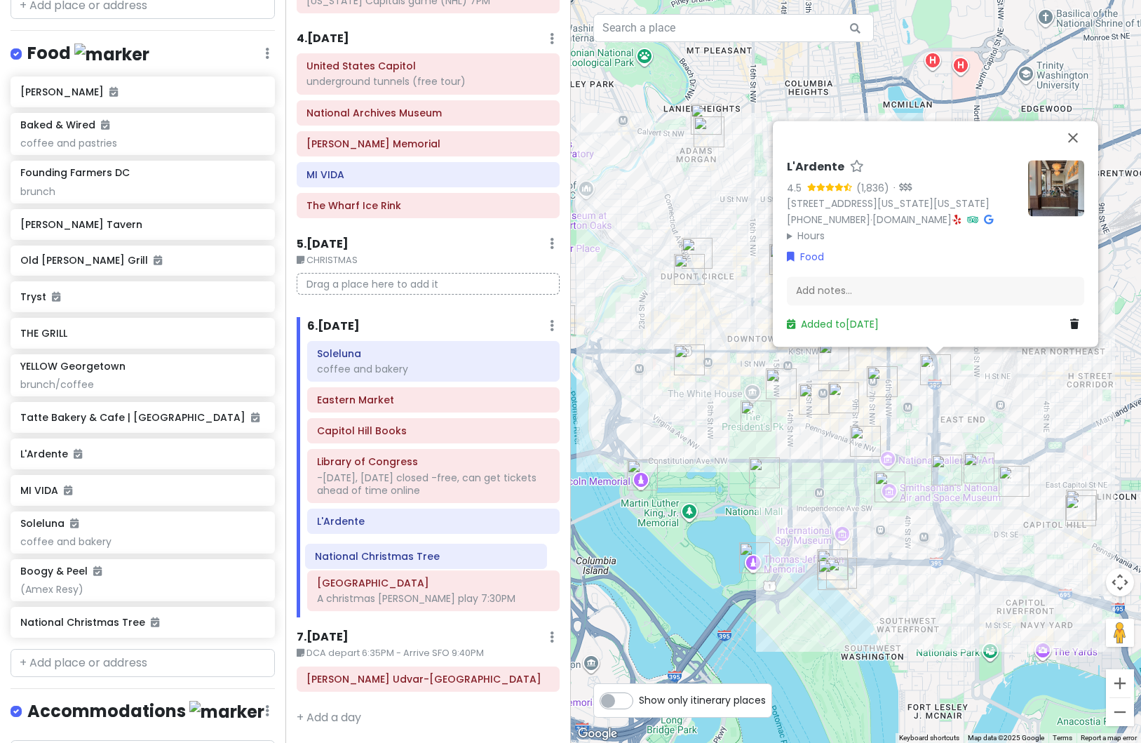
drag, startPoint x: 392, startPoint y: 527, endPoint x: 390, endPoint y: 562, distance: 35.1
click at [390, 562] on div "Soleluna coffee and [GEOGRAPHIC_DATA] Books Library of Congress -[DATE], [DATE]…" at bounding box center [434, 479] width 274 height 276
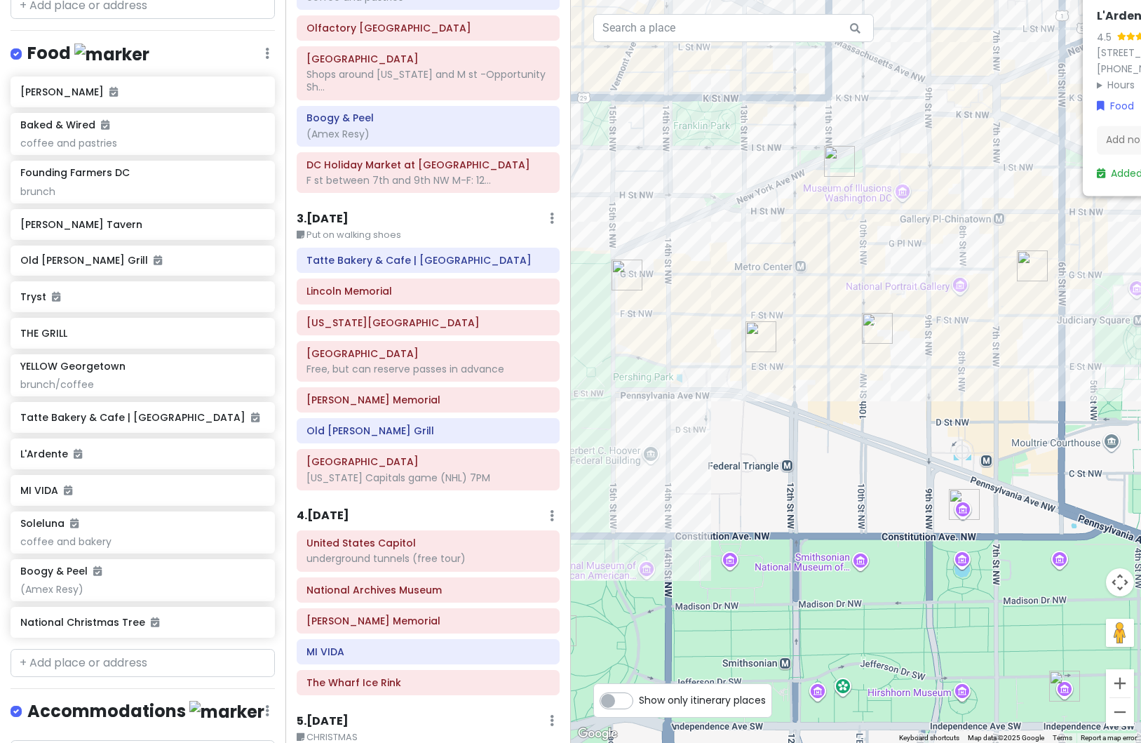
scroll to position [269, 0]
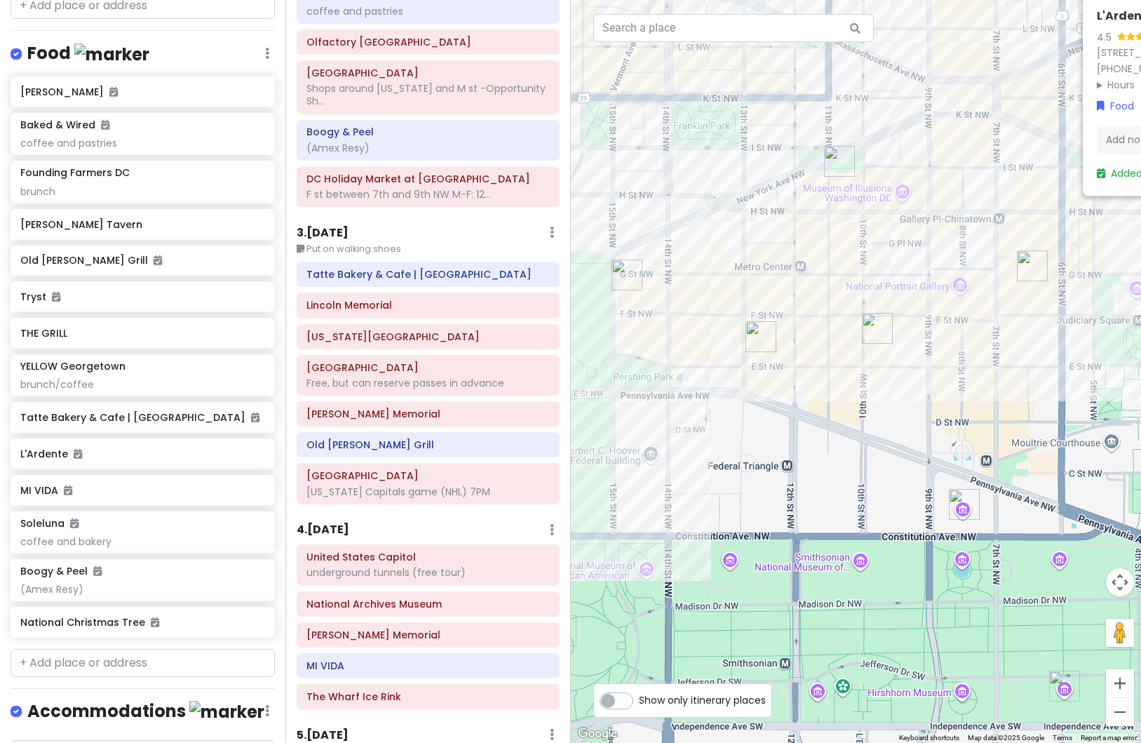
click at [337, 229] on h6 "3 . [DATE]" at bounding box center [323, 233] width 52 height 15
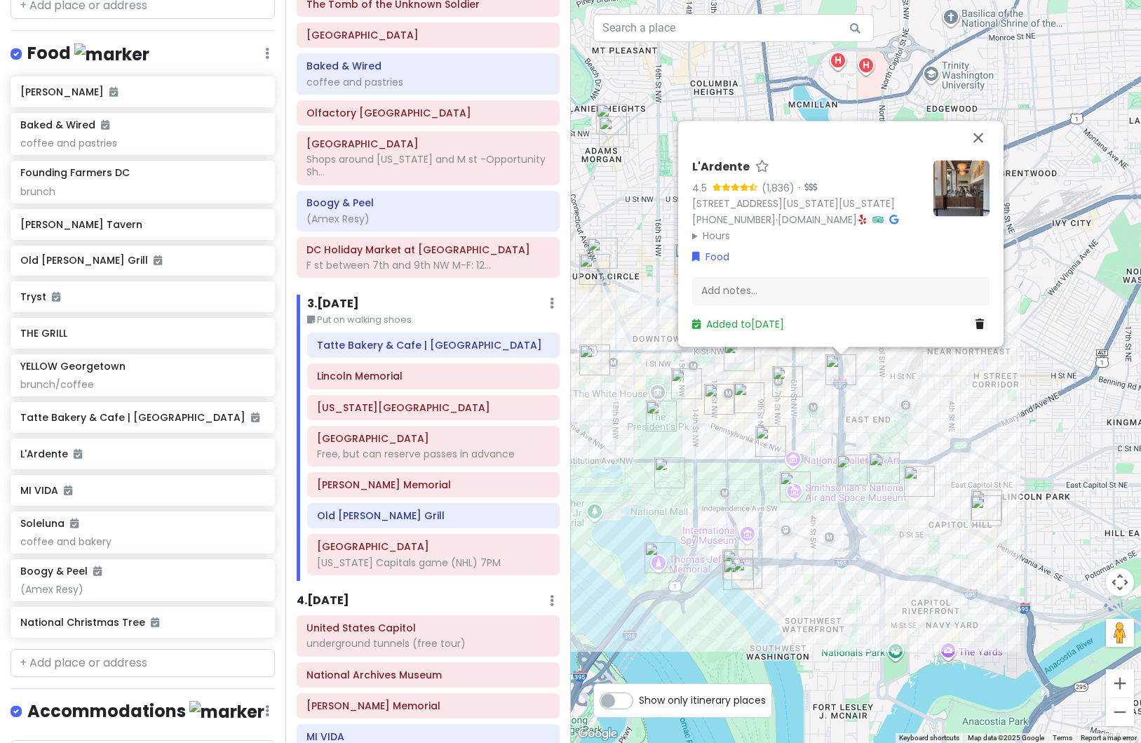
scroll to position [59, 0]
